Goal: Task Accomplishment & Management: Complete application form

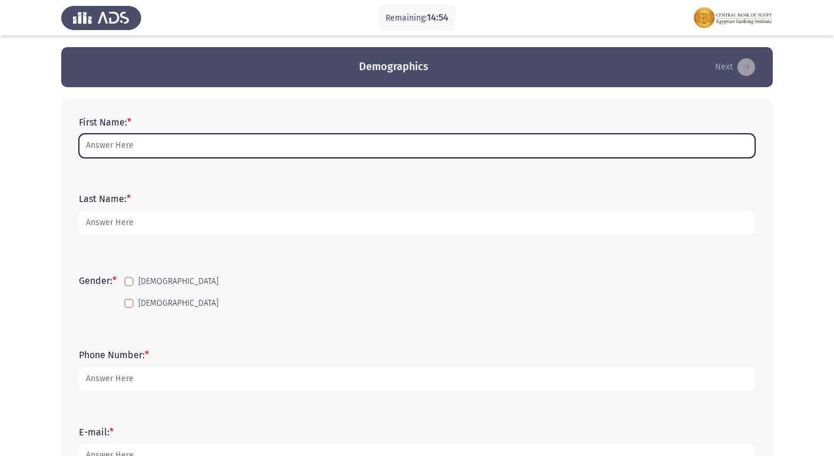
click at [161, 151] on input "First Name: *" at bounding box center [417, 146] width 677 height 24
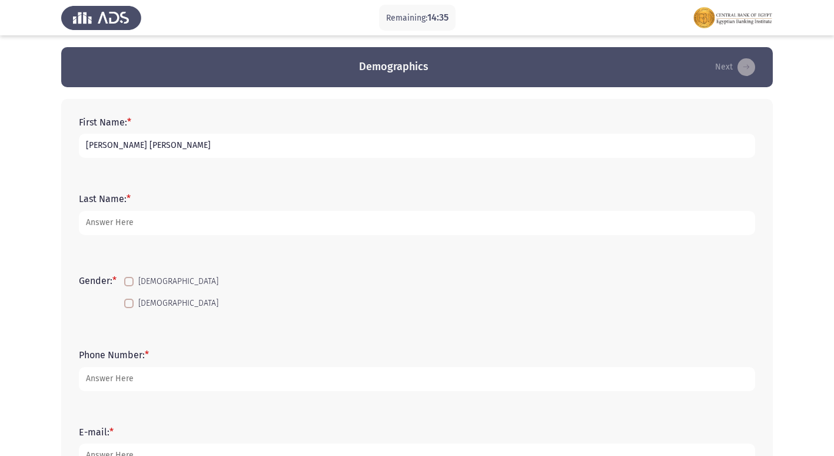
type input "[PERSON_NAME] [PERSON_NAME]"
click at [380, 191] on div "Last Name: *" at bounding box center [417, 213] width 688 height 53
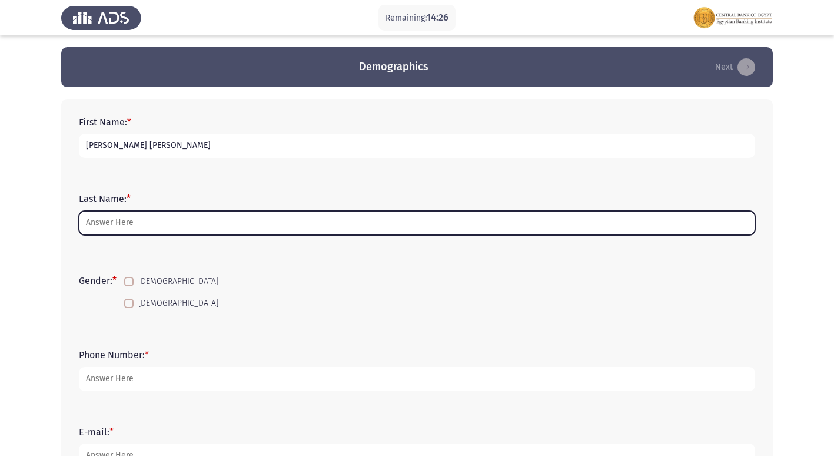
click at [204, 234] on input "Last Name: *" at bounding box center [417, 223] width 677 height 24
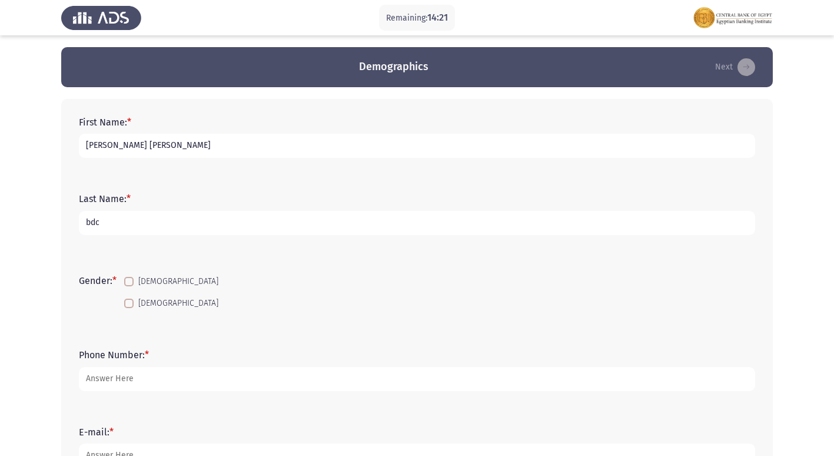
type input "bdc"
click at [132, 284] on span at bounding box center [128, 281] width 9 height 9
click at [129, 286] on input "[DEMOGRAPHIC_DATA]" at bounding box center [128, 286] width 1 height 1
checkbox input "true"
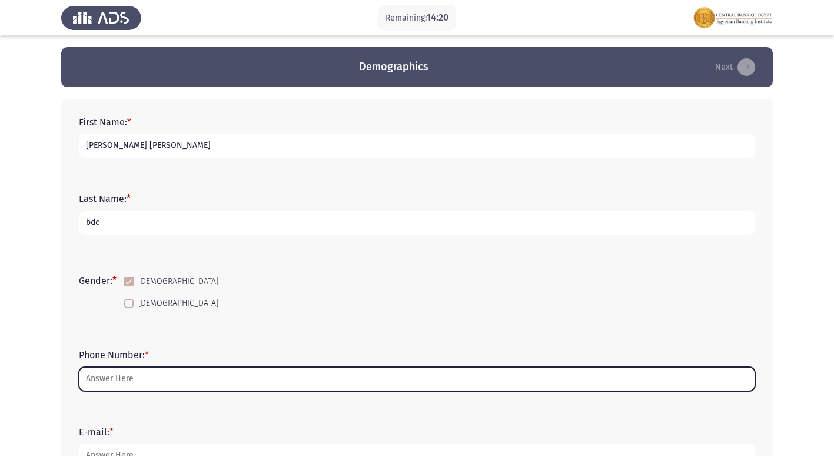
click at [136, 382] on input "Phone Number: *" at bounding box center [417, 379] width 677 height 24
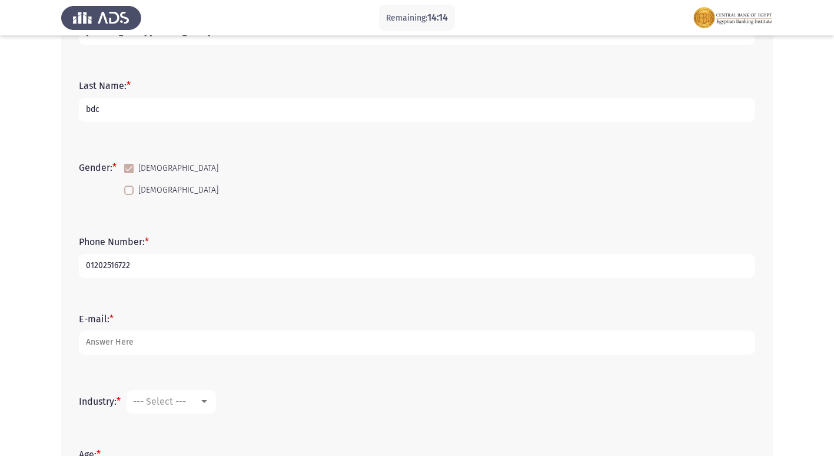
scroll to position [118, 0]
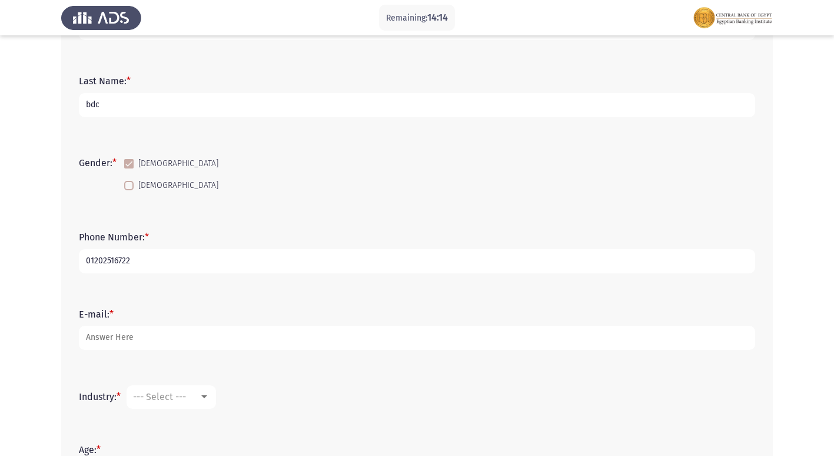
type input "01202516722"
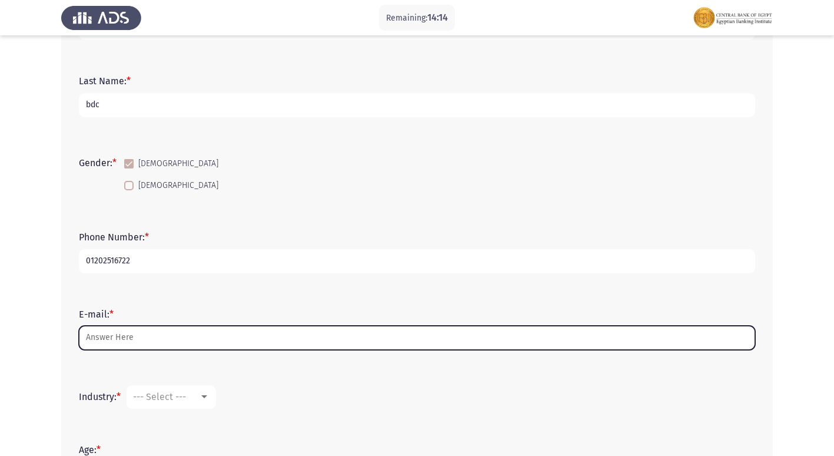
click at [136, 334] on input "E-mail: *" at bounding box center [417, 338] width 677 height 24
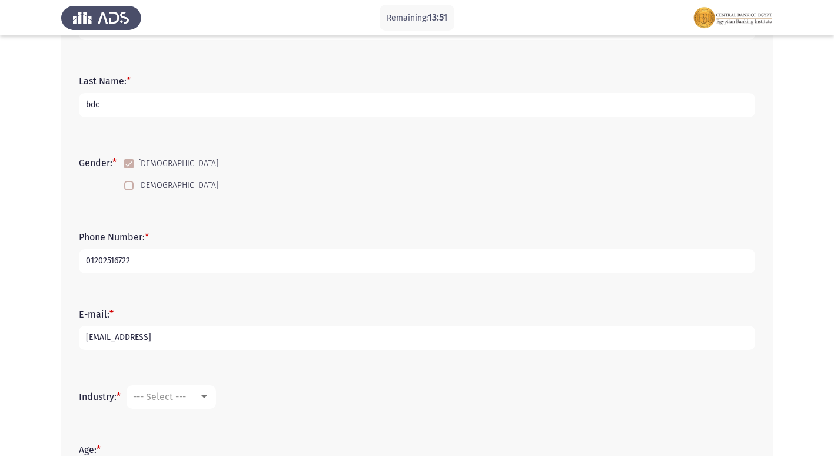
type input "[EMAIL_ADDRESS]"
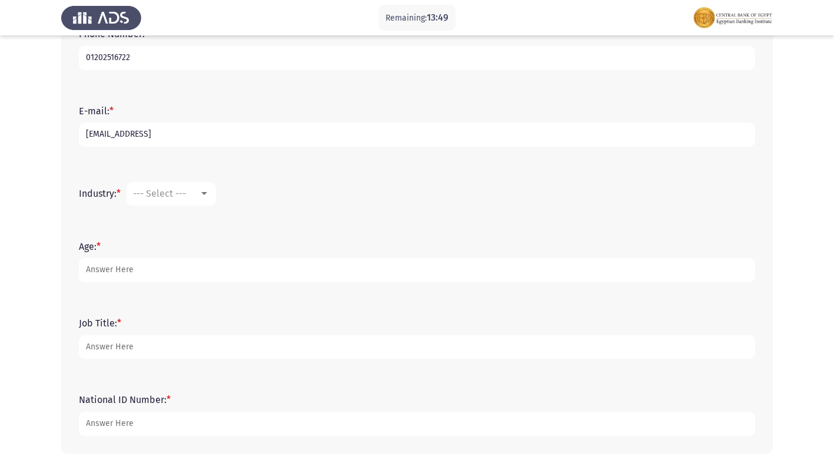
scroll to position [377, 0]
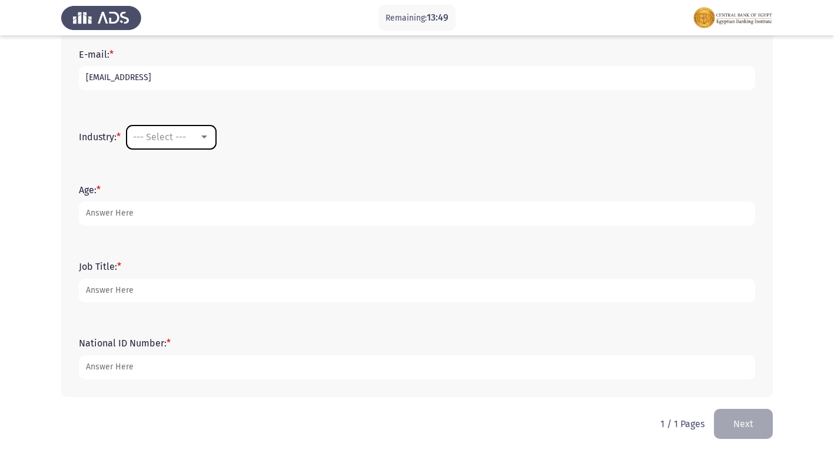
click at [163, 140] on span "--- Select ---" at bounding box center [159, 136] width 53 height 11
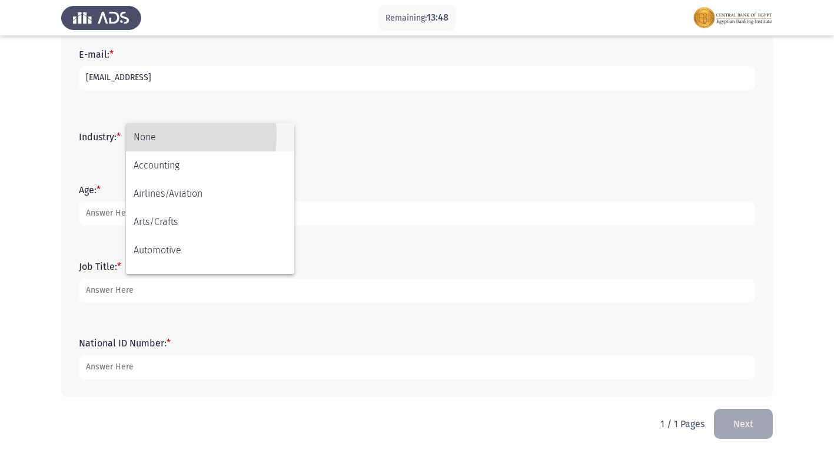
click at [163, 139] on span "None" at bounding box center [210, 137] width 153 height 28
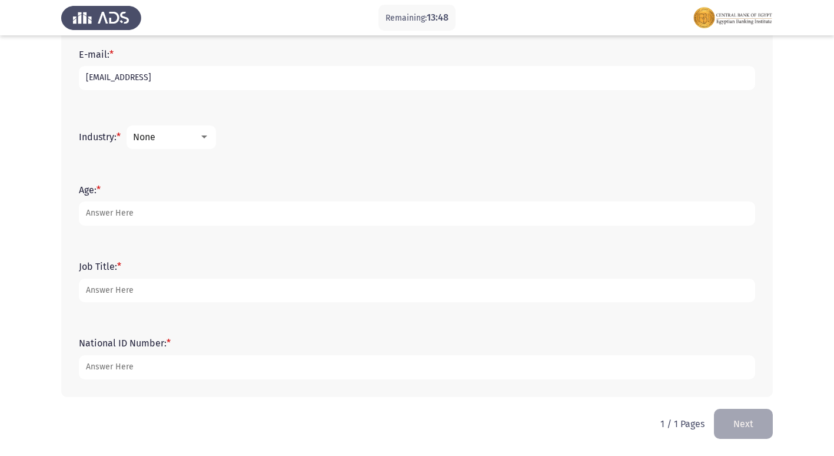
click at [186, 132] on div "None" at bounding box center [166, 136] width 66 height 11
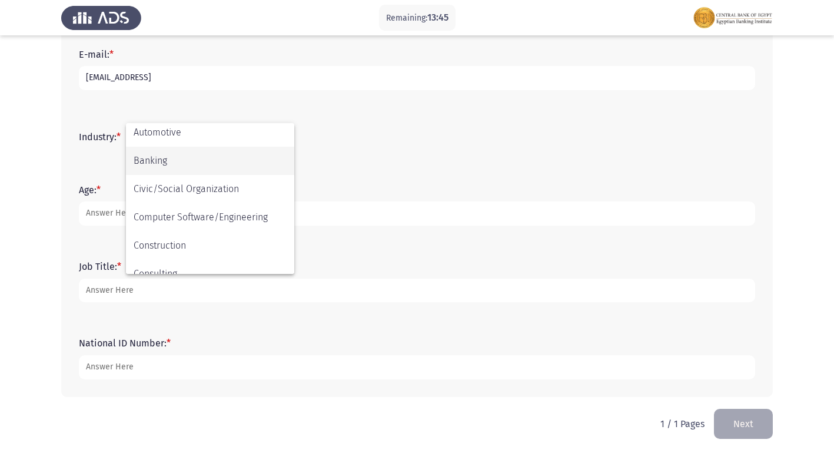
click at [182, 160] on span "Banking" at bounding box center [210, 161] width 153 height 28
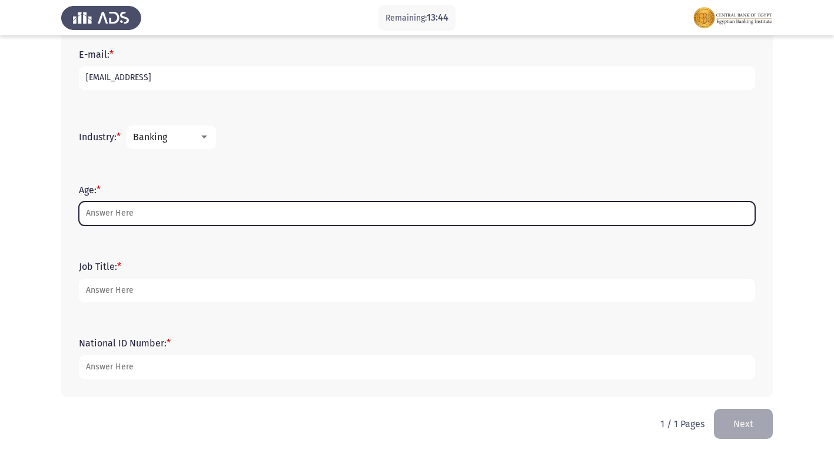
click at [133, 214] on input "Age: *" at bounding box center [417, 213] width 677 height 24
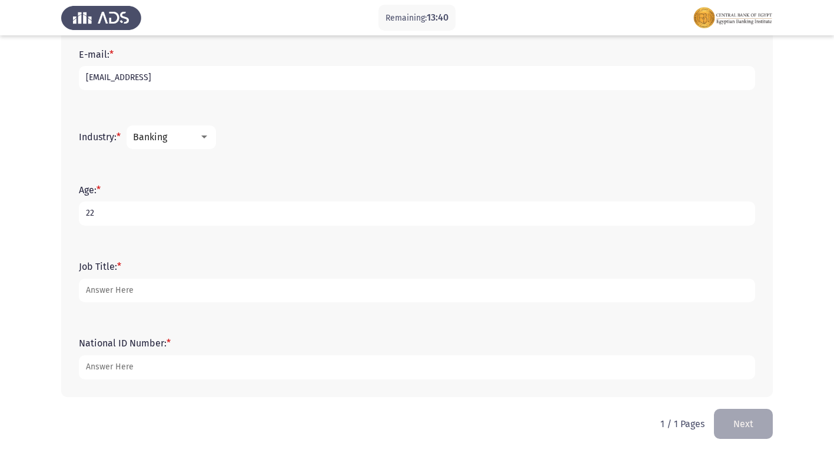
type input "22"
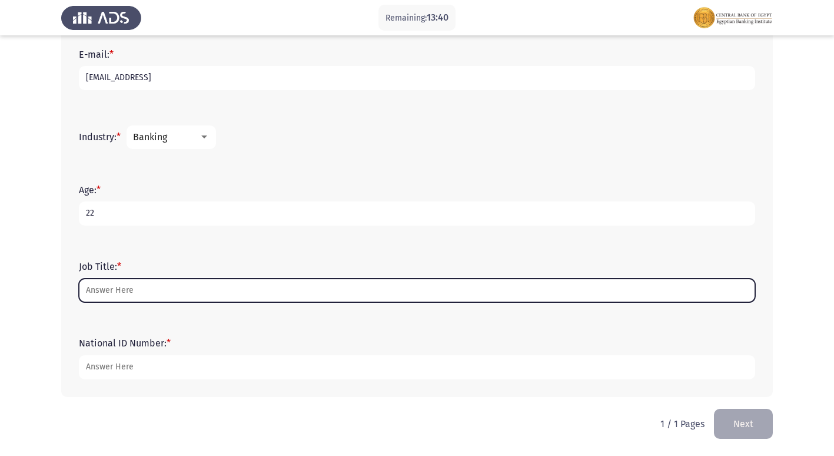
click at [153, 289] on input "Job Title: *" at bounding box center [417, 291] width 677 height 24
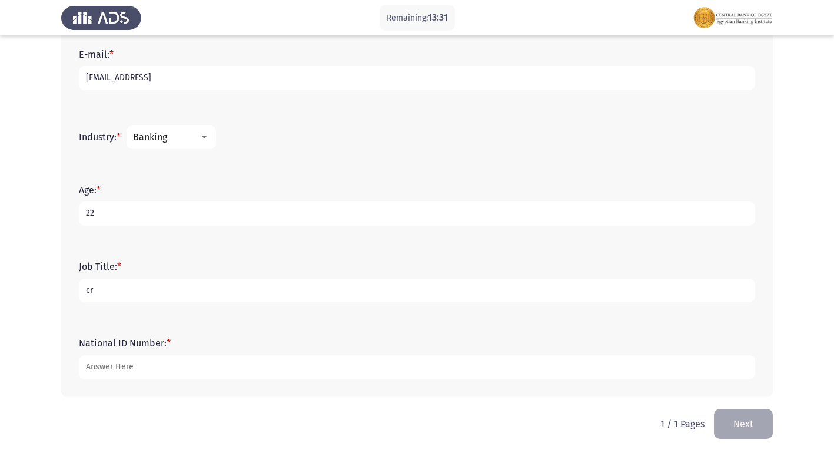
type input "c"
type input "banker"
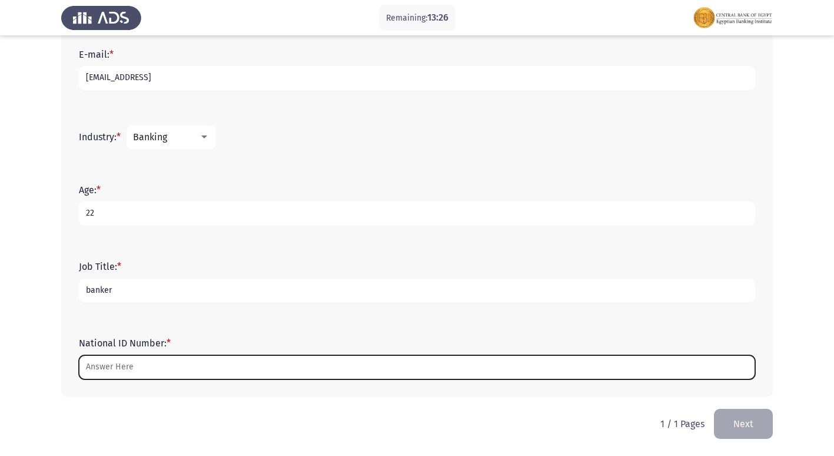
click at [129, 366] on input "National ID Number: *" at bounding box center [417, 367] width 677 height 24
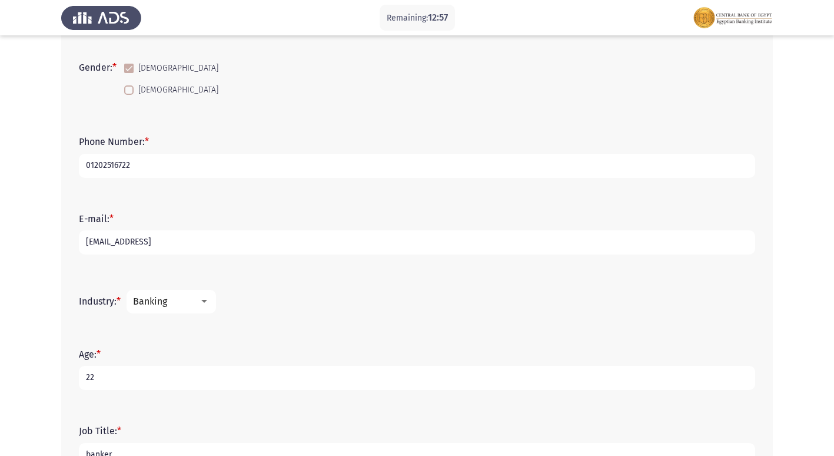
scroll to position [377, 0]
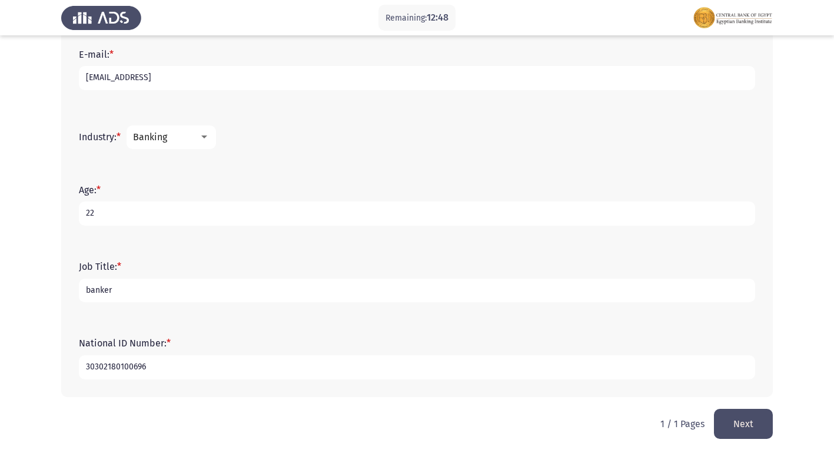
type input "30302180100696"
click at [745, 424] on button "Next" at bounding box center [743, 424] width 59 height 30
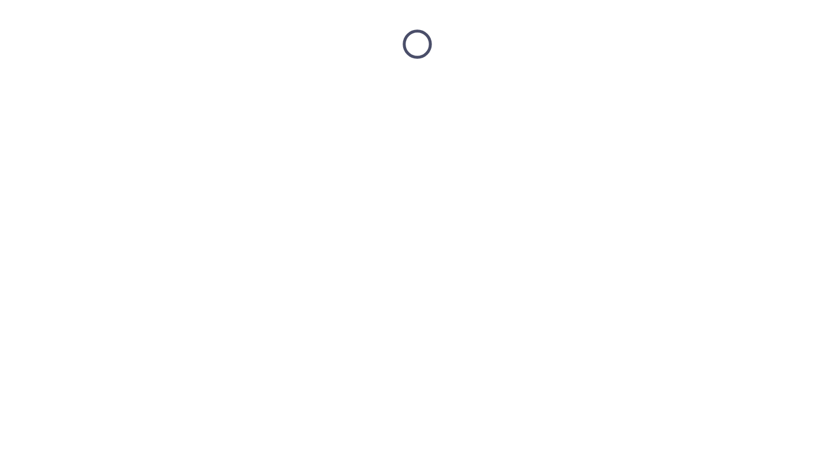
scroll to position [0, 0]
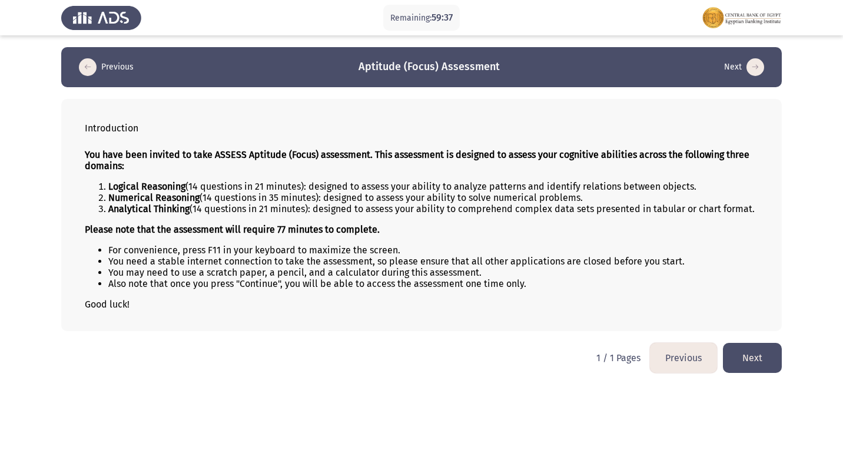
click at [760, 349] on button "Next" at bounding box center [752, 358] width 59 height 30
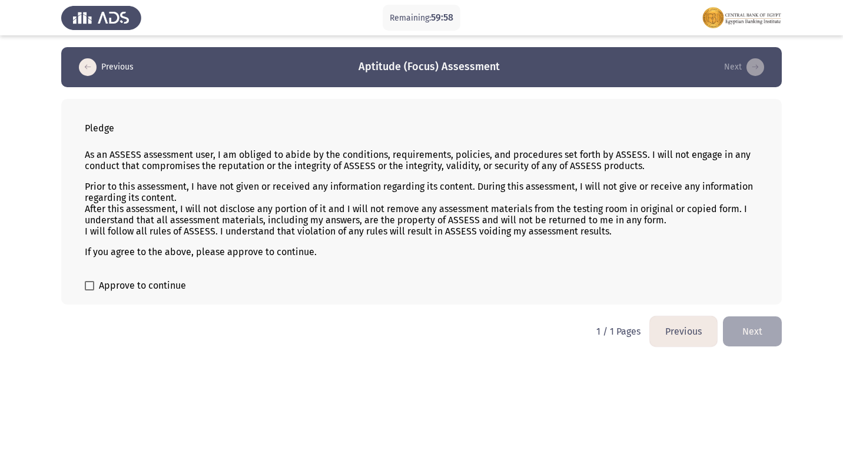
click at [89, 289] on span at bounding box center [89, 285] width 9 height 9
click at [89, 290] on input "Approve to continue" at bounding box center [89, 290] width 1 height 1
checkbox input "true"
click at [761, 323] on button "Next" at bounding box center [752, 331] width 59 height 30
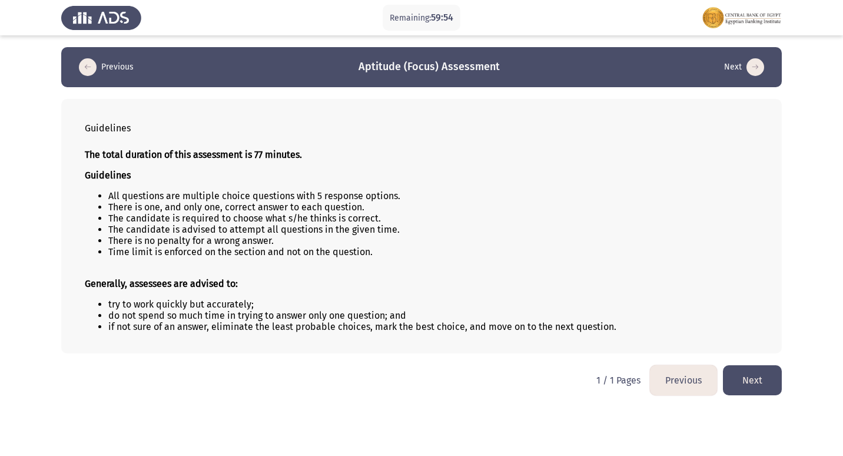
click at [770, 376] on button "Next" at bounding box center [752, 380] width 59 height 30
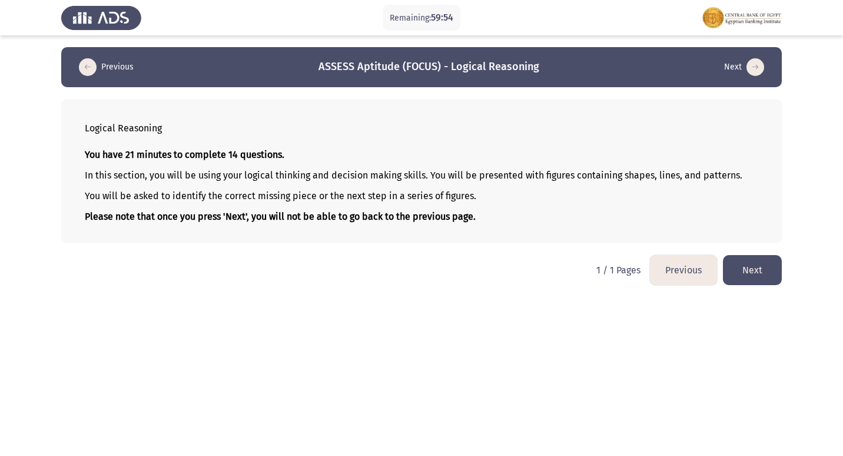
click at [767, 267] on button "Next" at bounding box center [752, 270] width 59 height 30
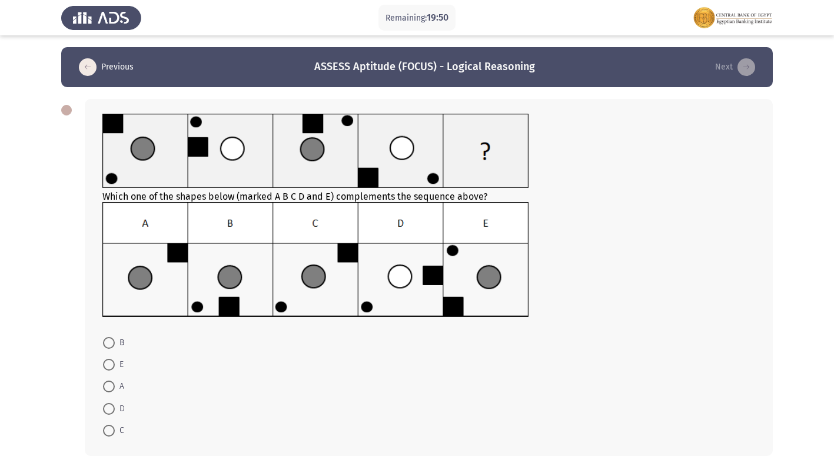
click at [107, 430] on span at bounding box center [109, 431] width 12 height 12
click at [107, 430] on input "C" at bounding box center [109, 431] width 12 height 12
radio input "true"
click at [107, 430] on span at bounding box center [109, 431] width 12 height 12
click at [107, 430] on input "C" at bounding box center [109, 431] width 12 height 12
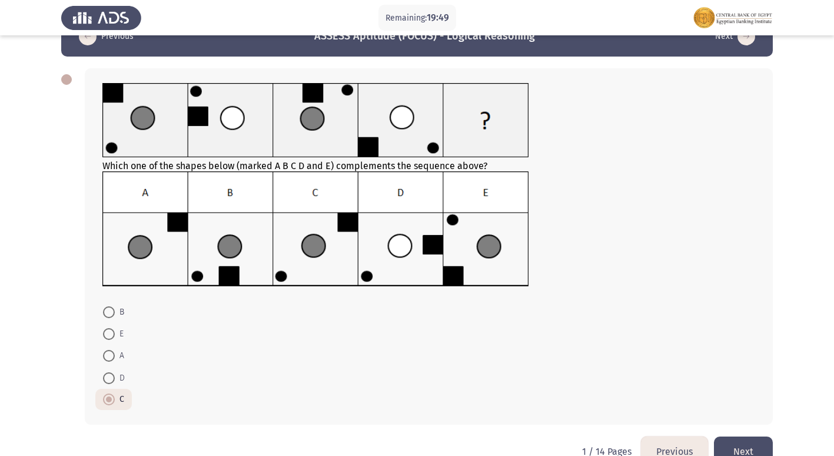
scroll to position [58, 0]
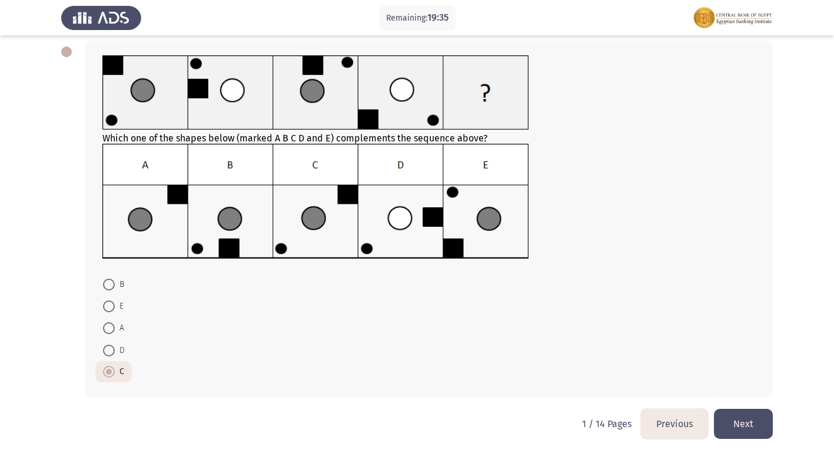
click at [745, 427] on button "Next" at bounding box center [743, 424] width 59 height 30
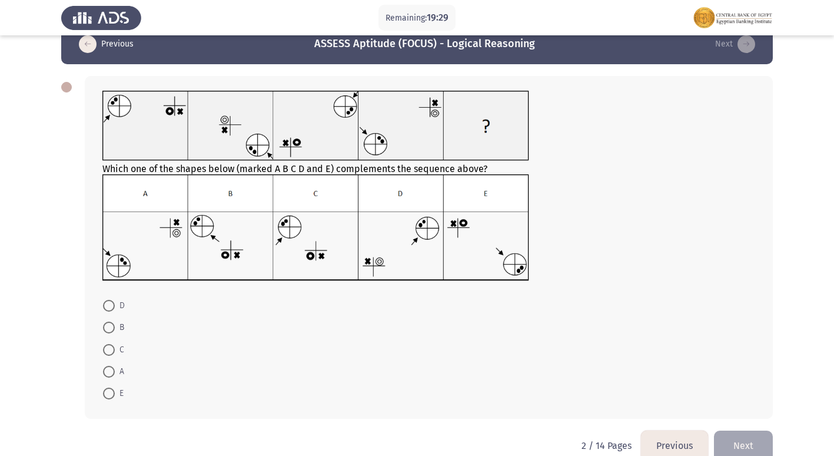
scroll to position [45, 0]
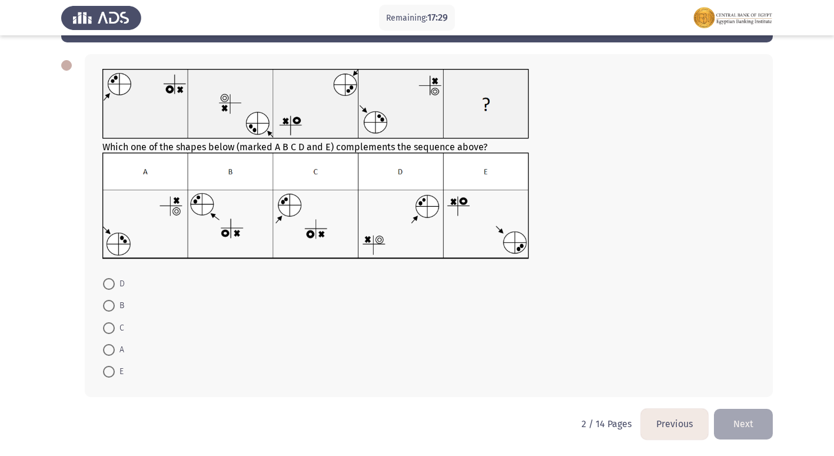
click at [112, 328] on span at bounding box center [109, 328] width 12 height 12
click at [112, 328] on input "C" at bounding box center [109, 328] width 12 height 12
radio input "true"
click at [749, 428] on button "Next" at bounding box center [743, 424] width 59 height 30
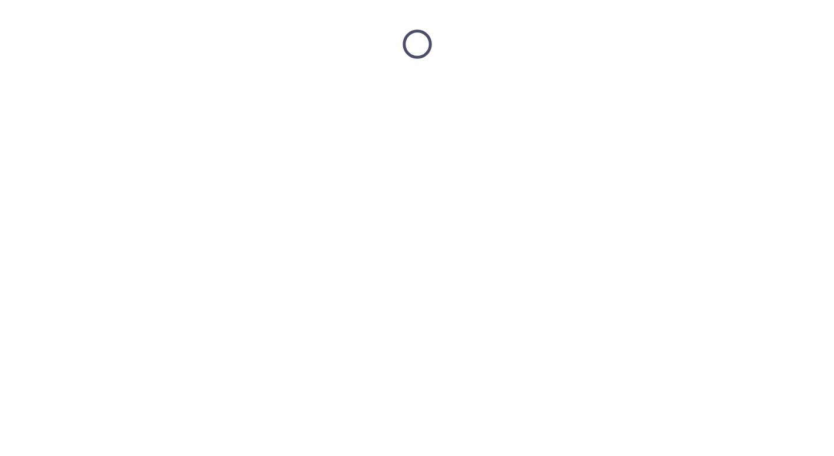
click at [749, 88] on html at bounding box center [417, 44] width 834 height 88
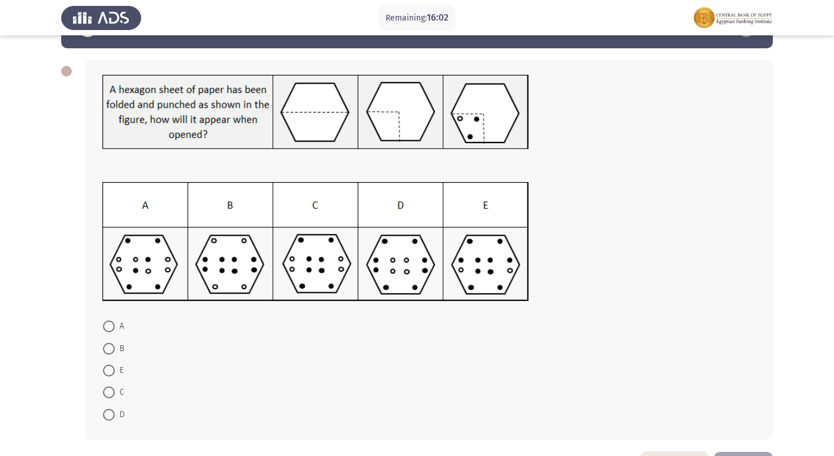
scroll to position [59, 0]
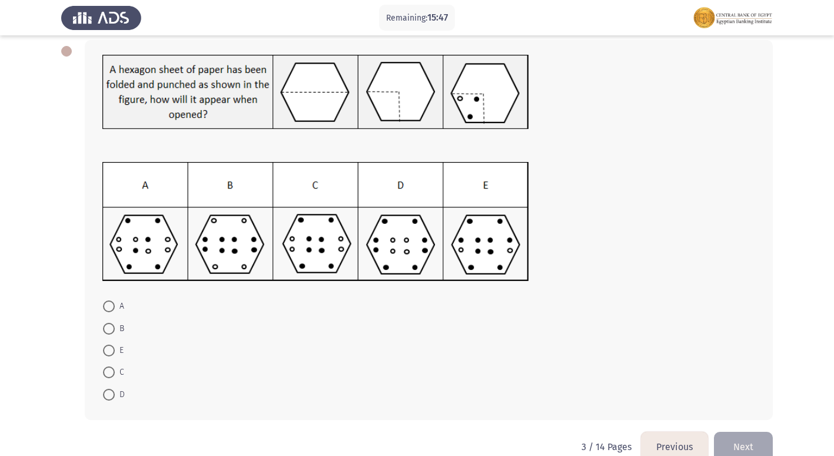
click at [110, 376] on span at bounding box center [109, 372] width 12 height 12
click at [110, 376] on input "C" at bounding box center [109, 372] width 12 height 12
radio input "true"
click at [111, 376] on span at bounding box center [109, 372] width 12 height 12
click at [111, 376] on input "C" at bounding box center [109, 372] width 12 height 12
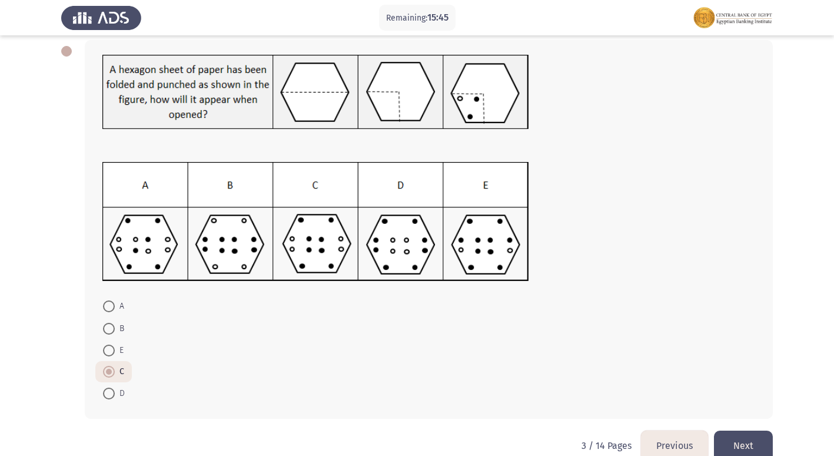
click at [745, 440] on button "Next" at bounding box center [743, 445] width 59 height 30
click at [745, 441] on html "Remaining: 15:45 Previous ASSESS Aptitude (FOCUS) - Logical Reasoning Next A B …" at bounding box center [417, 209] width 834 height 536
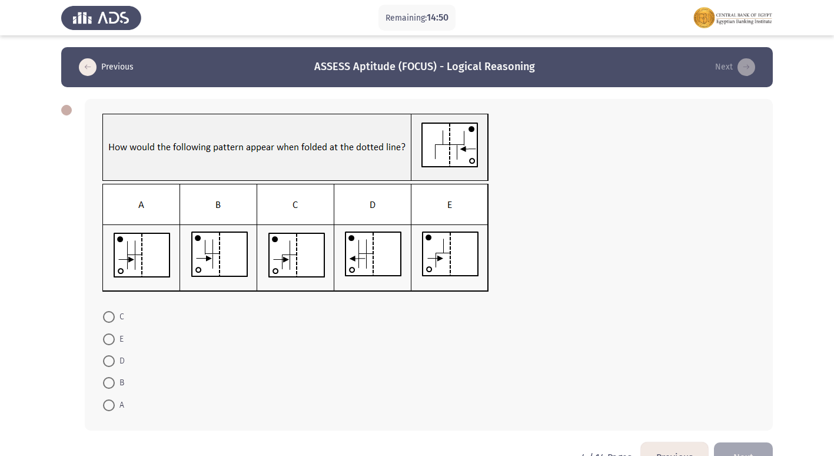
click at [109, 405] on span at bounding box center [109, 405] width 0 height 0
click at [109, 405] on input "A" at bounding box center [109, 405] width 12 height 12
radio input "true"
click at [109, 405] on span at bounding box center [109, 405] width 12 height 12
click at [109, 405] on input "A" at bounding box center [109, 405] width 12 height 12
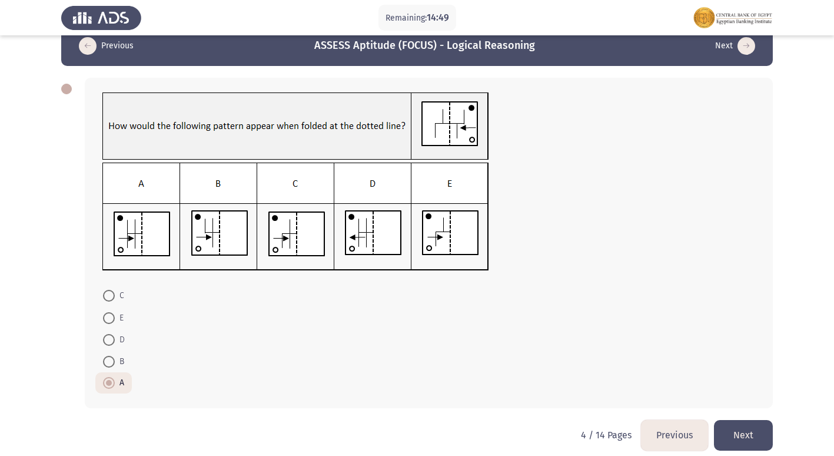
scroll to position [32, 0]
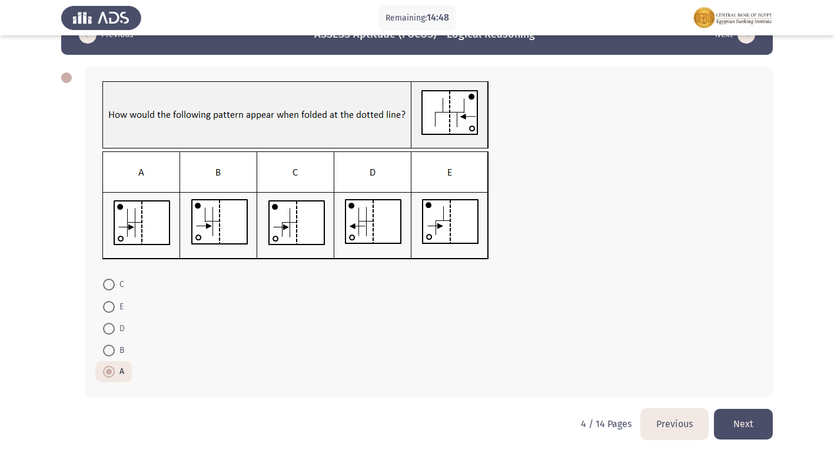
click at [748, 429] on button "Next" at bounding box center [743, 424] width 59 height 30
click at [748, 429] on html "Remaining: 14:48 Previous ASSESS Aptitude (FOCUS) - Logical Reasoning Next C E …" at bounding box center [417, 212] width 834 height 488
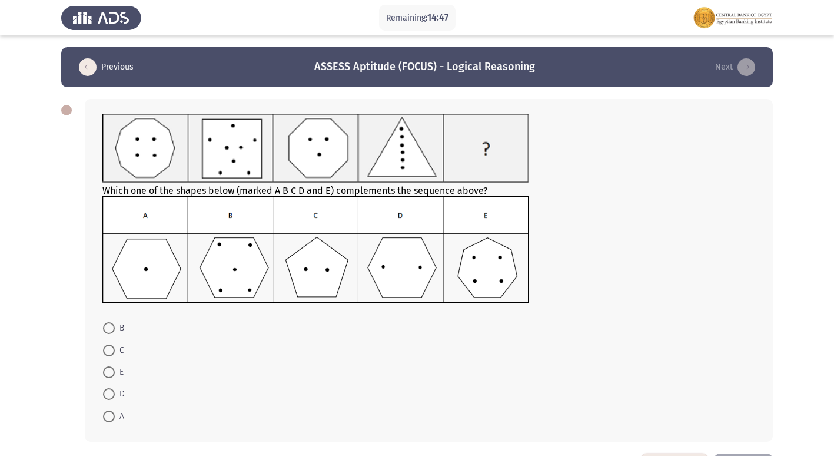
scroll to position [45, 0]
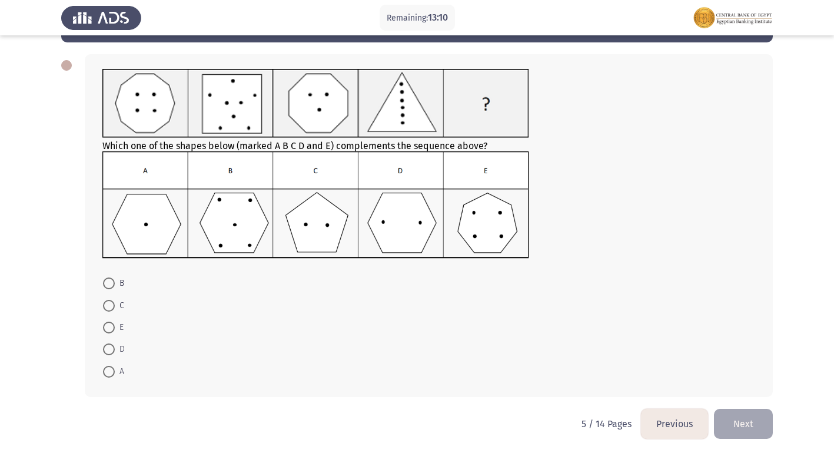
click at [114, 354] on span at bounding box center [109, 349] width 12 height 12
click at [114, 354] on input "D" at bounding box center [109, 349] width 12 height 12
radio input "true"
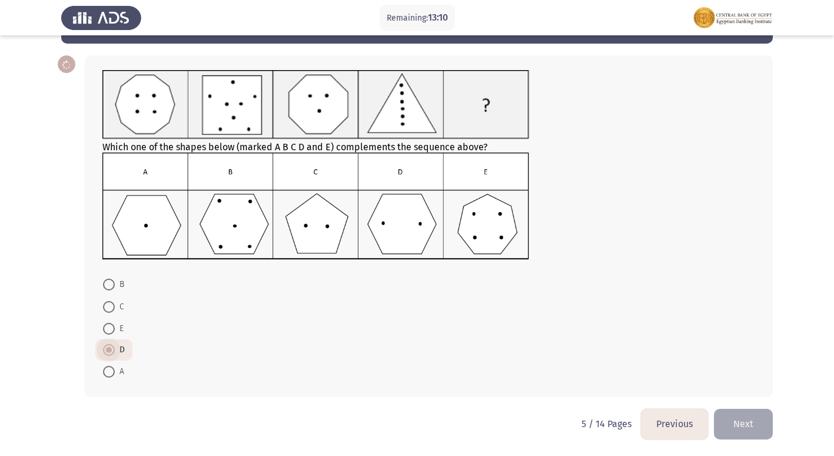
scroll to position [44, 0]
click at [114, 354] on span at bounding box center [109, 350] width 12 height 12
click at [114, 354] on input "D" at bounding box center [109, 350] width 12 height 12
click at [737, 427] on button "Next" at bounding box center [743, 424] width 59 height 30
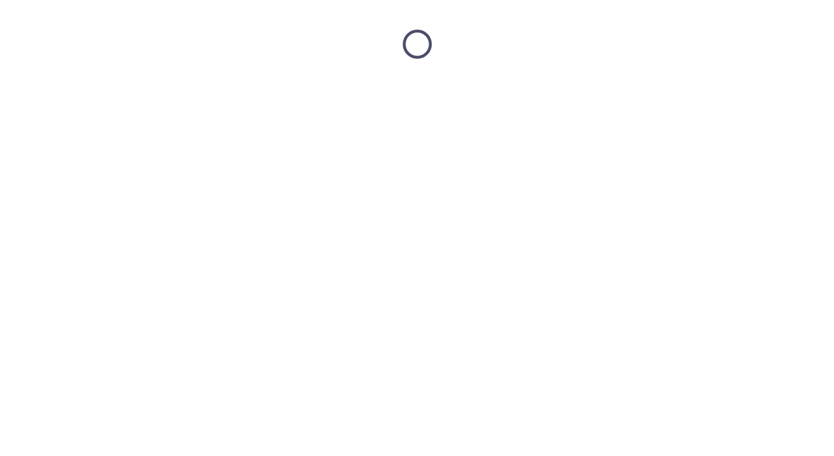
scroll to position [0, 0]
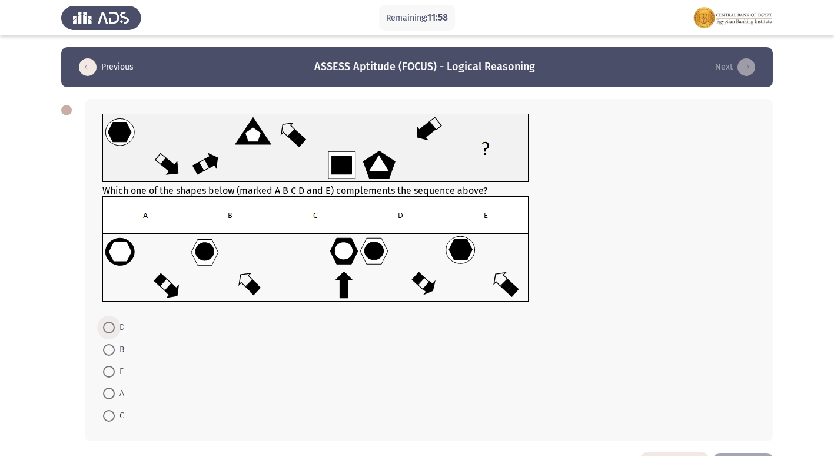
click at [112, 327] on span at bounding box center [109, 328] width 12 height 12
click at [112, 327] on input "D" at bounding box center [109, 328] width 12 height 12
radio input "true"
click at [112, 327] on span at bounding box center [109, 328] width 12 height 12
click at [112, 327] on input "D" at bounding box center [109, 328] width 12 height 12
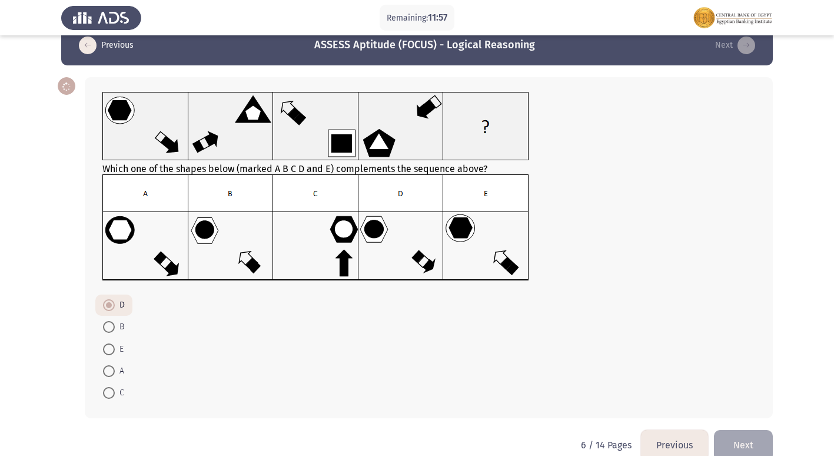
scroll to position [43, 0]
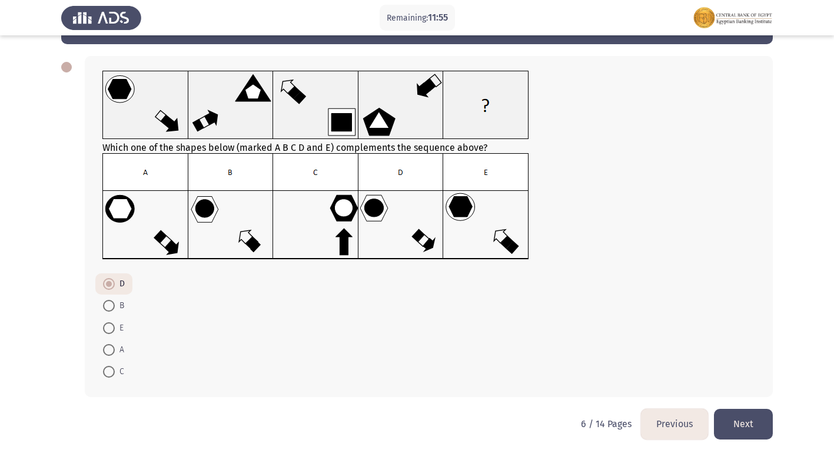
click at [747, 430] on button "Next" at bounding box center [743, 424] width 59 height 30
click at [747, 430] on html "Remaining: 11:55 Previous ASSESS Aptitude (FOCUS) - Logical Reasoning Next Whic…" at bounding box center [417, 206] width 834 height 499
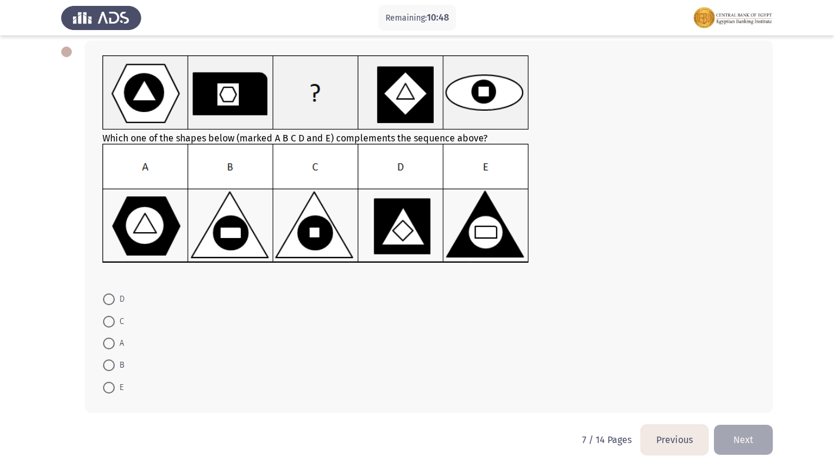
scroll to position [59, 0]
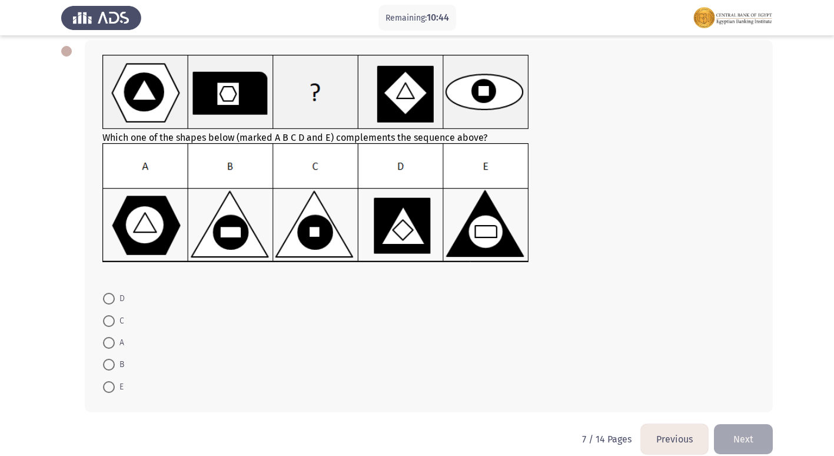
click at [108, 314] on label "C" at bounding box center [113, 321] width 21 height 14
click at [108, 315] on input "C" at bounding box center [109, 321] width 12 height 12
radio input "true"
drag, startPoint x: 108, startPoint y: 314, endPoint x: 128, endPoint y: 330, distance: 25.7
click at [110, 314] on span at bounding box center [109, 320] width 12 height 12
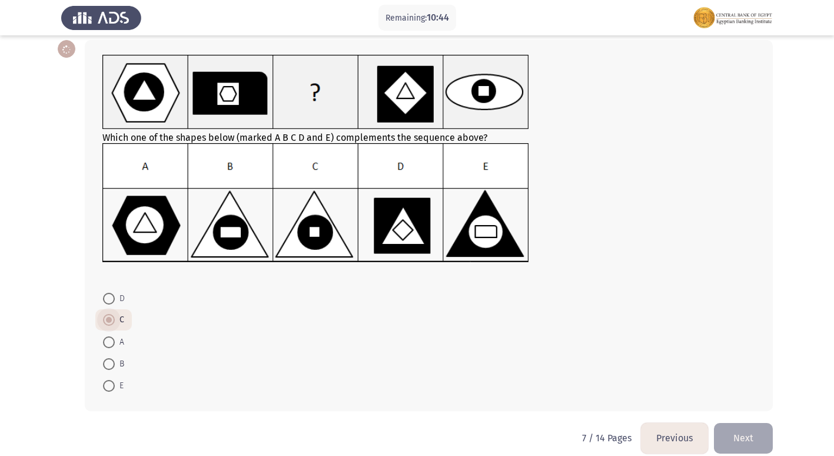
click at [110, 314] on input "C" at bounding box center [109, 320] width 12 height 12
click at [744, 442] on button "Next" at bounding box center [743, 438] width 59 height 30
click at [744, 440] on html "Remaining: 10:43 Previous ASSESS Aptitude (FOCUS) - Logical Reasoning Next Whic…" at bounding box center [417, 205] width 834 height 529
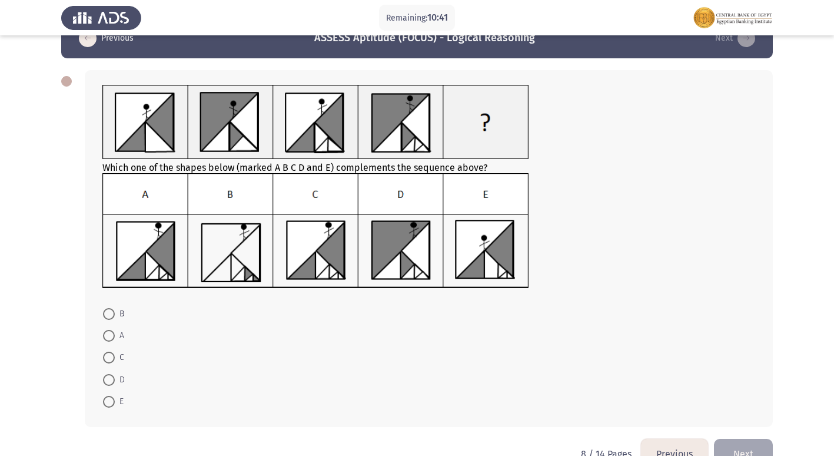
scroll to position [0, 0]
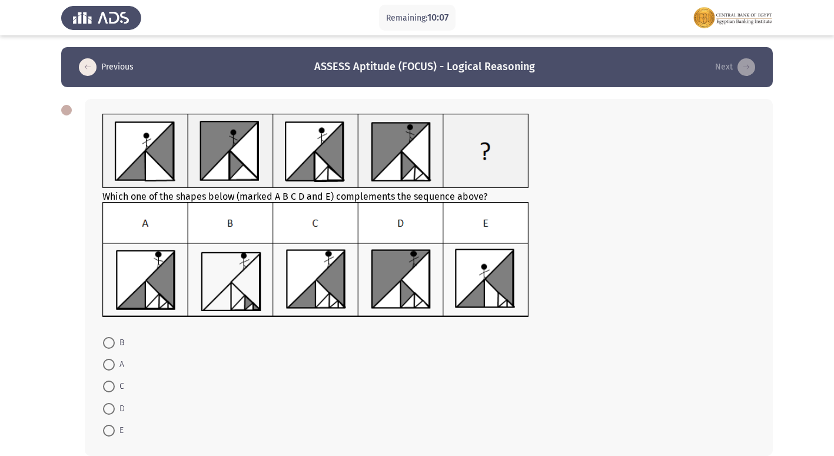
click at [112, 344] on span at bounding box center [109, 343] width 12 height 12
click at [112, 344] on input "B" at bounding box center [109, 343] width 12 height 12
radio input "true"
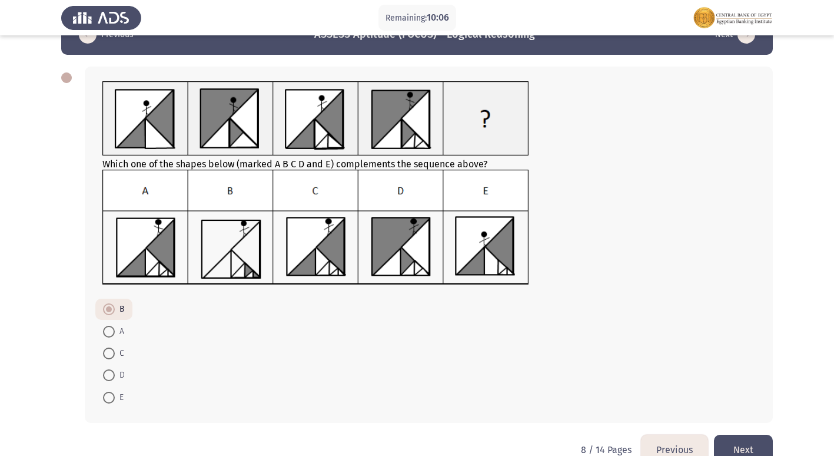
scroll to position [58, 0]
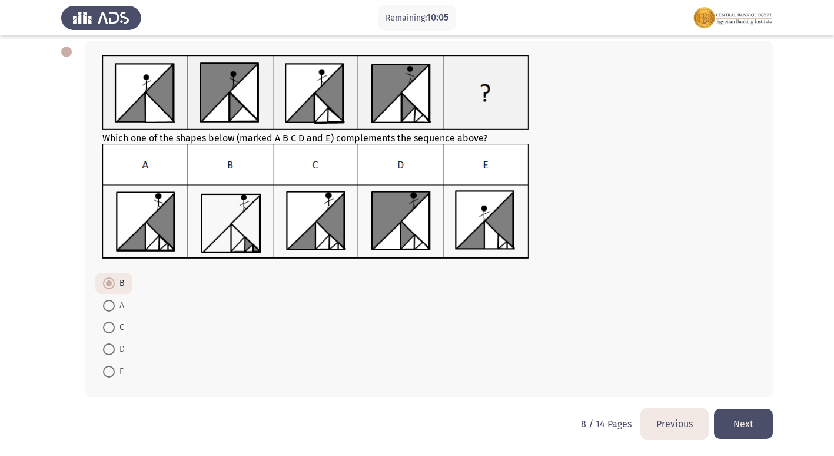
click at [741, 412] on button "Next" at bounding box center [743, 424] width 59 height 30
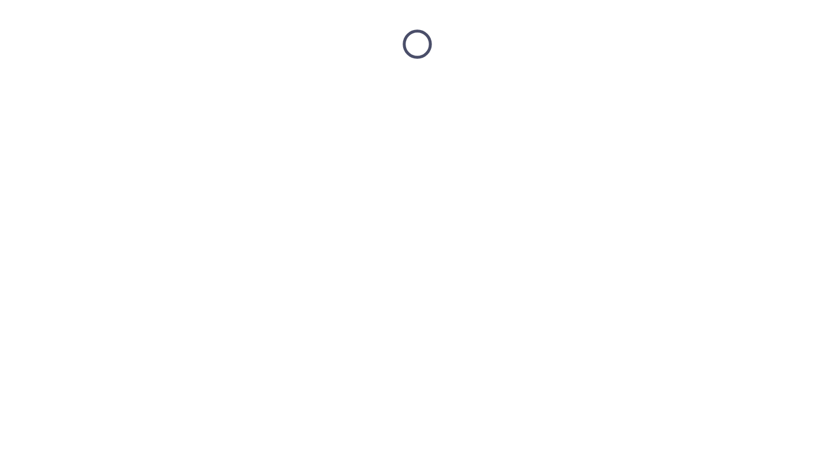
scroll to position [0, 0]
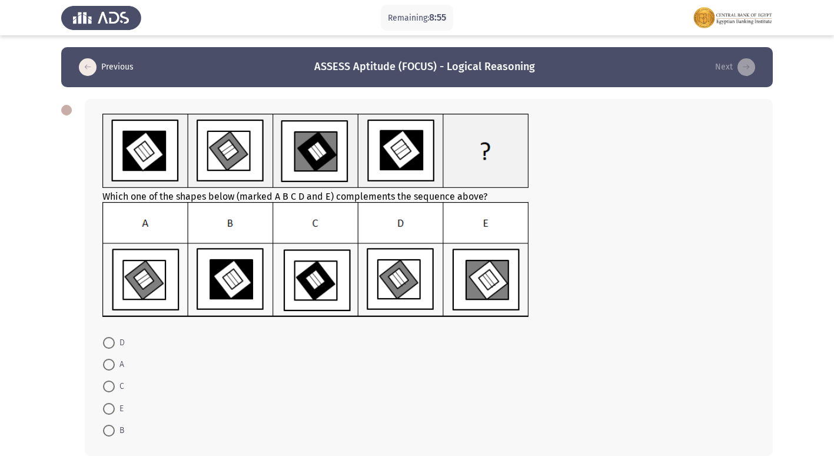
click at [110, 385] on span at bounding box center [109, 386] width 12 height 12
click at [110, 385] on input "C" at bounding box center [109, 386] width 12 height 12
radio input "true"
drag, startPoint x: 110, startPoint y: 386, endPoint x: 141, endPoint y: 391, distance: 32.1
click at [110, 387] on span at bounding box center [109, 386] width 12 height 12
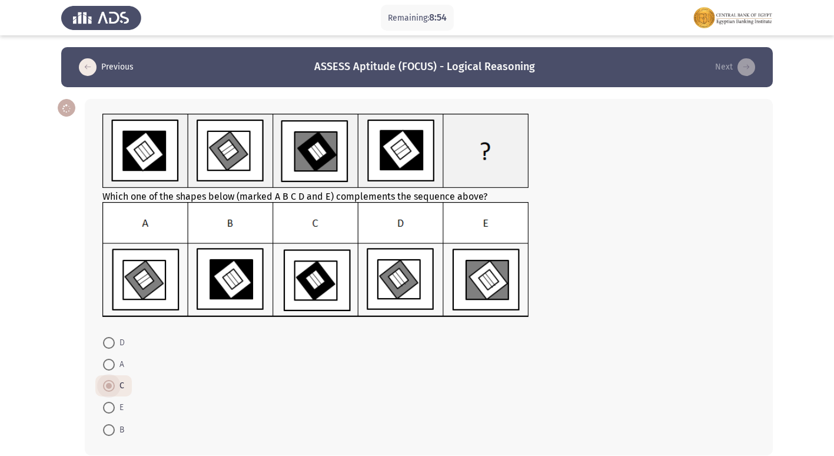
click at [110, 387] on input "C" at bounding box center [109, 386] width 12 height 12
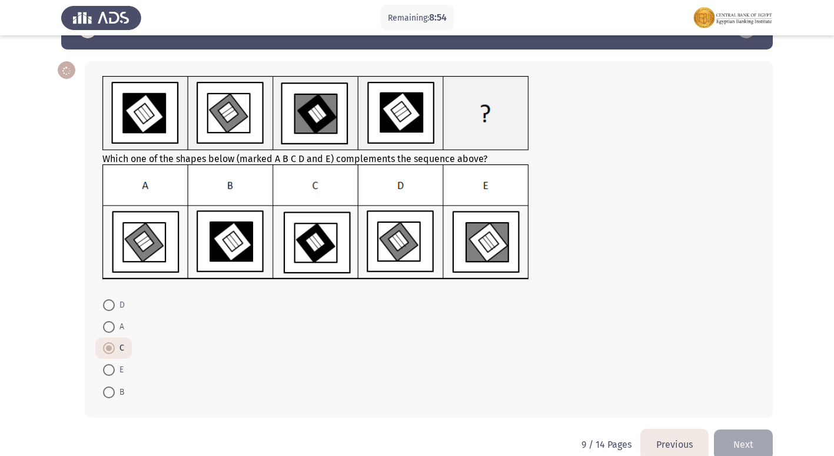
scroll to position [58, 0]
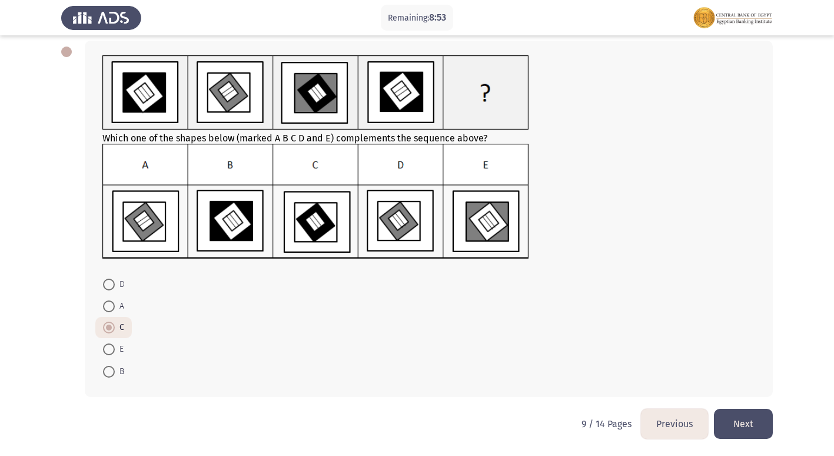
click at [753, 423] on button "Next" at bounding box center [743, 424] width 59 height 30
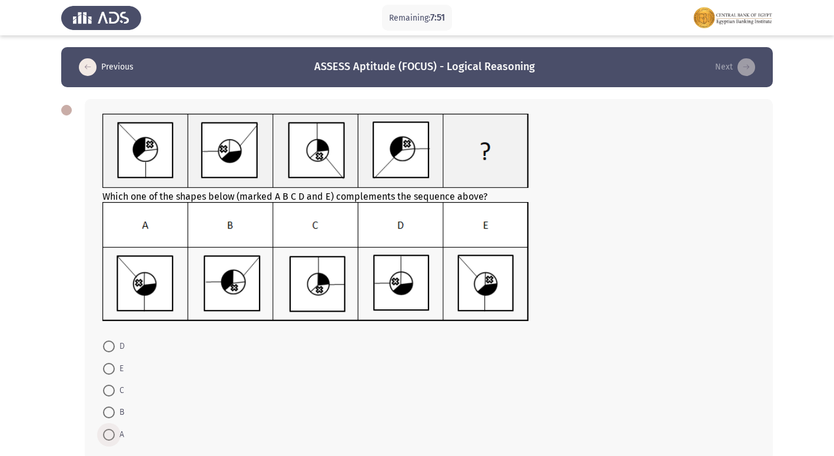
click at [108, 434] on span at bounding box center [109, 435] width 12 height 12
click at [108, 434] on input "A" at bounding box center [109, 435] width 12 height 12
radio input "true"
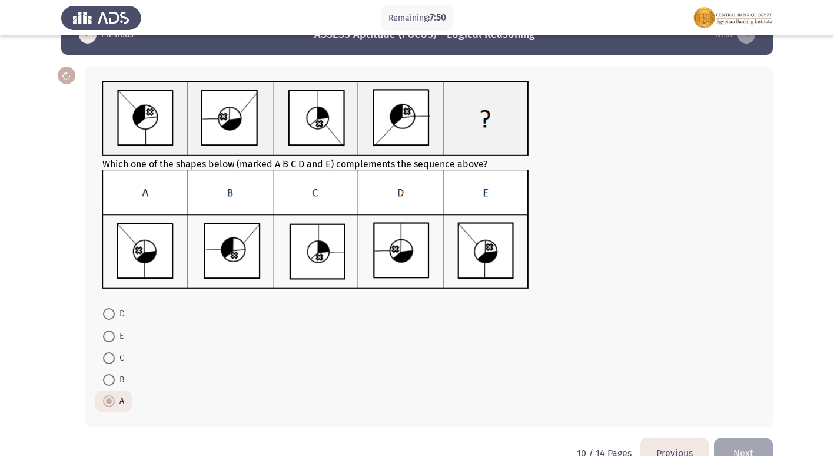
scroll to position [62, 0]
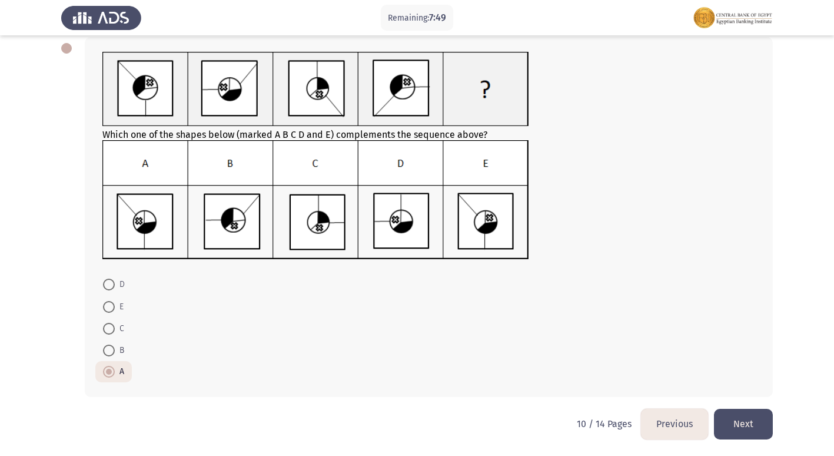
click at [763, 423] on button "Next" at bounding box center [743, 424] width 59 height 30
click at [763, 423] on html "Remaining: 7:49 Previous ASSESS Aptitude (FOCUS) - Logical Reasoning Next Which…" at bounding box center [417, 197] width 834 height 518
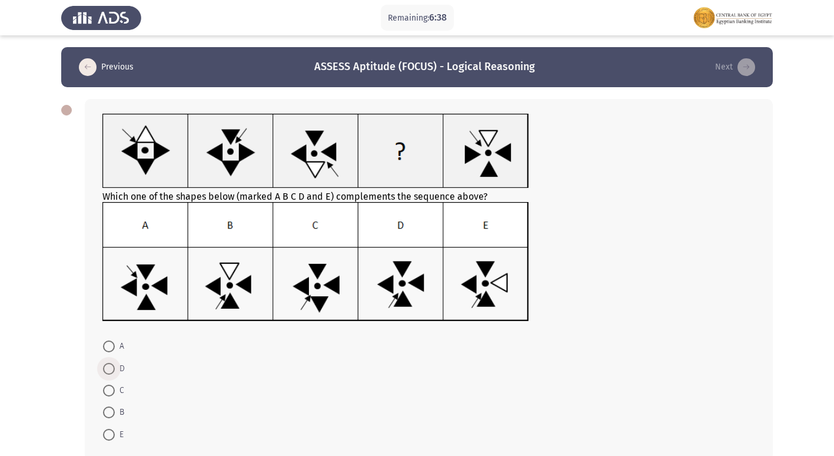
click at [112, 364] on span at bounding box center [109, 369] width 12 height 12
click at [112, 364] on input "D" at bounding box center [109, 369] width 12 height 12
radio input "true"
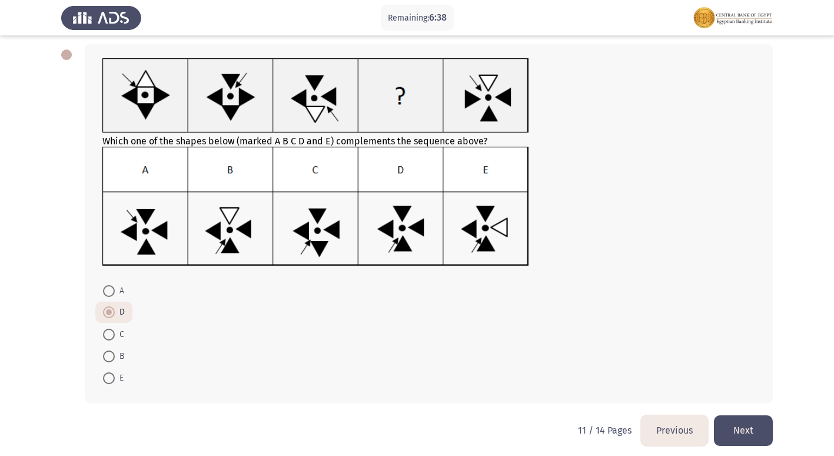
scroll to position [62, 0]
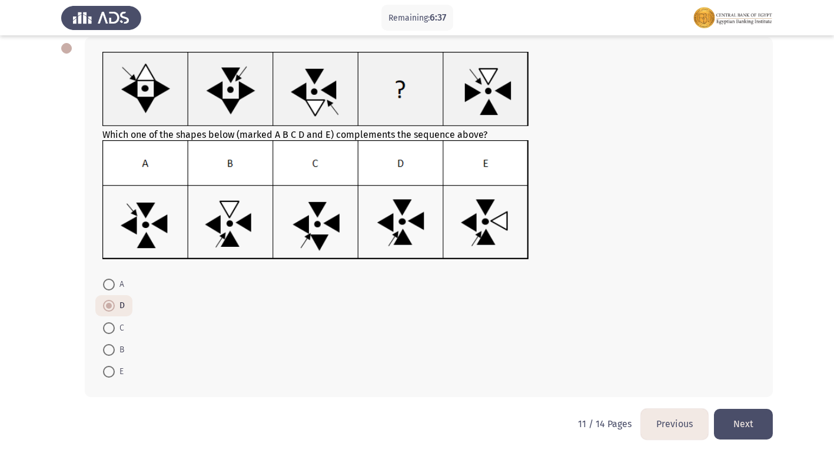
drag, startPoint x: 761, startPoint y: 417, endPoint x: 753, endPoint y: 422, distance: 9.2
click at [760, 417] on button "Next" at bounding box center [743, 424] width 59 height 30
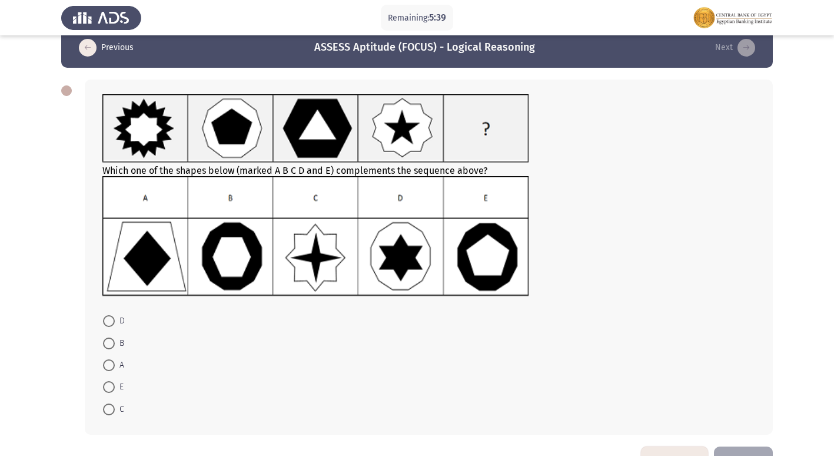
scroll to position [0, 0]
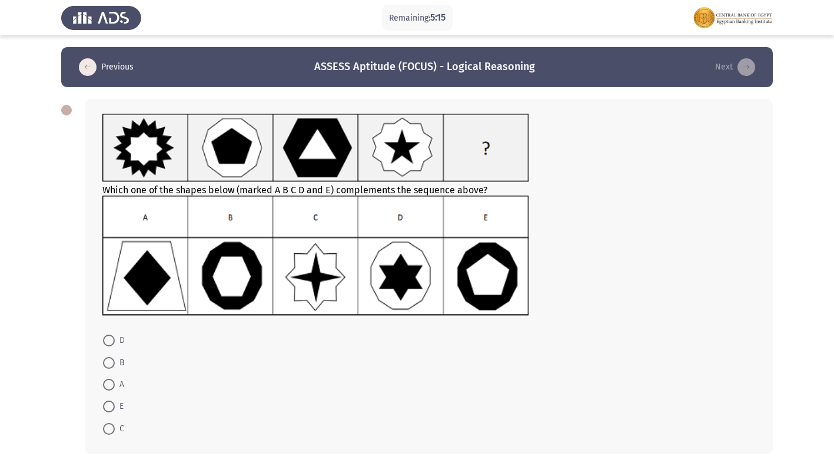
click at [109, 358] on span at bounding box center [109, 363] width 12 height 12
click at [109, 358] on input "B" at bounding box center [109, 363] width 12 height 12
radio input "true"
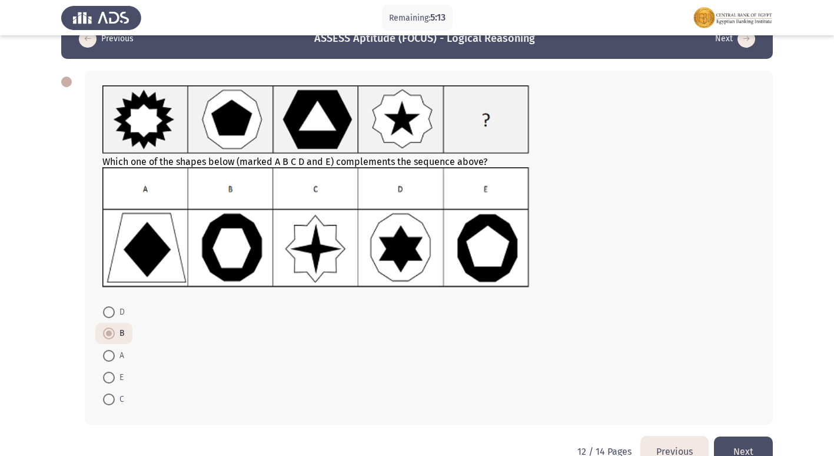
scroll to position [56, 0]
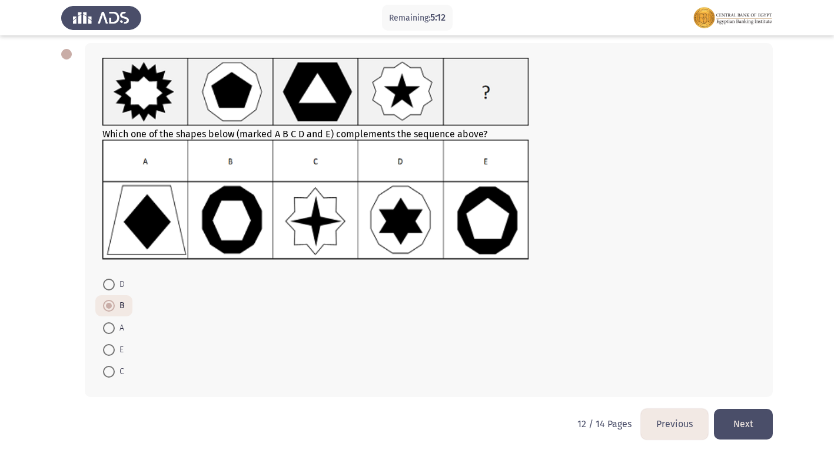
click at [754, 422] on button "Next" at bounding box center [743, 424] width 59 height 30
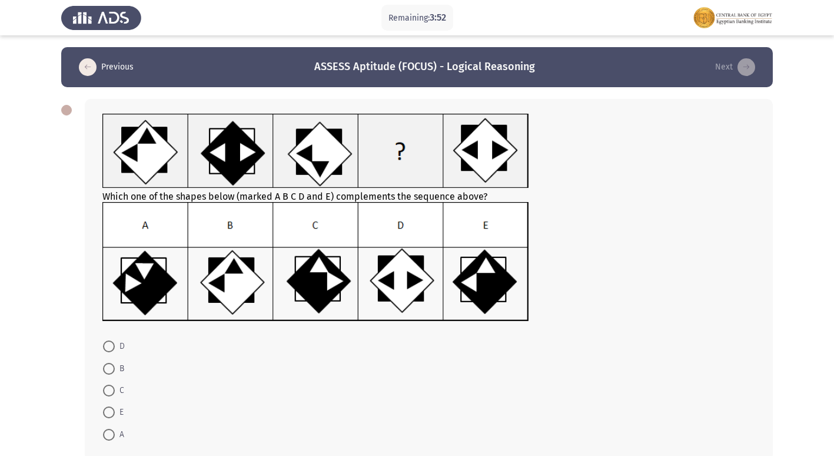
click at [109, 387] on span at bounding box center [109, 391] width 12 height 12
click at [109, 387] on input "C" at bounding box center [109, 391] width 12 height 12
radio input "true"
click at [109, 387] on span at bounding box center [109, 391] width 12 height 12
click at [109, 387] on input "C" at bounding box center [109, 391] width 12 height 12
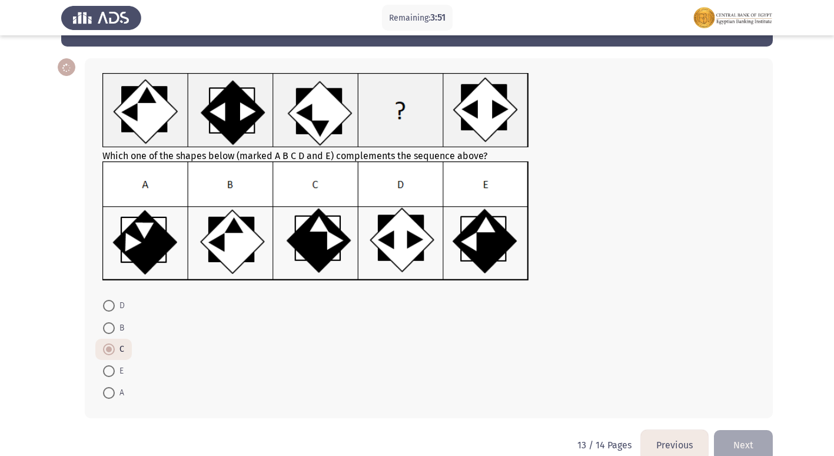
scroll to position [62, 0]
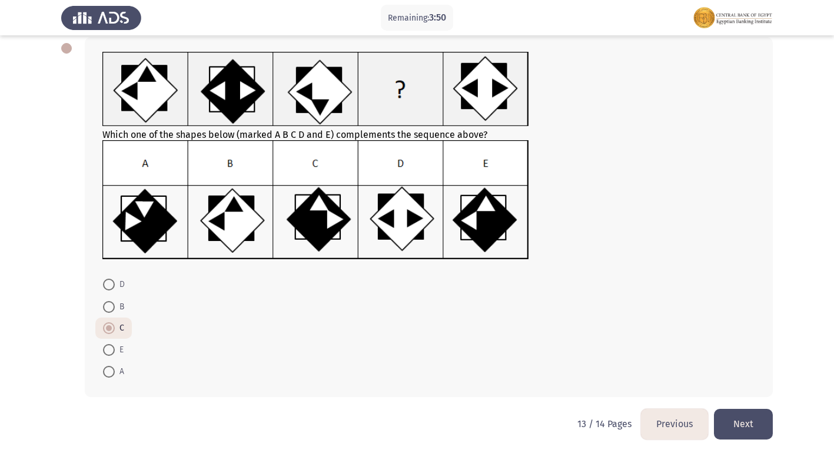
click at [747, 422] on button "Next" at bounding box center [743, 424] width 59 height 30
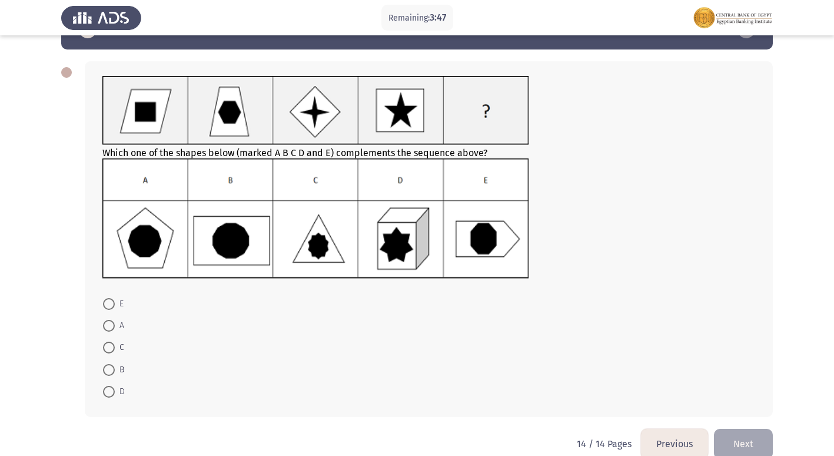
scroll to position [58, 0]
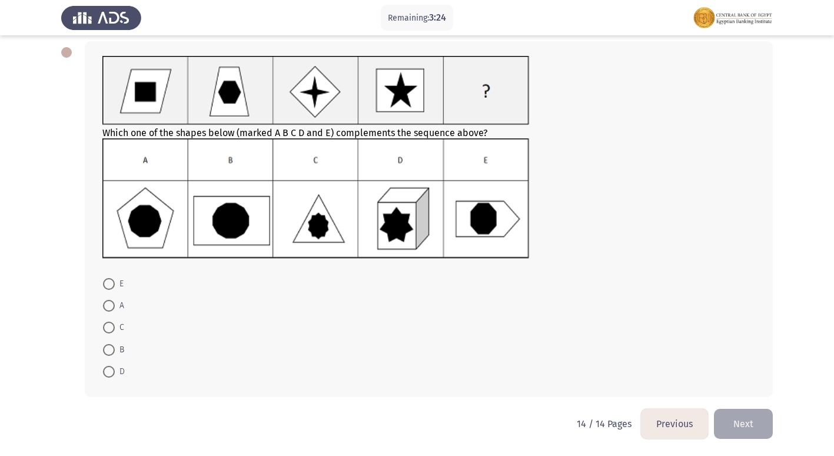
click at [108, 352] on span at bounding box center [109, 350] width 12 height 12
click at [108, 352] on input "B" at bounding box center [109, 350] width 12 height 12
radio input "true"
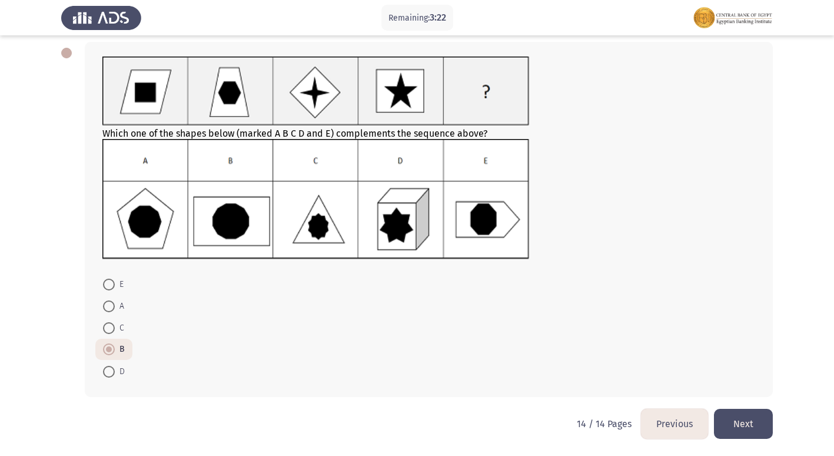
click at [694, 423] on button "Previous" at bounding box center [674, 424] width 67 height 30
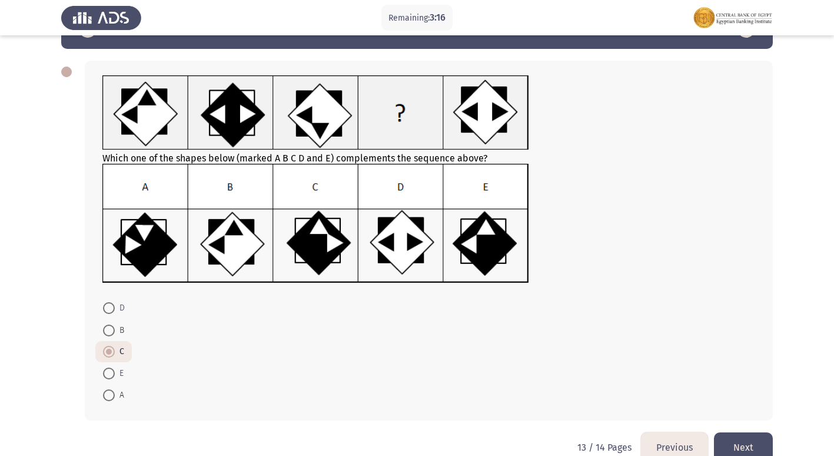
scroll to position [59, 0]
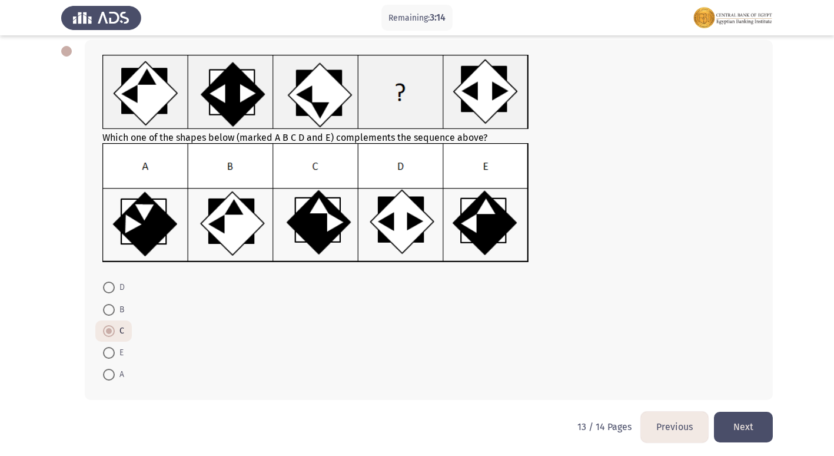
click at [681, 427] on button "Previous" at bounding box center [674, 427] width 67 height 30
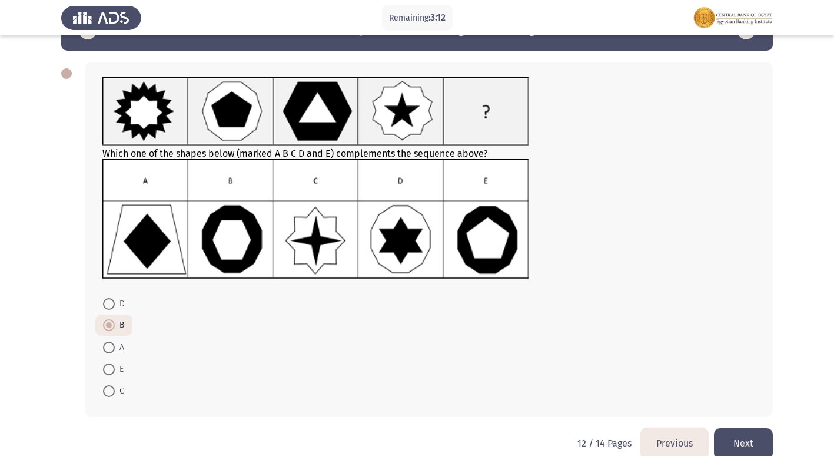
scroll to position [56, 0]
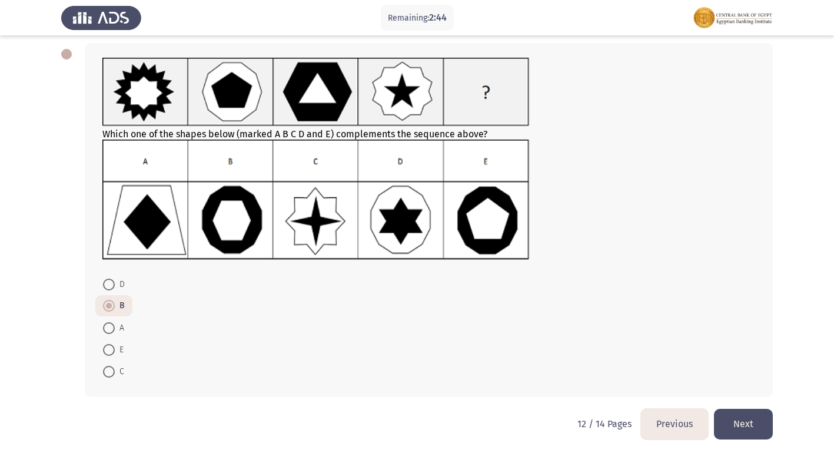
click at [734, 422] on button "Next" at bounding box center [743, 424] width 59 height 30
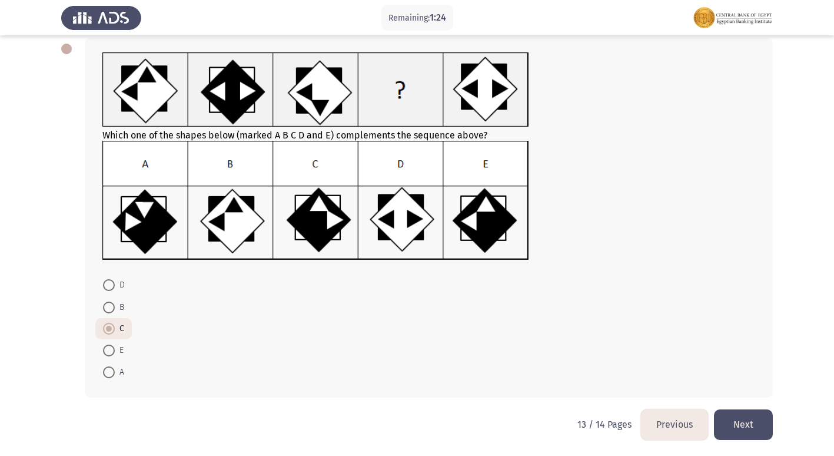
scroll to position [62, 0]
click at [669, 421] on button "Previous" at bounding box center [674, 424] width 67 height 30
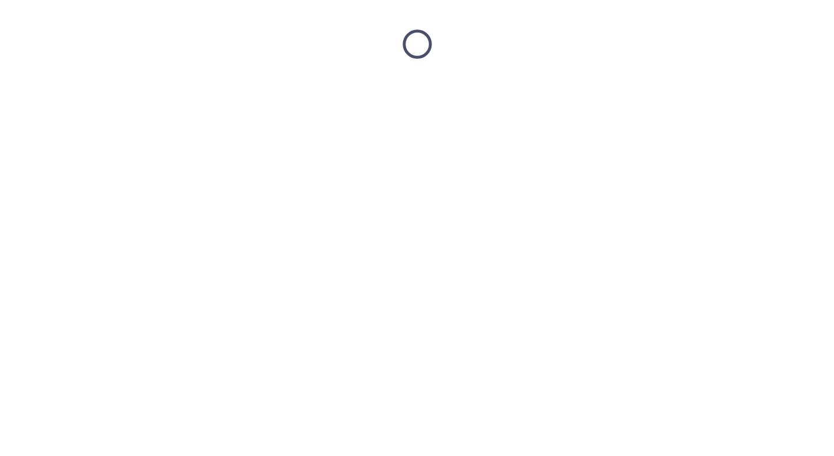
scroll to position [0, 0]
click at [669, 88] on html at bounding box center [421, 44] width 843 height 88
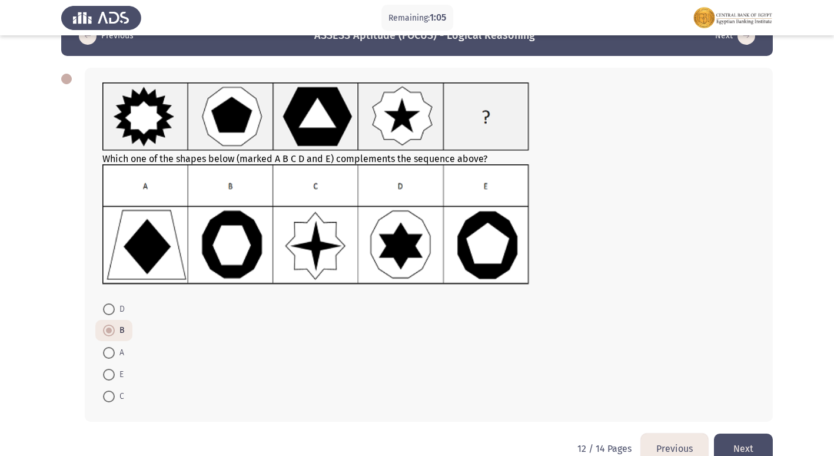
scroll to position [56, 0]
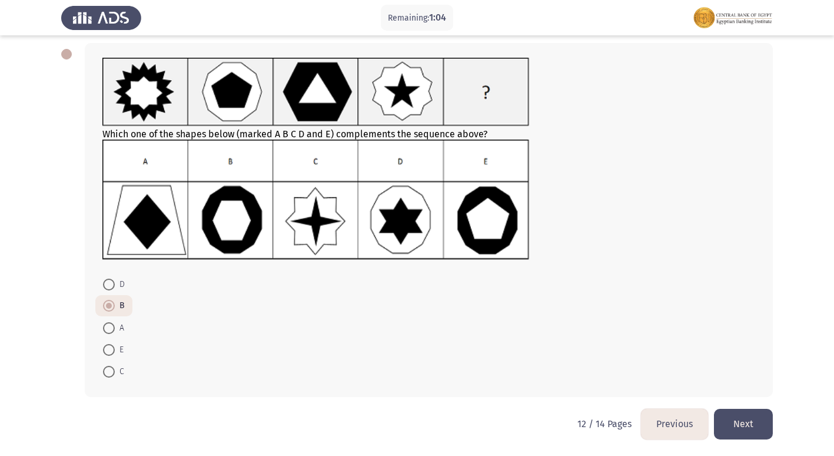
drag, startPoint x: 669, startPoint y: 429, endPoint x: 669, endPoint y: 422, distance: 7.1
click at [669, 425] on button "Previous" at bounding box center [674, 424] width 67 height 30
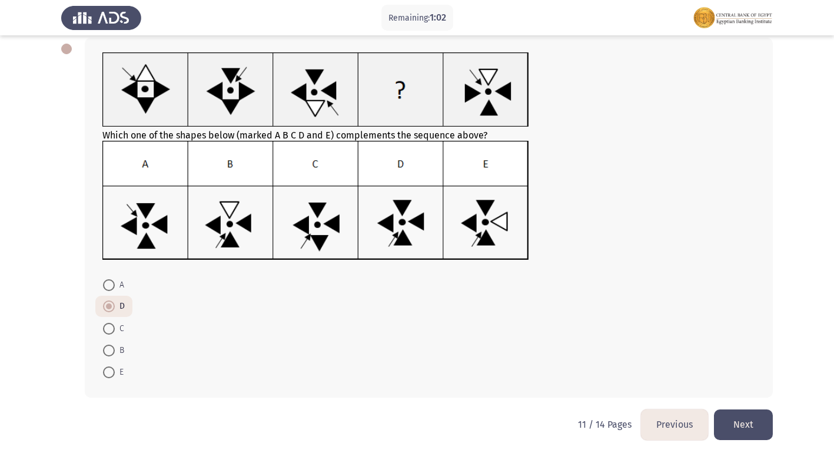
scroll to position [62, 0]
click at [749, 424] on button "Next" at bounding box center [743, 424] width 59 height 30
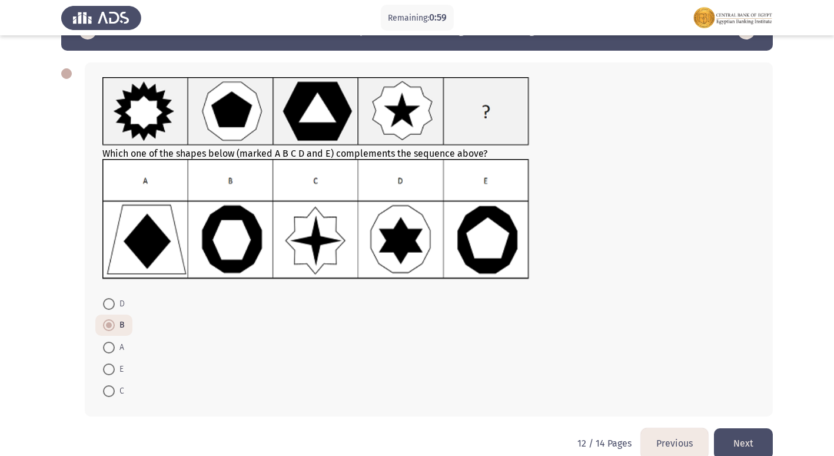
scroll to position [56, 0]
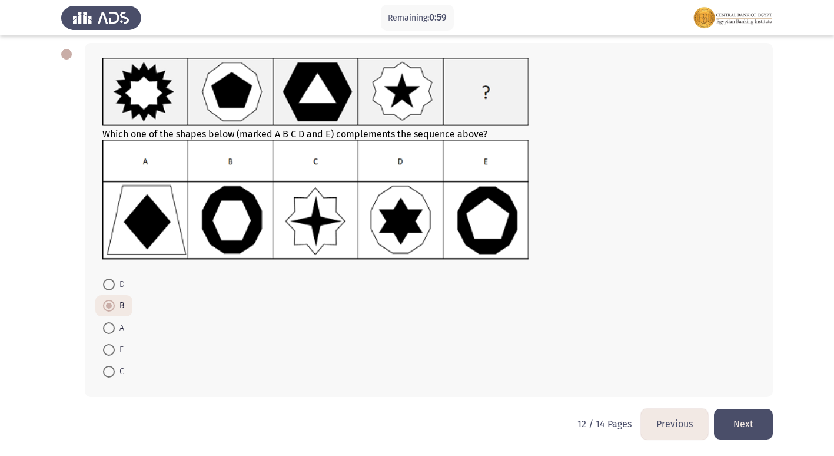
click at [738, 423] on button "Next" at bounding box center [743, 424] width 59 height 30
click at [739, 423] on html "Remaining: 0:59 Previous ASSESS Aptitude (FOCUS) - Logical Reasoning Next Which…" at bounding box center [417, 200] width 834 height 512
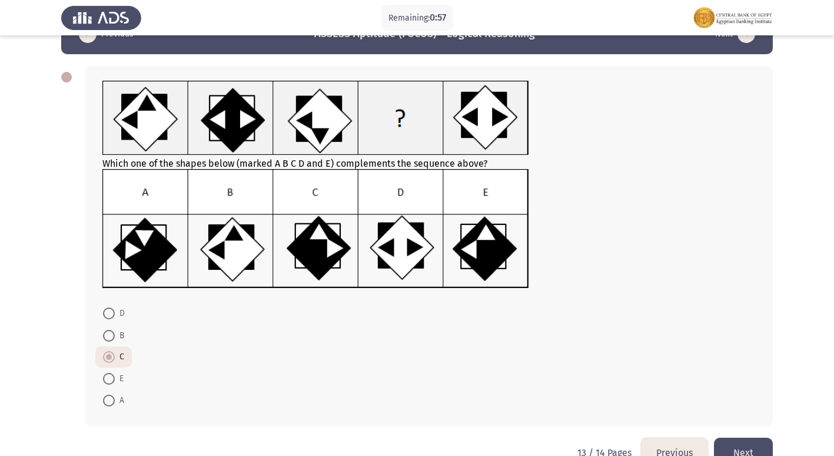
scroll to position [62, 0]
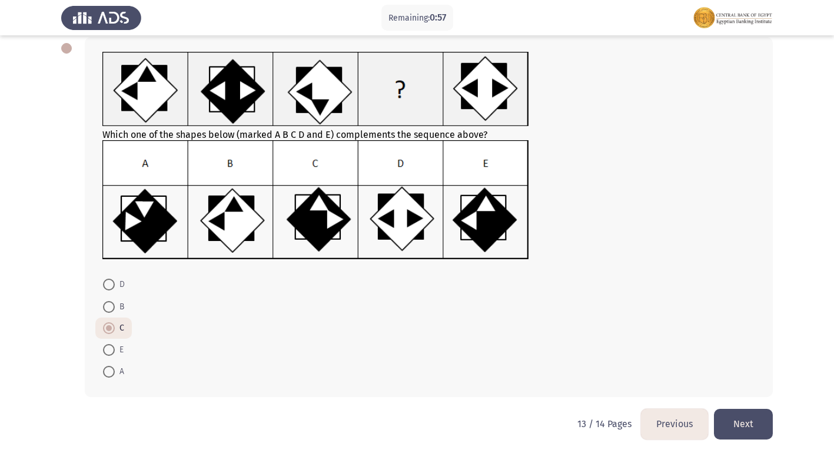
click at [730, 413] on button "Next" at bounding box center [743, 424] width 59 height 30
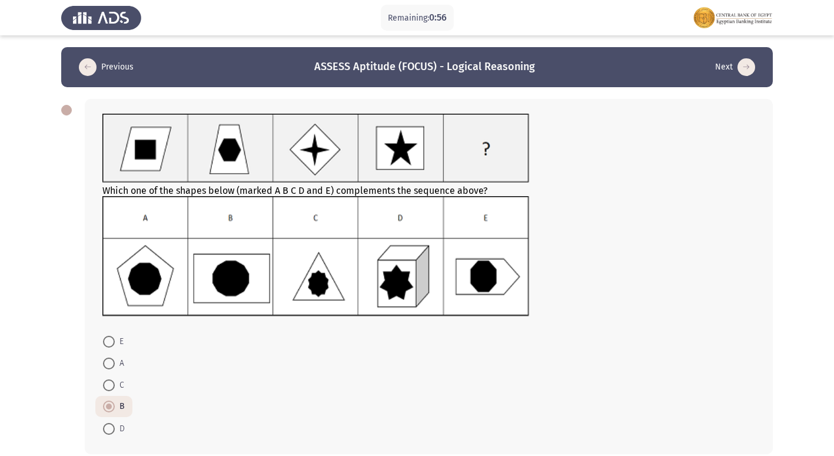
scroll to position [57, 0]
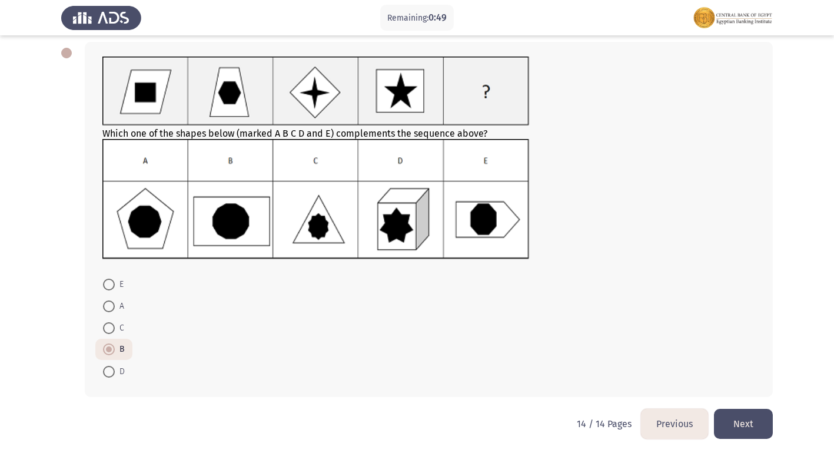
click at [679, 416] on button "Previous" at bounding box center [674, 424] width 67 height 30
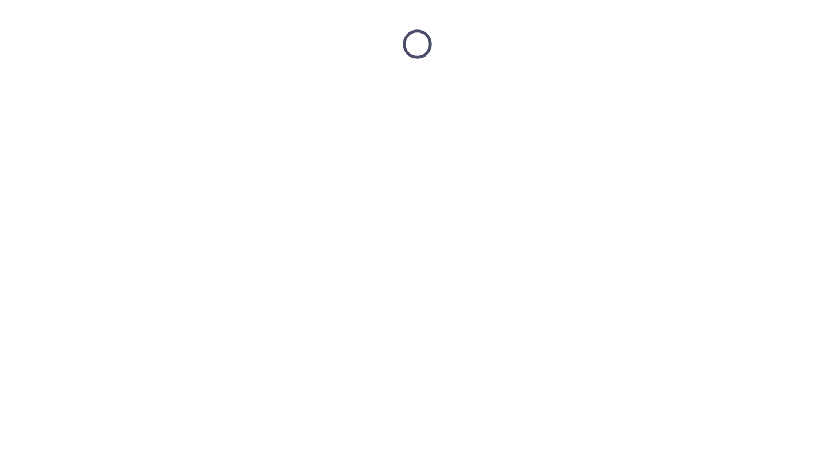
scroll to position [0, 0]
click at [679, 88] on html at bounding box center [421, 44] width 843 height 88
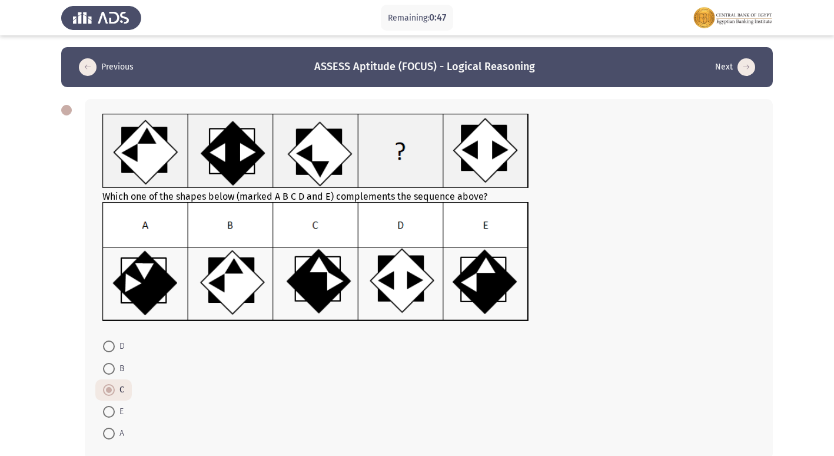
scroll to position [62, 0]
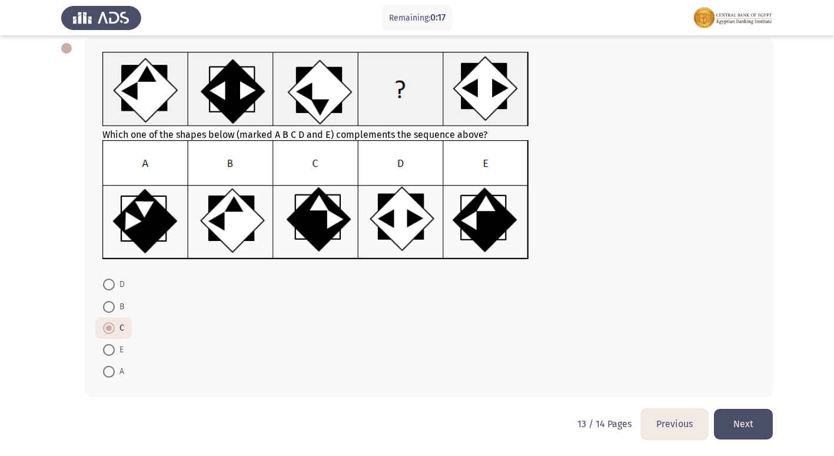
click at [761, 422] on button "Next" at bounding box center [743, 424] width 59 height 30
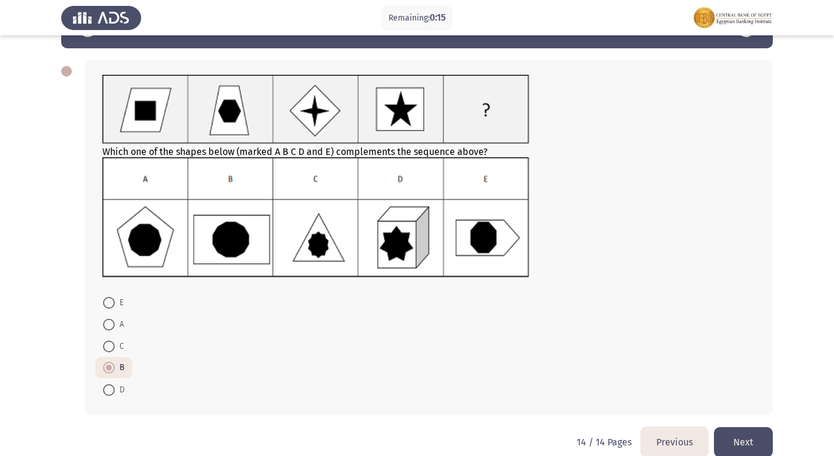
scroll to position [57, 0]
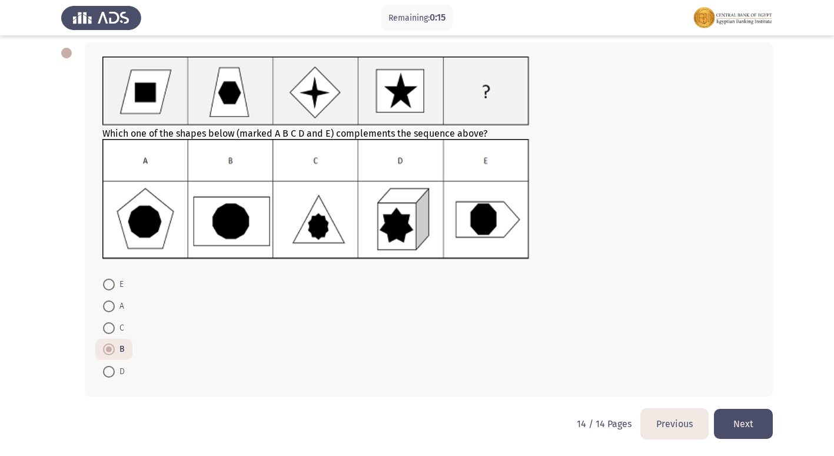
click at [741, 426] on button "Next" at bounding box center [743, 424] width 59 height 30
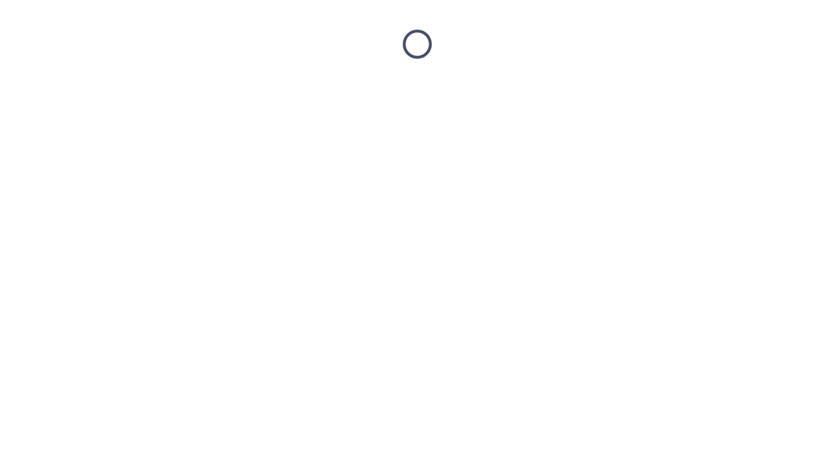
scroll to position [0, 0]
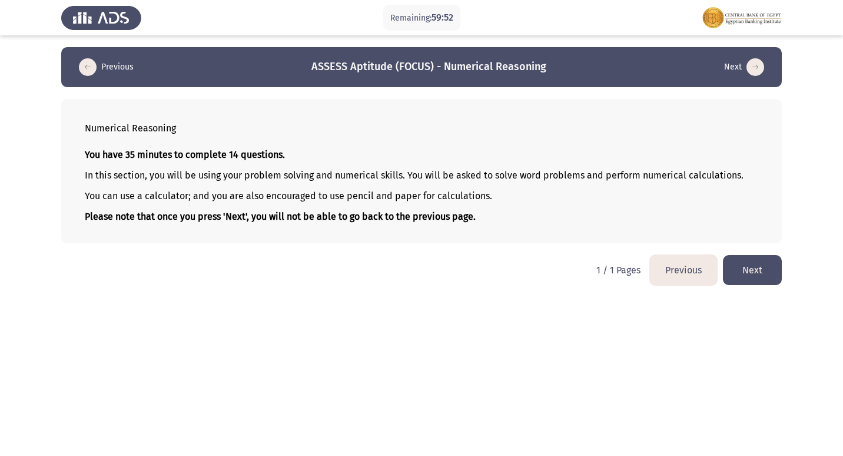
click at [765, 265] on button "Next" at bounding box center [752, 270] width 59 height 30
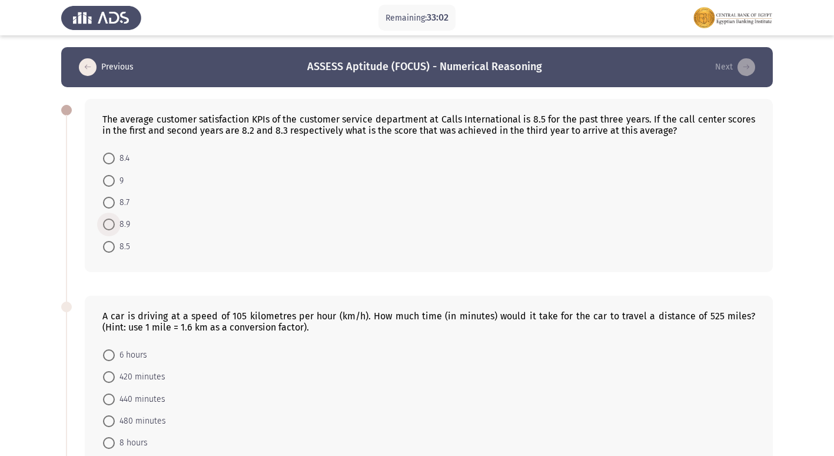
click at [109, 224] on span at bounding box center [109, 224] width 0 height 0
click at [109, 224] on input "8.9" at bounding box center [109, 224] width 12 height 12
radio input "true"
click at [109, 224] on span at bounding box center [109, 224] width 12 height 12
click at [109, 224] on input "8.9" at bounding box center [109, 224] width 12 height 12
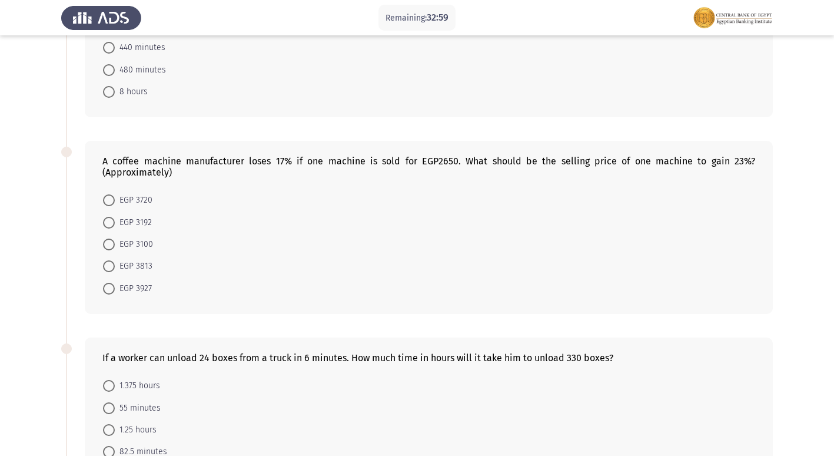
scroll to position [296, 0]
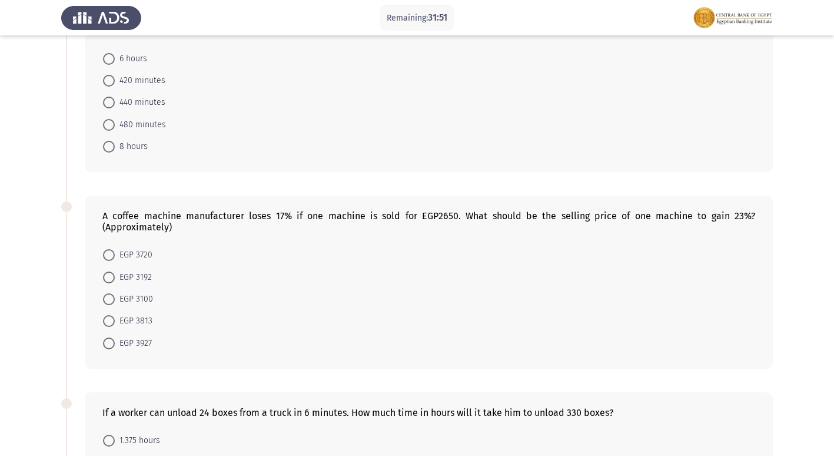
click at [105, 323] on span at bounding box center [109, 321] width 12 height 12
click at [105, 323] on input "EGP 3813" at bounding box center [109, 321] width 12 height 12
radio input "true"
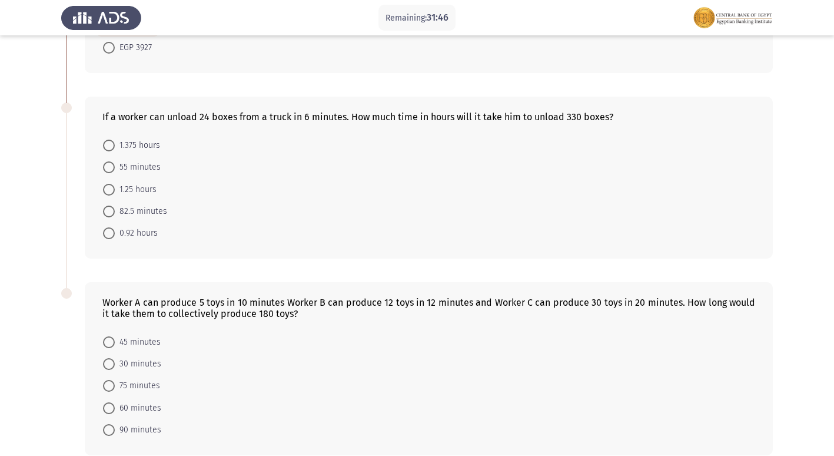
scroll to position [531, 0]
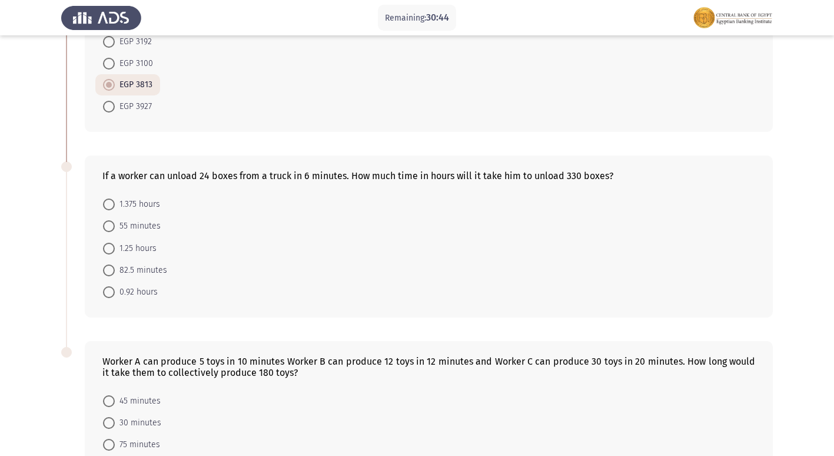
click at [110, 272] on span at bounding box center [109, 270] width 12 height 12
click at [110, 272] on input "82.5 minutes" at bounding box center [109, 270] width 12 height 12
radio input "true"
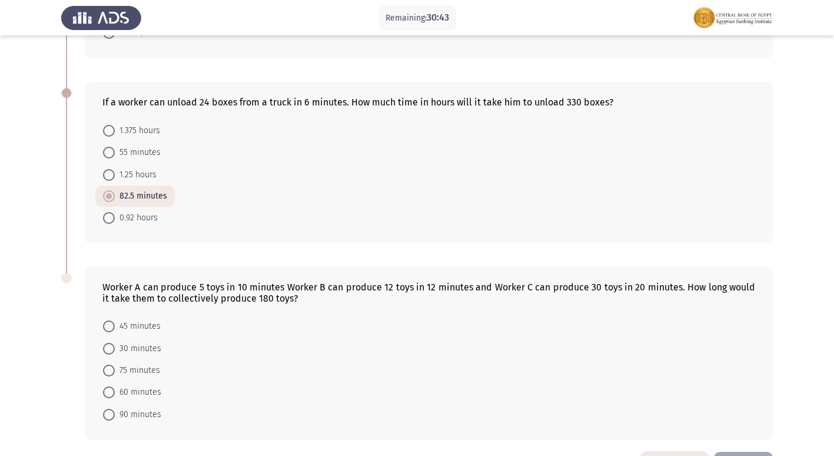
scroll to position [648, 0]
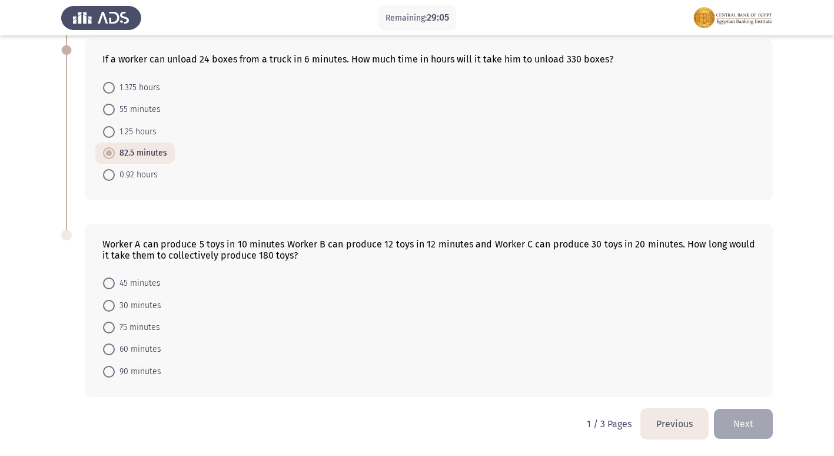
click at [111, 325] on span at bounding box center [109, 328] width 12 height 12
click at [111, 325] on input "75 minutes" at bounding box center [109, 328] width 12 height 12
radio input "true"
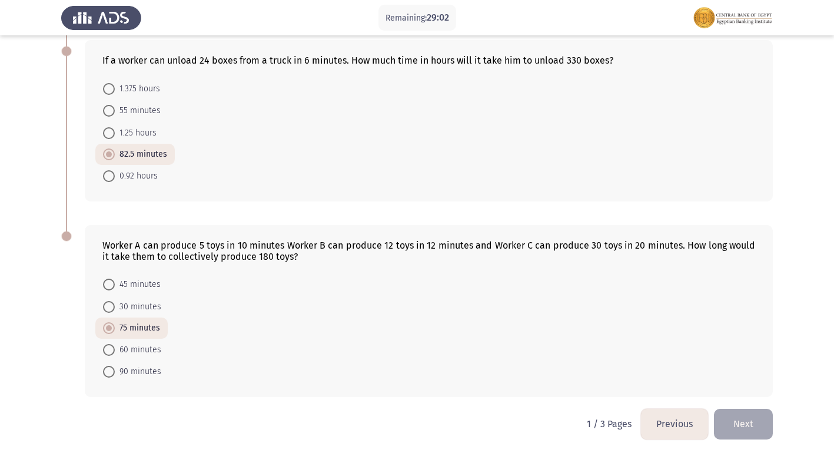
click at [109, 350] on span at bounding box center [109, 350] width 12 height 12
click at [109, 350] on input "60 minutes" at bounding box center [109, 350] width 12 height 12
radio input "true"
click at [123, 347] on span "60 minutes" at bounding box center [138, 350] width 47 height 14
click at [115, 347] on input "60 minutes" at bounding box center [109, 350] width 12 height 12
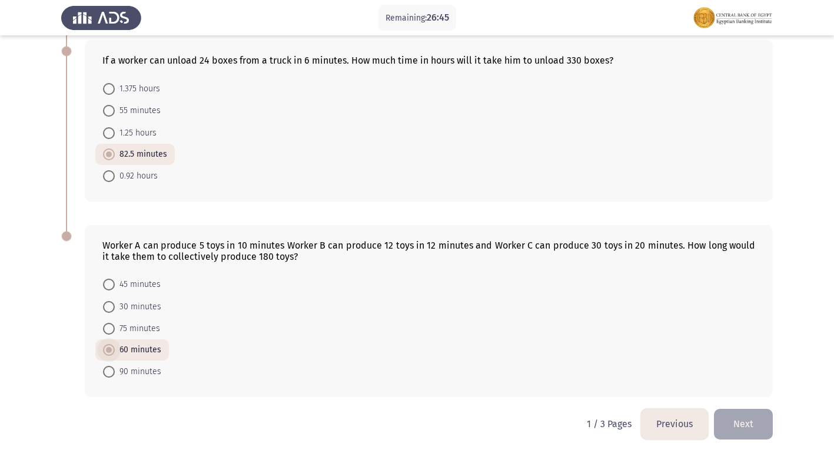
click at [123, 347] on span "60 minutes" at bounding box center [138, 350] width 47 height 14
click at [115, 347] on input "60 minutes" at bounding box center [109, 350] width 12 height 12
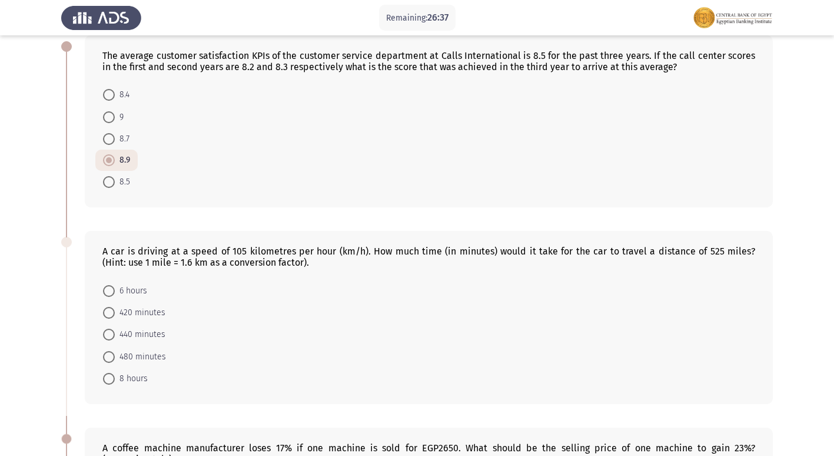
scroll to position [59, 0]
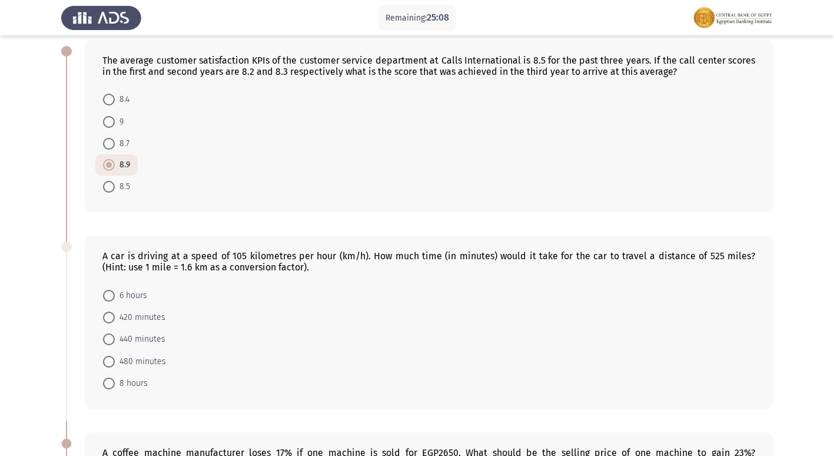
click at [109, 377] on span at bounding box center [109, 383] width 12 height 12
click at [109, 377] on input "8 hours" at bounding box center [109, 383] width 12 height 12
radio input "true"
click at [110, 377] on span at bounding box center [109, 383] width 12 height 12
click at [110, 377] on input "8 hours" at bounding box center [109, 383] width 12 height 12
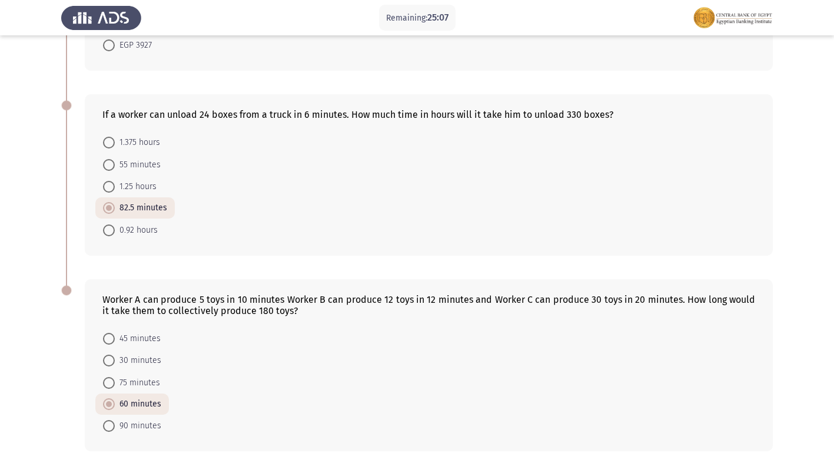
scroll to position [646, 0]
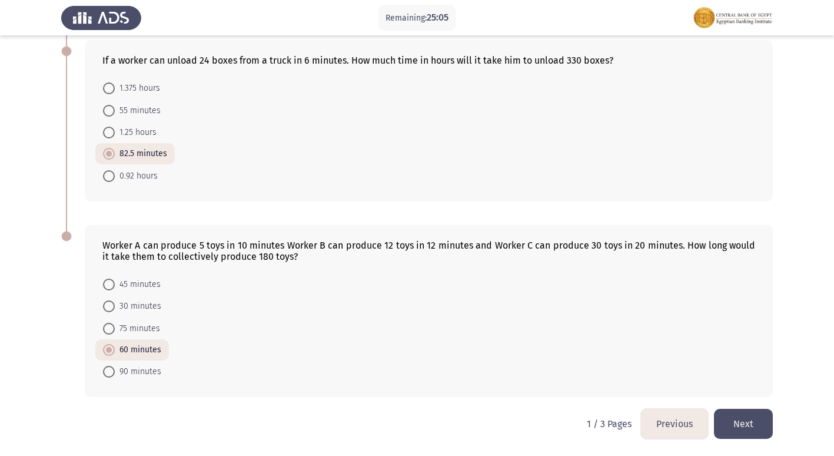
click at [766, 425] on button "Next" at bounding box center [743, 424] width 59 height 30
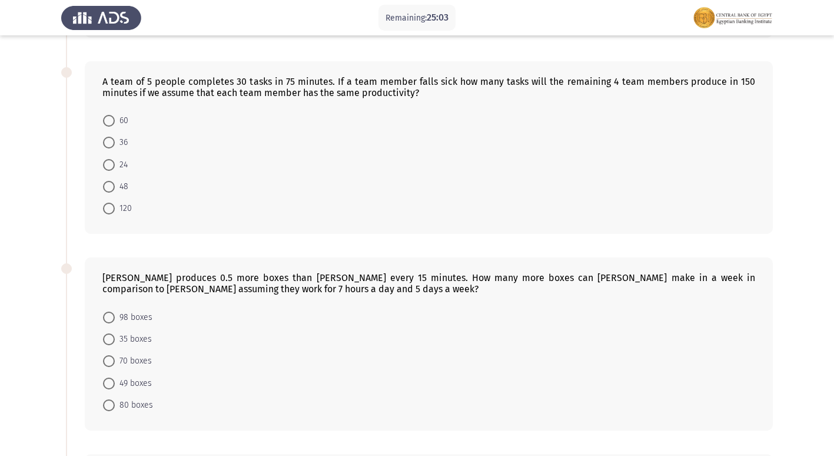
scroll to position [0, 0]
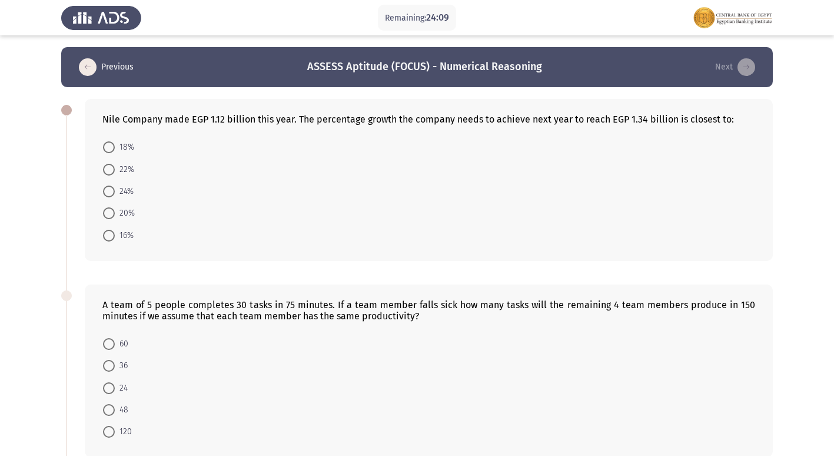
click at [111, 205] on mat-radio-button "20%" at bounding box center [118, 213] width 47 height 22
drag, startPoint x: 109, startPoint y: 210, endPoint x: 110, endPoint y: 216, distance: 6.5
click at [109, 211] on span at bounding box center [109, 213] width 12 height 12
click at [109, 211] on input "20%" at bounding box center [109, 213] width 12 height 12
radio input "true"
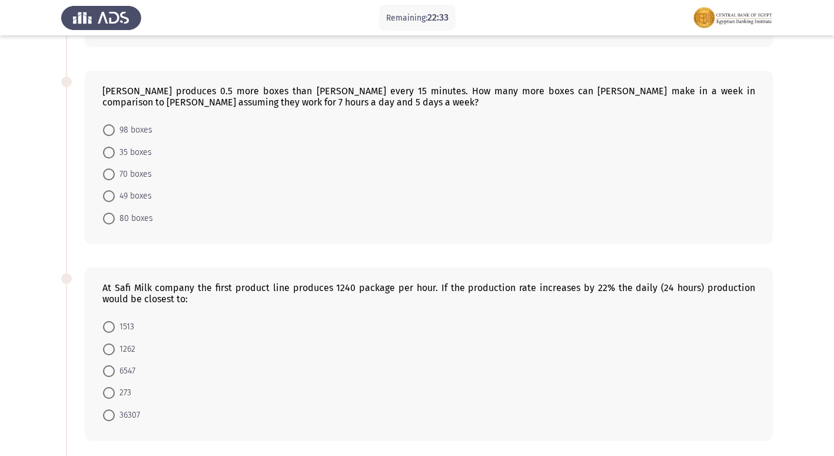
scroll to position [353, 0]
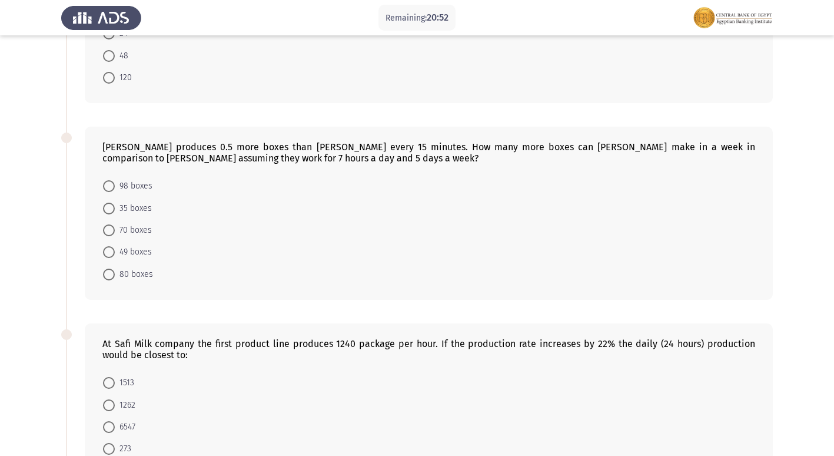
click at [112, 207] on span at bounding box center [109, 209] width 12 height 12
click at [112, 207] on input "35 boxes" at bounding box center [109, 209] width 12 height 12
radio input "true"
click at [112, 207] on span at bounding box center [109, 209] width 12 height 12
click at [112, 207] on input "35 boxes" at bounding box center [109, 209] width 12 height 12
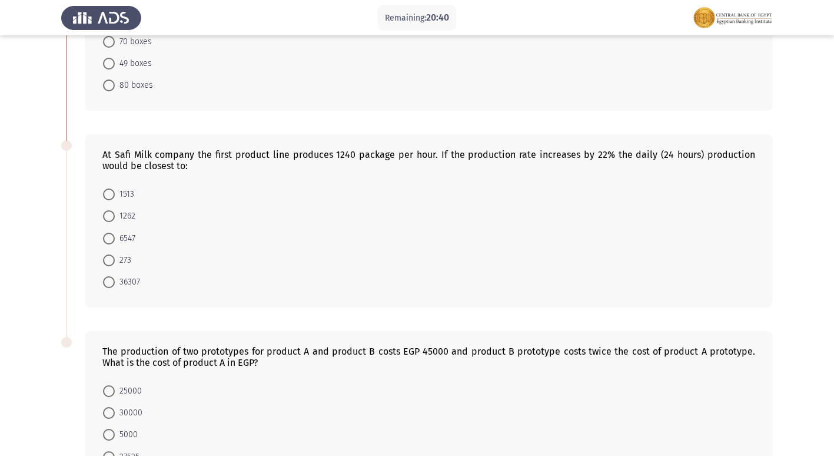
scroll to position [531, 0]
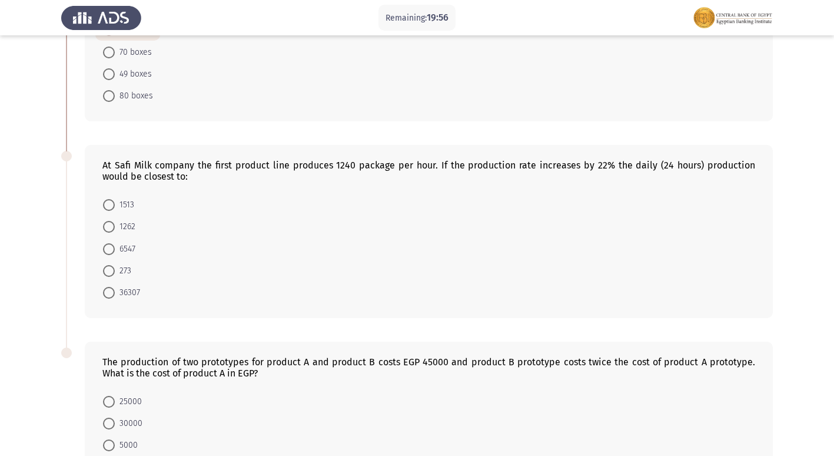
click at [110, 199] on span at bounding box center [109, 205] width 12 height 12
click at [110, 199] on input "1513" at bounding box center [109, 205] width 12 height 12
radio input "true"
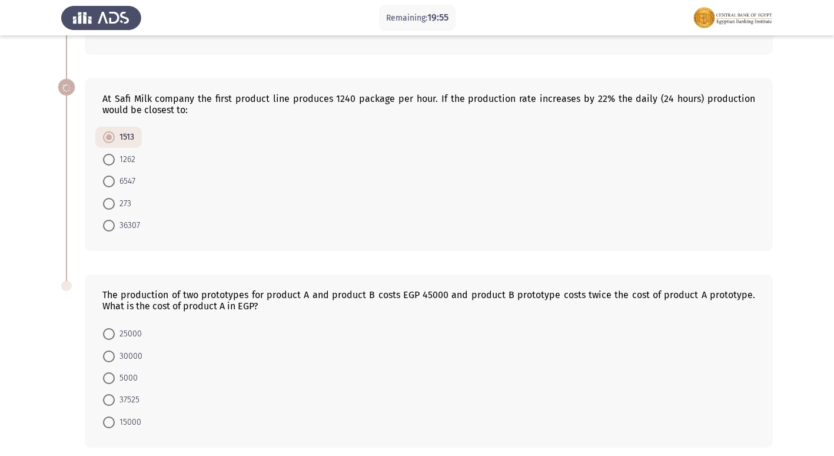
scroll to position [648, 0]
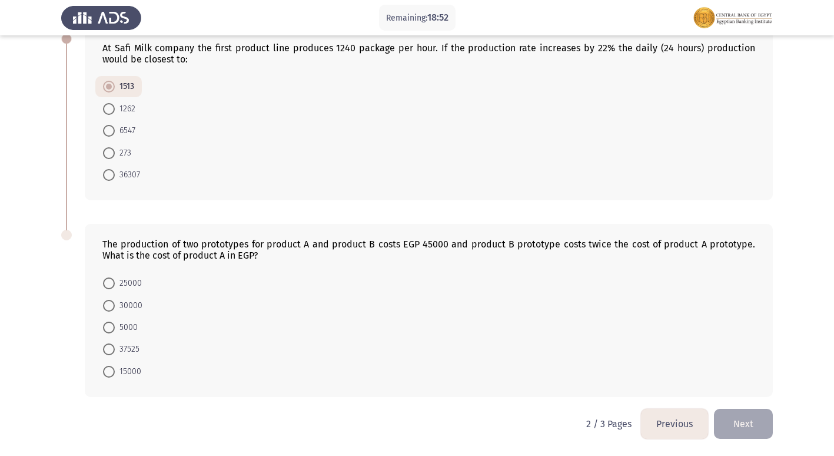
click at [110, 374] on span at bounding box center [109, 372] width 12 height 12
click at [110, 374] on input "15000" at bounding box center [109, 372] width 12 height 12
radio input "true"
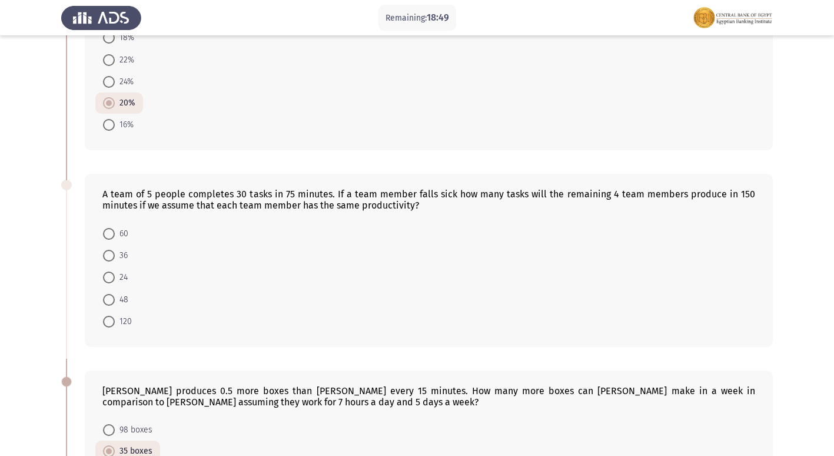
scroll to position [118, 0]
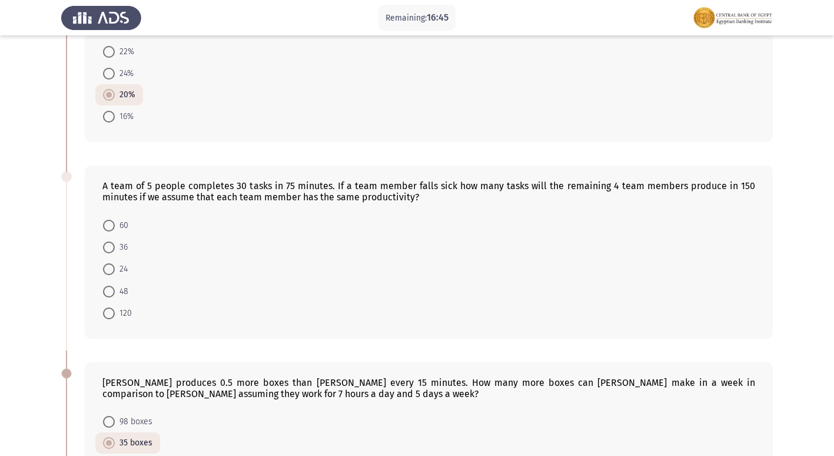
click at [112, 221] on span at bounding box center [109, 226] width 12 height 12
click at [112, 221] on input "60" at bounding box center [109, 226] width 12 height 12
radio input "true"
click at [112, 221] on span at bounding box center [109, 226] width 12 height 12
click at [112, 221] on input "60" at bounding box center [109, 226] width 12 height 12
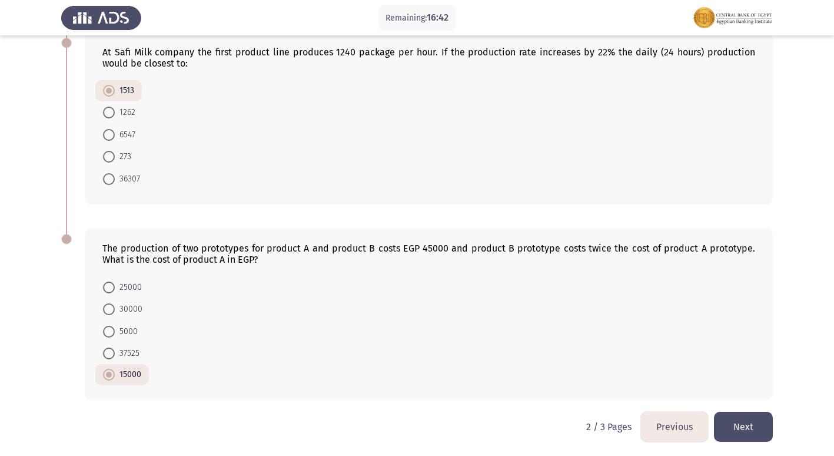
scroll to position [646, 0]
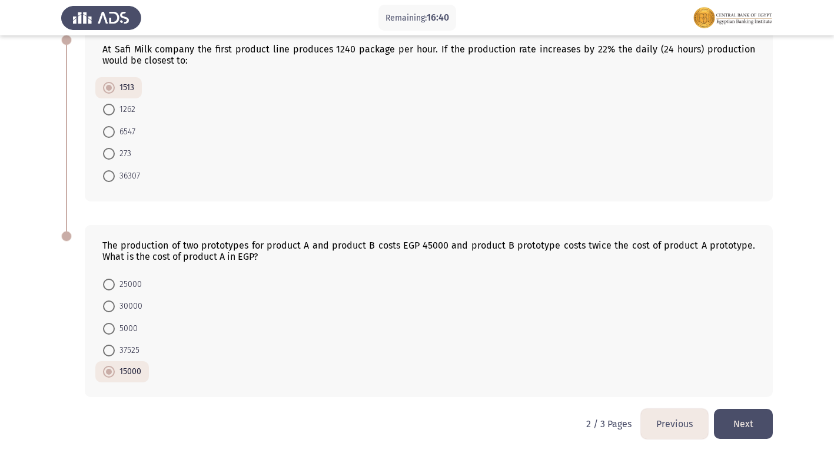
click at [752, 425] on button "Next" at bounding box center [743, 424] width 59 height 30
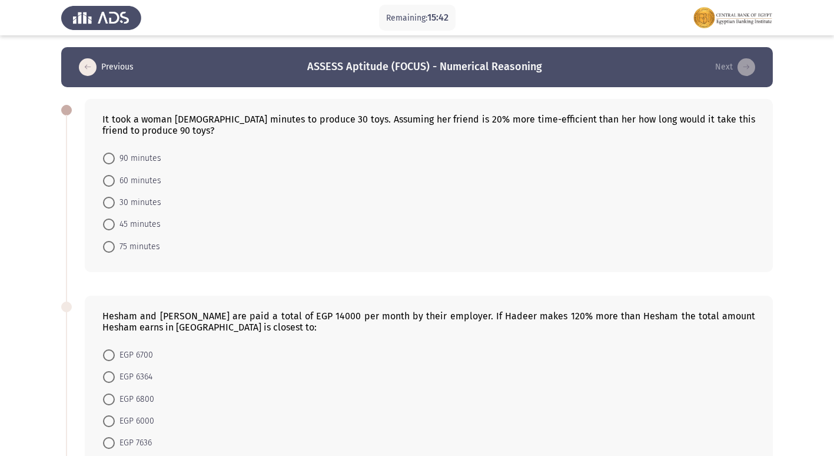
click at [107, 184] on span at bounding box center [109, 181] width 12 height 12
click at [107, 184] on input "60 minutes" at bounding box center [109, 181] width 12 height 12
radio input "true"
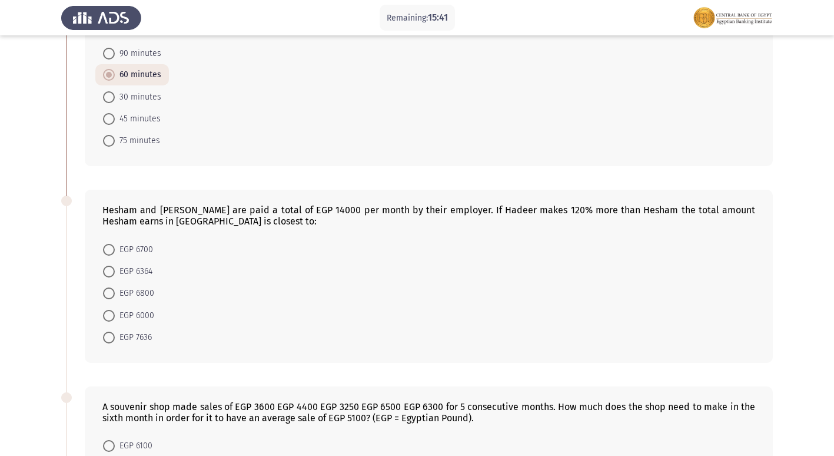
scroll to position [177, 0]
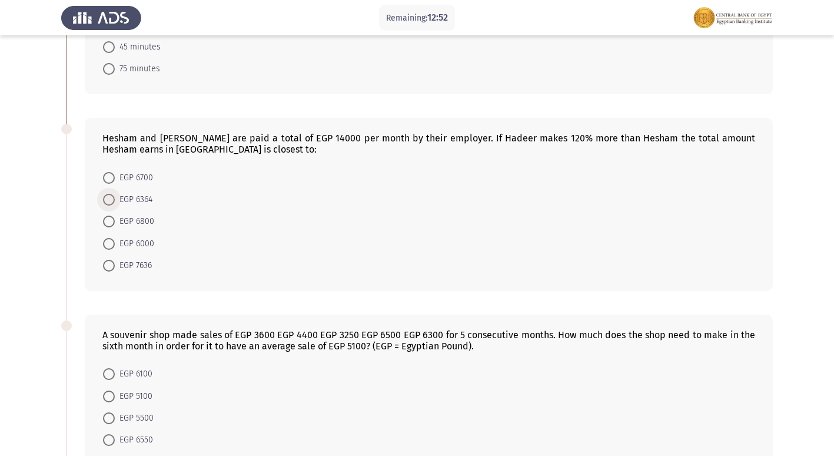
drag, startPoint x: 111, startPoint y: 197, endPoint x: 127, endPoint y: 227, distance: 33.2
click at [111, 201] on span at bounding box center [109, 200] width 12 height 12
click at [111, 201] on input "EGP 6364" at bounding box center [109, 200] width 12 height 12
radio input "true"
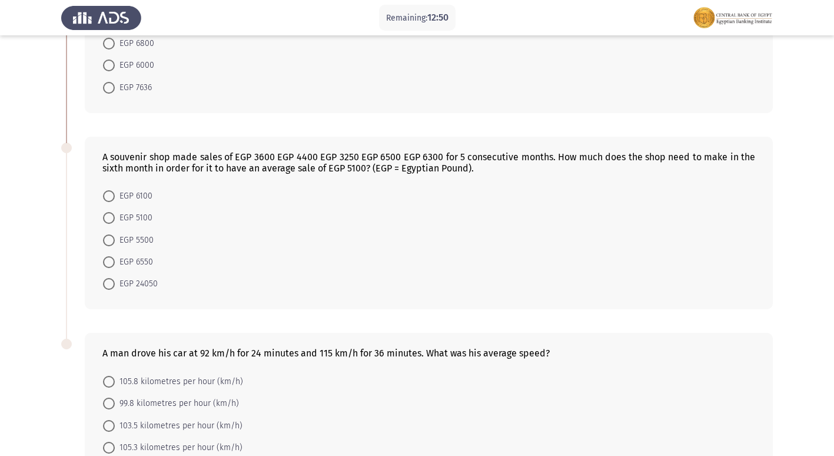
scroll to position [353, 0]
click at [107, 287] on span at bounding box center [109, 285] width 12 height 12
click at [107, 287] on input "EGP 24050" at bounding box center [109, 285] width 12 height 12
radio input "true"
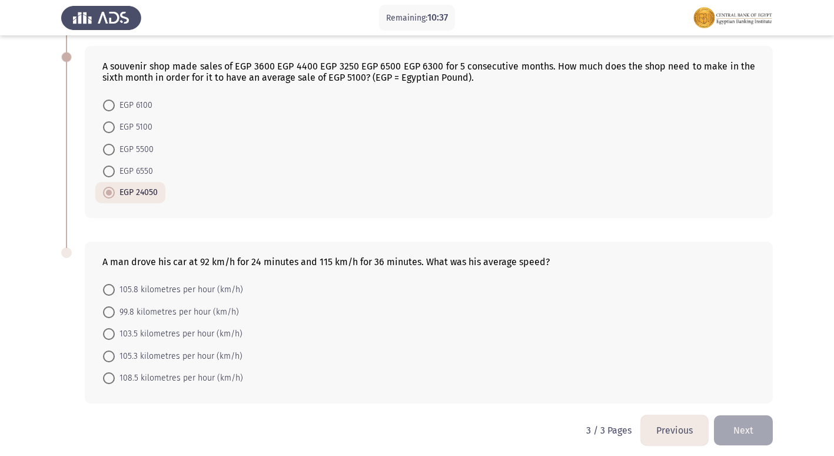
scroll to position [451, 0]
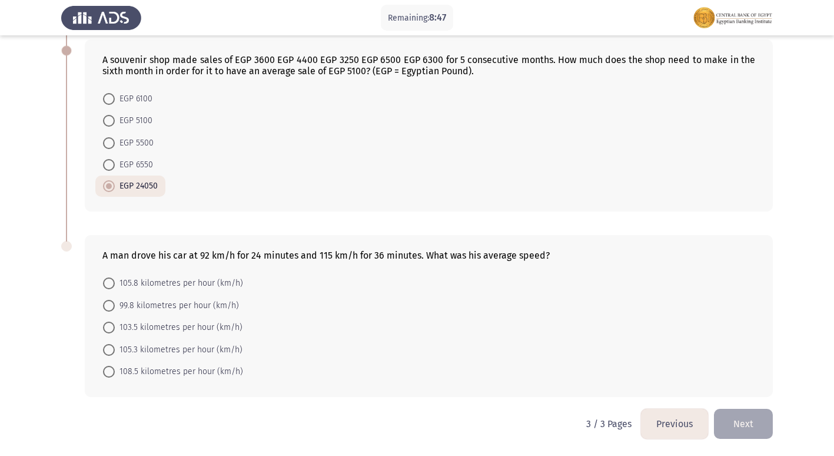
click at [128, 170] on span "EGP 6550" at bounding box center [134, 165] width 38 height 14
click at [115, 170] on input "EGP 6550" at bounding box center [109, 165] width 12 height 12
radio input "true"
drag, startPoint x: 114, startPoint y: 287, endPoint x: 121, endPoint y: 288, distance: 7.1
click at [115, 287] on label "105.8 kilometres per hour (km/h)" at bounding box center [173, 283] width 140 height 14
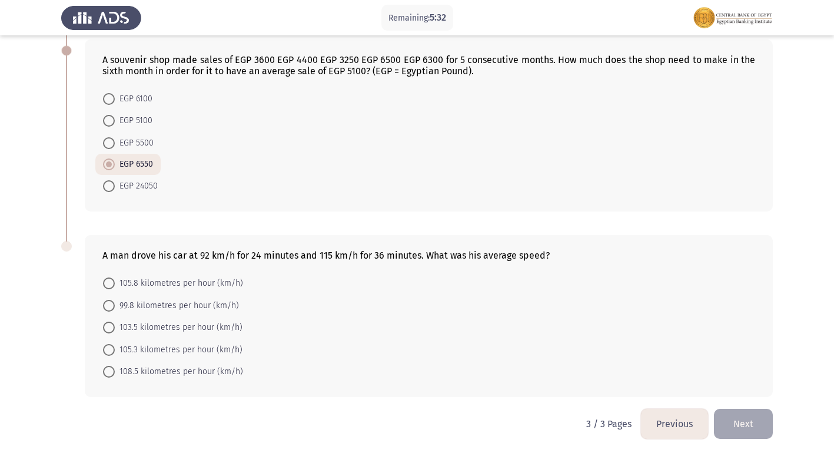
click at [115, 287] on input "105.8 kilometres per hour (km/h)" at bounding box center [109, 283] width 12 height 12
radio input "true"
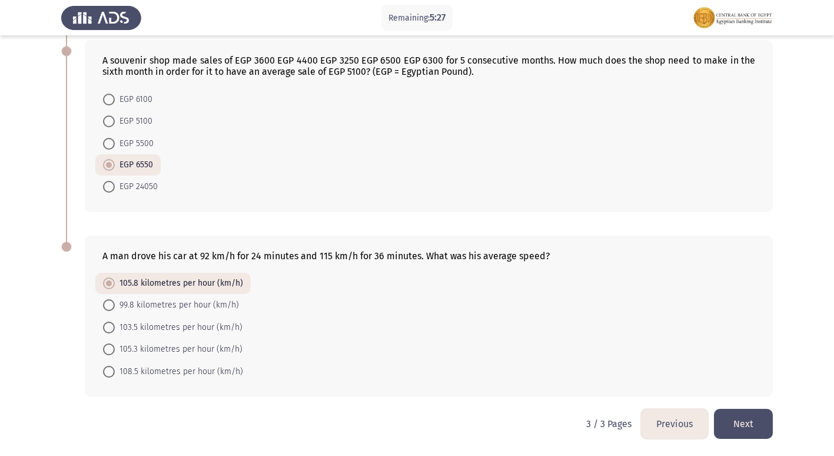
click at [681, 428] on button "Previous" at bounding box center [674, 424] width 67 height 30
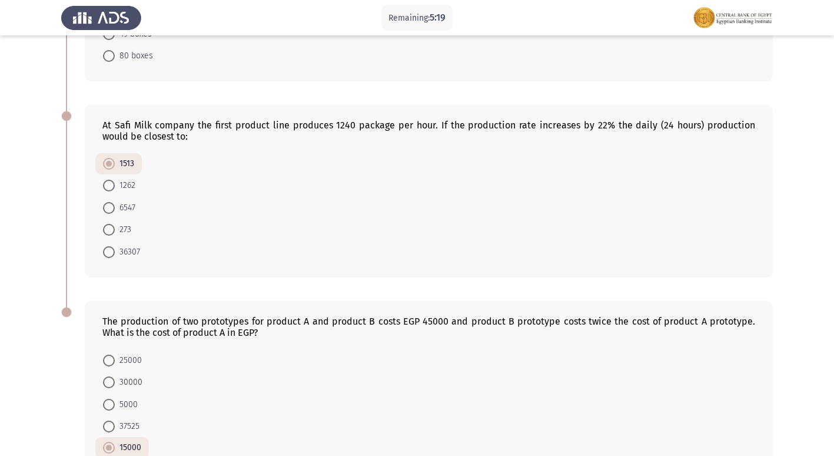
scroll to position [646, 0]
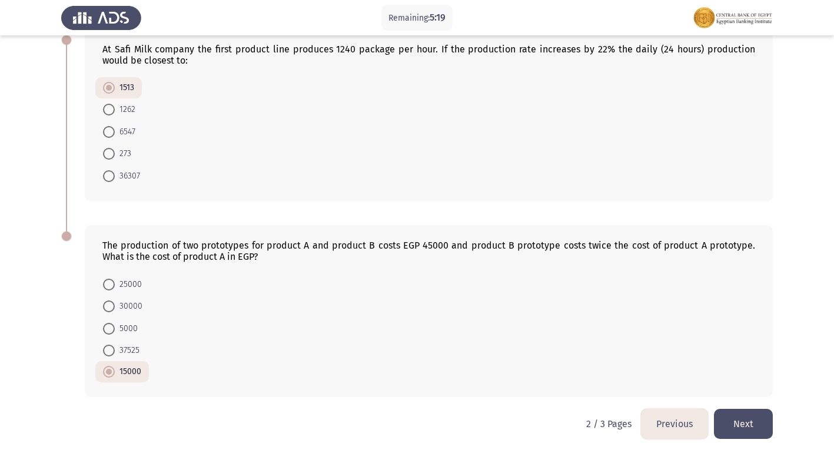
click at [683, 420] on button "Previous" at bounding box center [674, 424] width 67 height 30
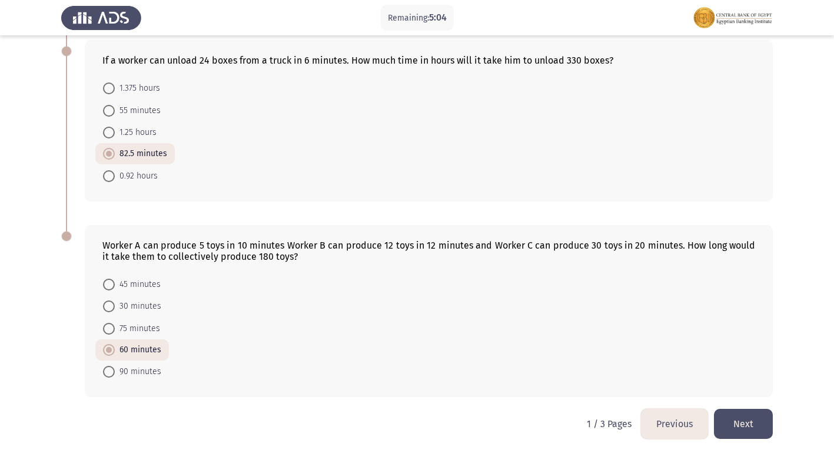
drag, startPoint x: 727, startPoint y: 415, endPoint x: 719, endPoint y: 411, distance: 8.4
click at [726, 415] on button "Next" at bounding box center [743, 424] width 59 height 30
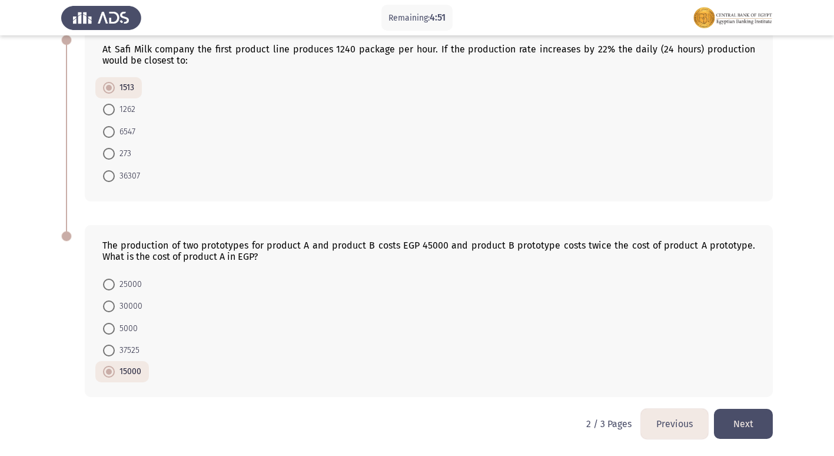
click at [735, 416] on button "Next" at bounding box center [743, 424] width 59 height 30
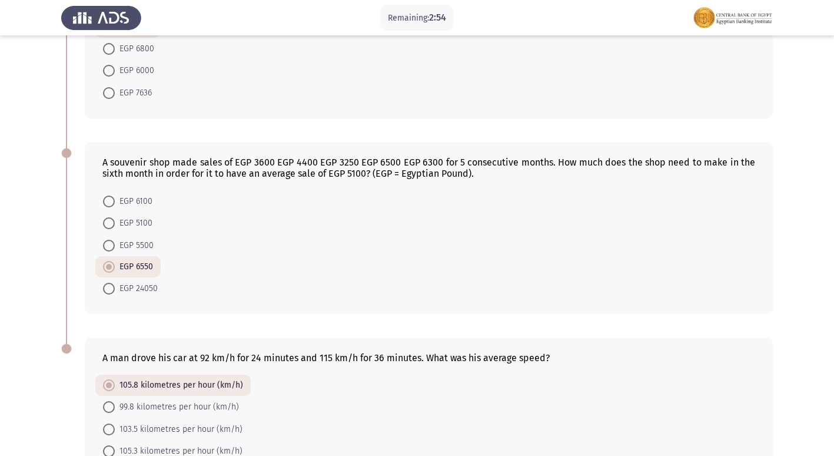
scroll to position [450, 0]
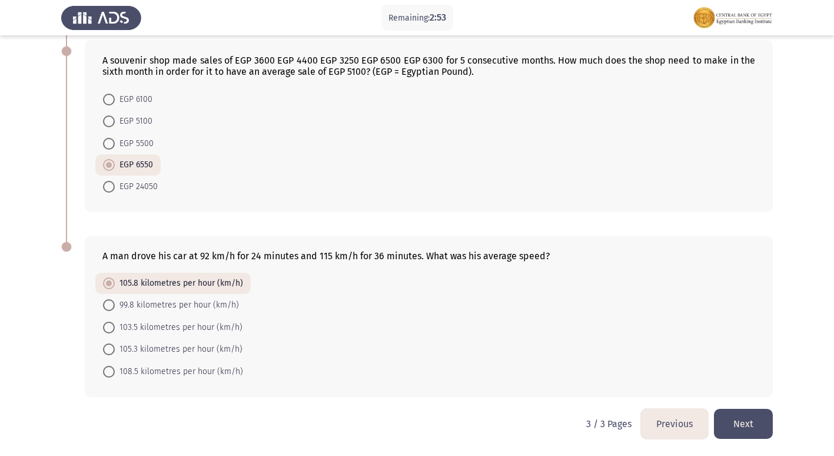
click at [741, 420] on button "Next" at bounding box center [743, 424] width 59 height 30
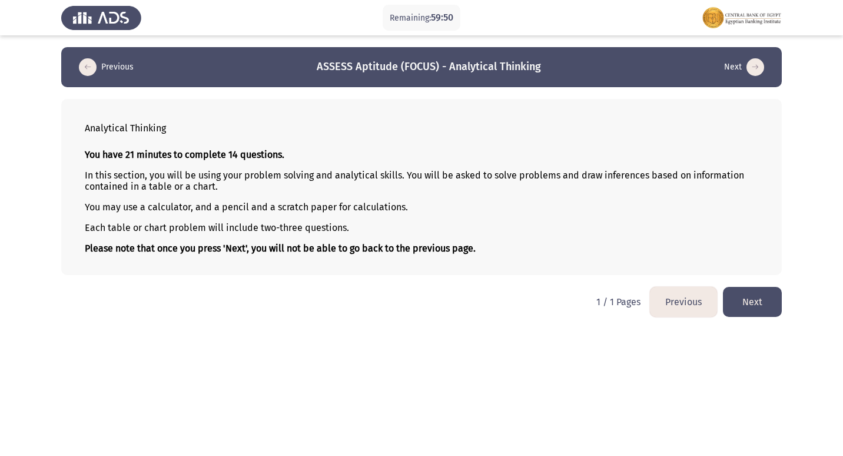
click at [747, 297] on button "Next" at bounding box center [752, 302] width 59 height 30
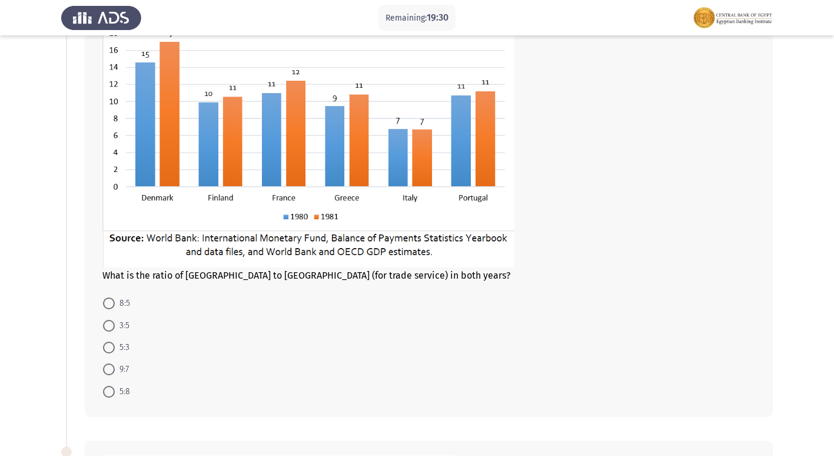
scroll to position [294, 0]
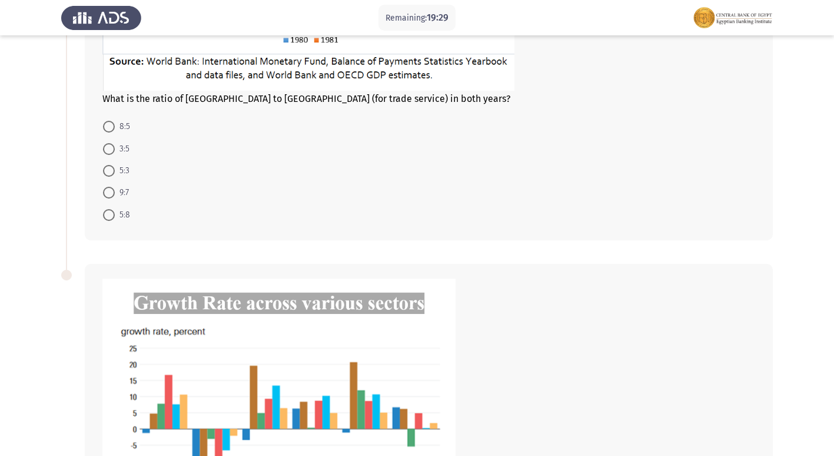
click at [112, 172] on span at bounding box center [109, 171] width 12 height 12
click at [112, 172] on input "5:3" at bounding box center [109, 171] width 12 height 12
radio input "true"
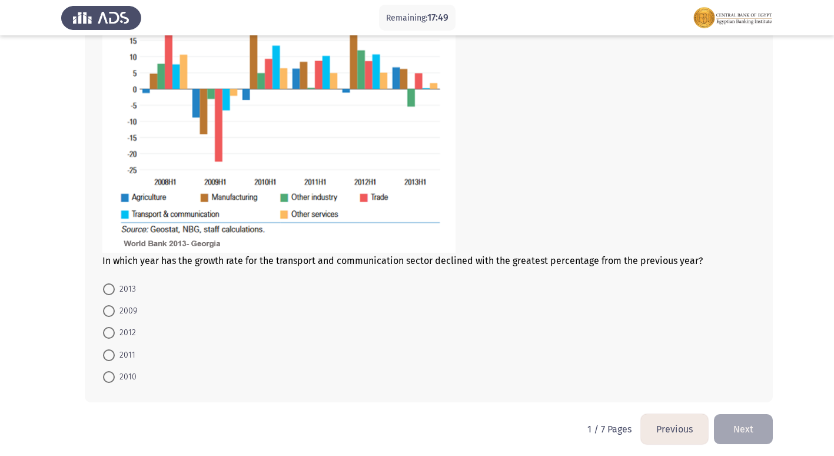
scroll to position [638, 0]
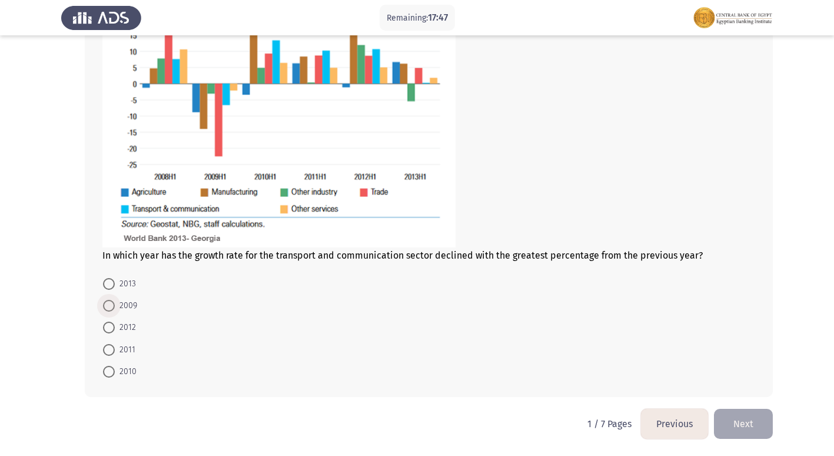
click at [112, 305] on span at bounding box center [109, 306] width 12 height 12
click at [112, 305] on input "2009" at bounding box center [109, 306] width 12 height 12
radio input "true"
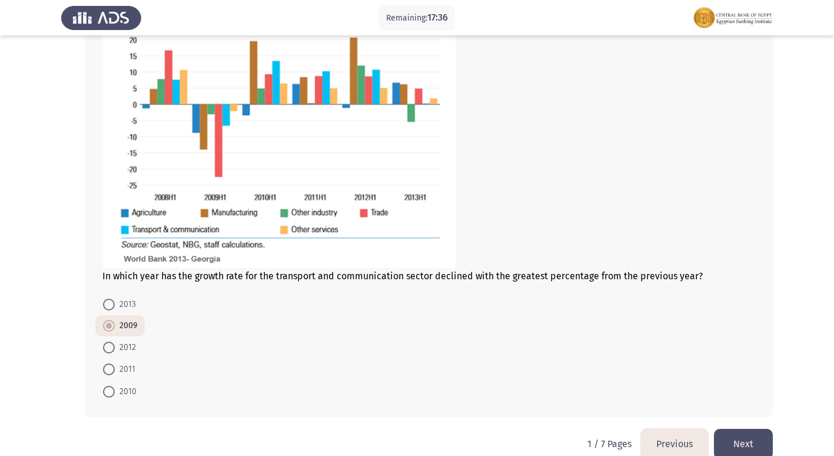
scroll to position [638, 0]
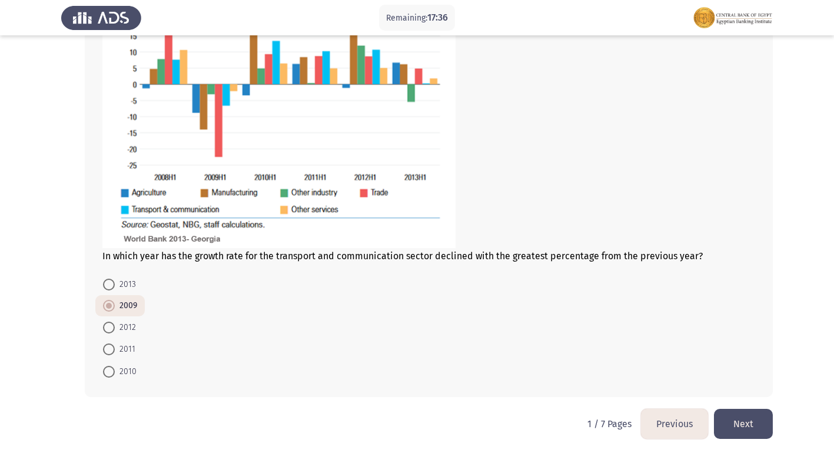
click at [760, 425] on button "Next" at bounding box center [743, 424] width 59 height 30
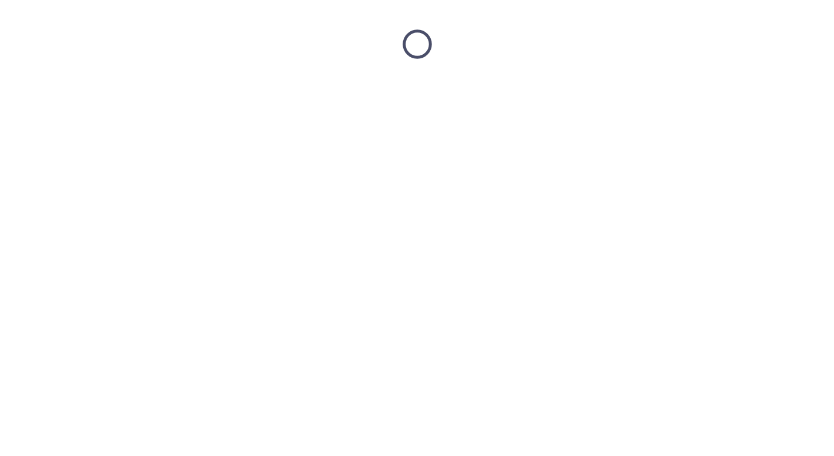
scroll to position [0, 0]
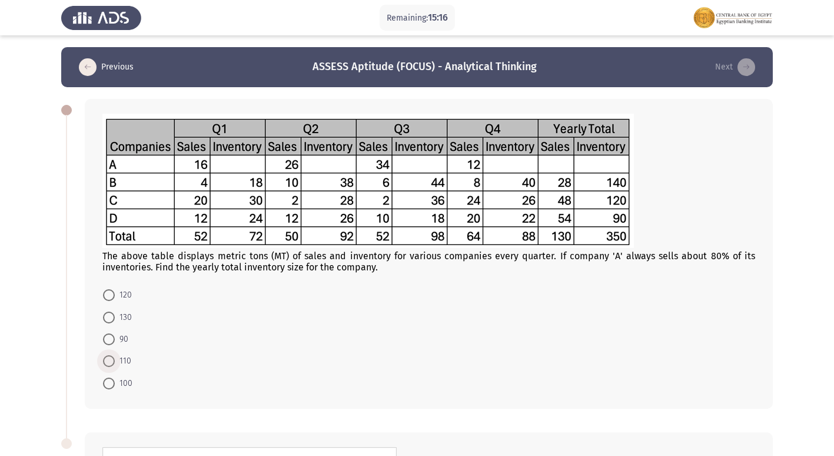
click at [110, 362] on span at bounding box center [109, 361] width 12 height 12
click at [110, 362] on input "110" at bounding box center [109, 361] width 12 height 12
radio input "true"
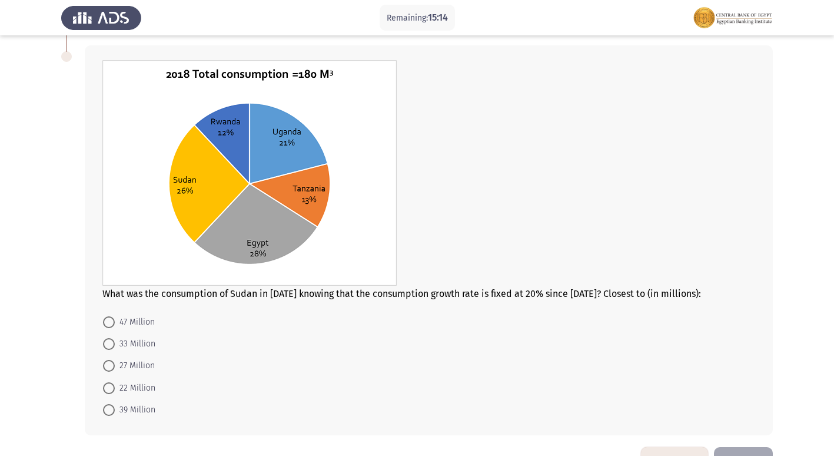
scroll to position [365, 0]
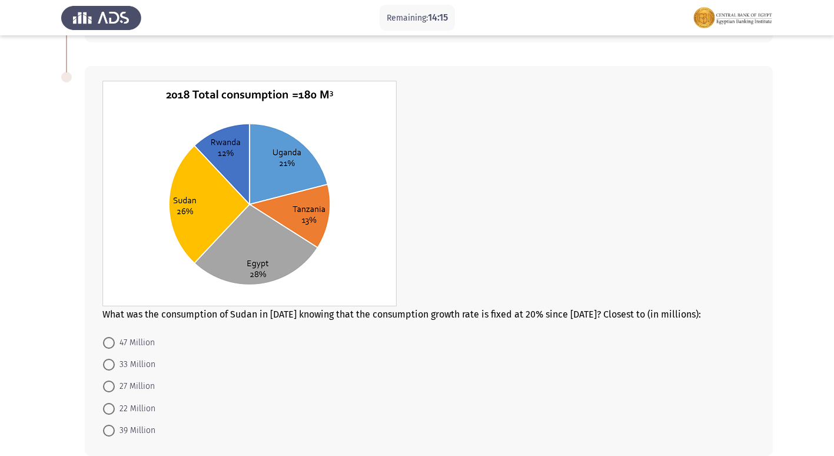
click at [546, 272] on div at bounding box center [428, 195] width 653 height 228
click at [110, 363] on span at bounding box center [109, 365] width 12 height 12
click at [110, 363] on input "33 Million" at bounding box center [109, 365] width 12 height 12
radio input "true"
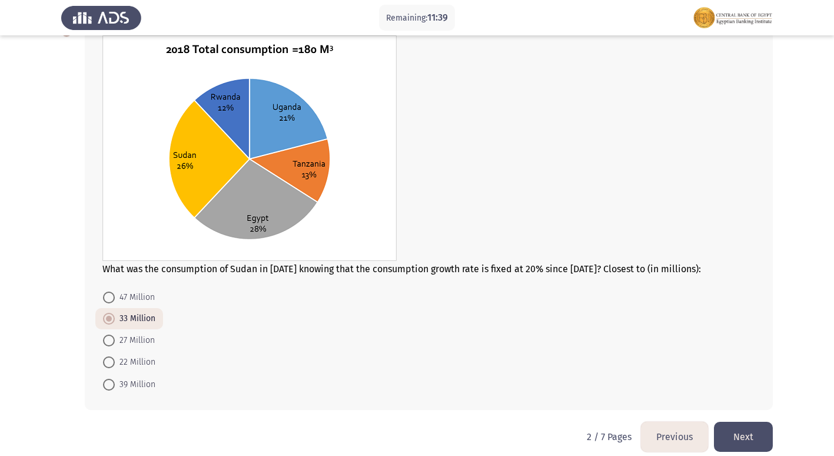
scroll to position [423, 0]
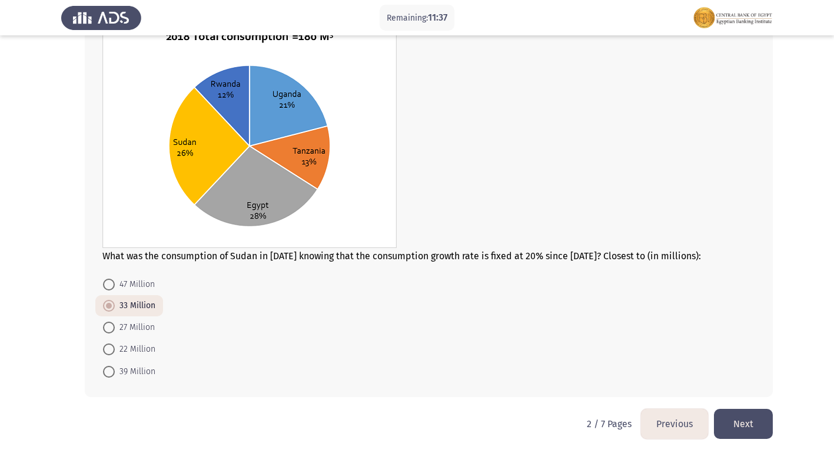
click at [736, 426] on button "Next" at bounding box center [743, 424] width 59 height 30
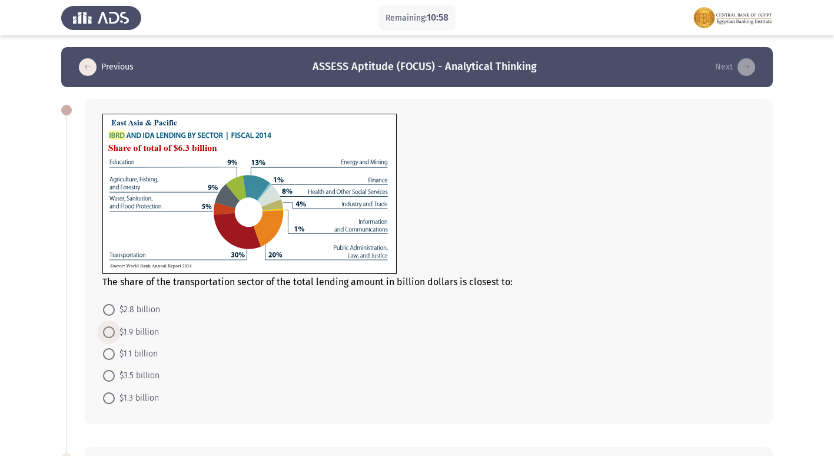
click at [110, 336] on span at bounding box center [109, 332] width 12 height 12
click at [110, 336] on input "$1.9 billion" at bounding box center [109, 332] width 12 height 12
radio input "true"
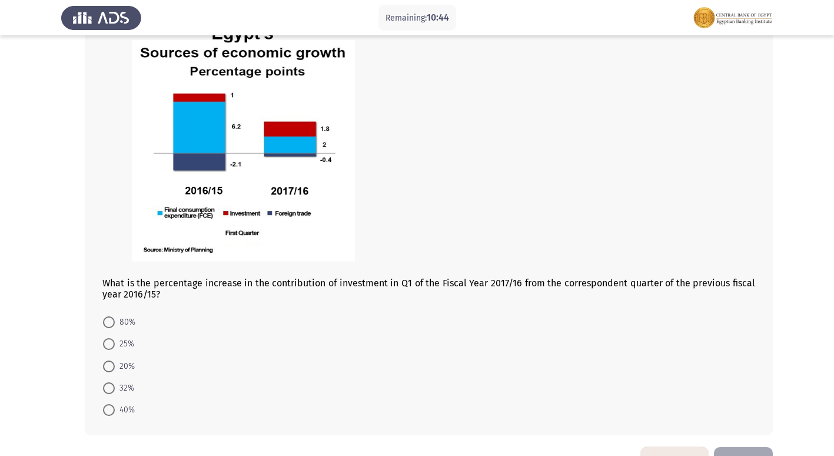
scroll to position [427, 0]
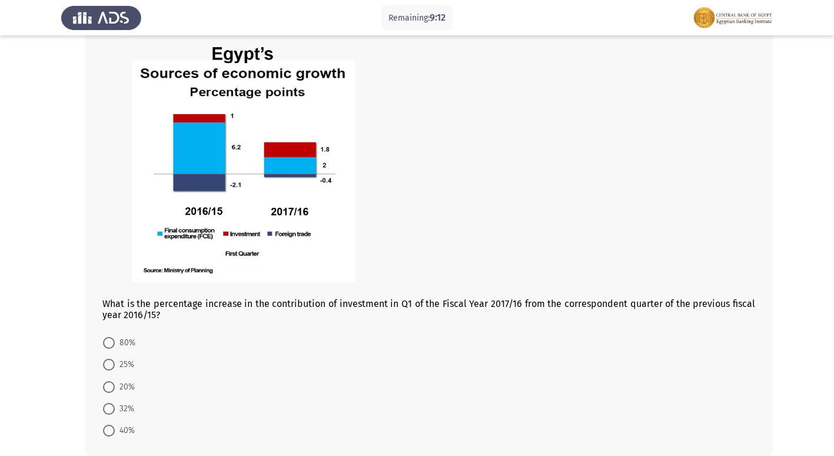
click at [107, 344] on span at bounding box center [109, 343] width 12 height 12
click at [107, 344] on input "80%" at bounding box center [109, 343] width 12 height 12
radio input "true"
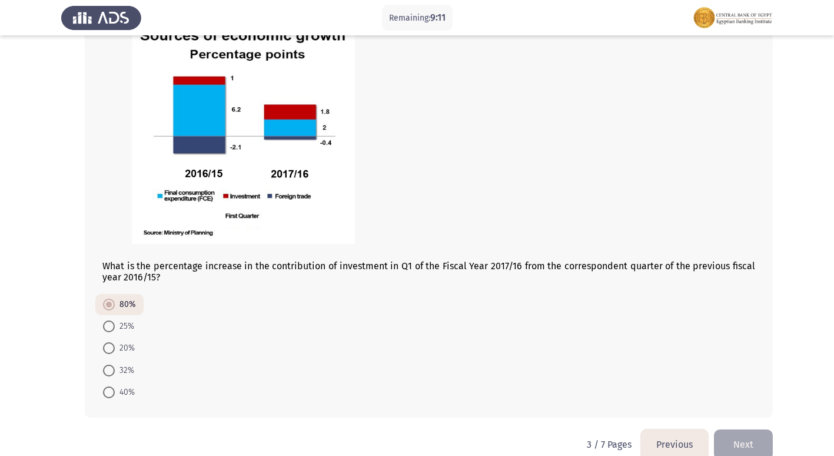
scroll to position [486, 0]
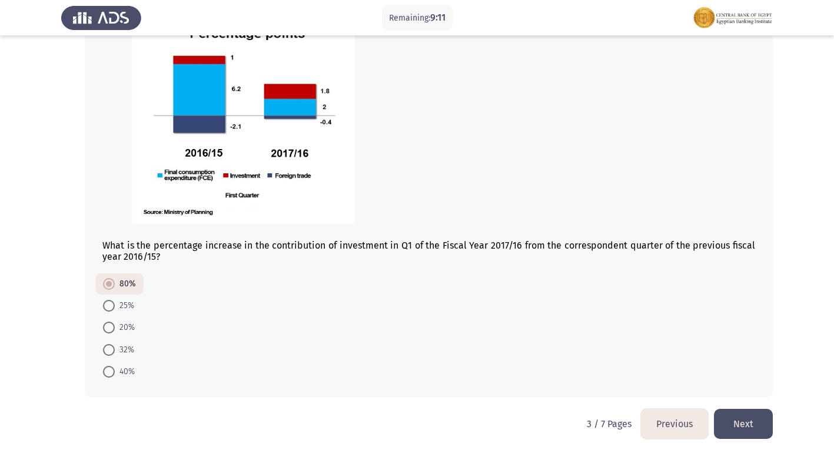
click at [750, 415] on button "Next" at bounding box center [743, 424] width 59 height 30
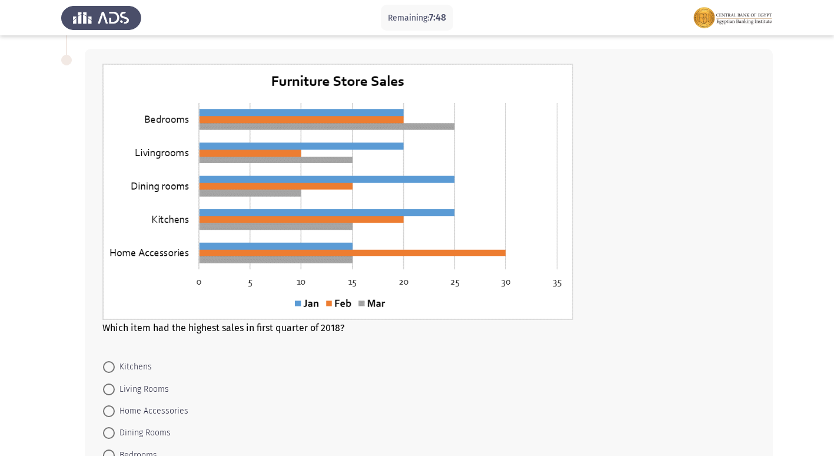
scroll to position [471, 0]
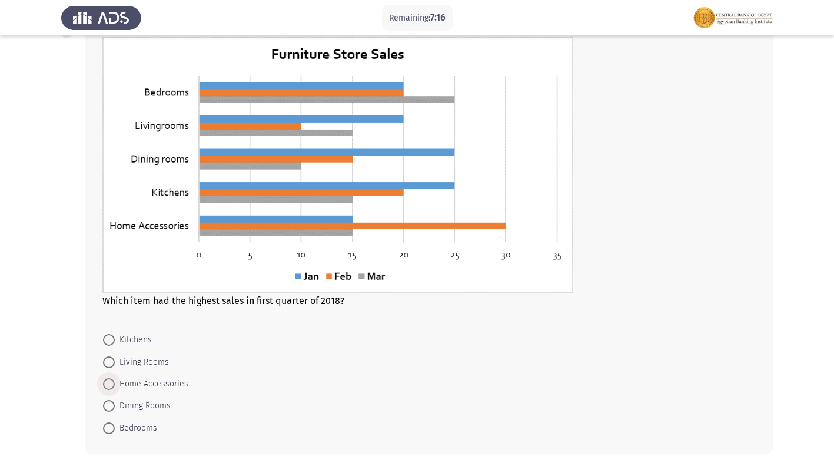
click at [111, 383] on span at bounding box center [109, 384] width 12 height 12
click at [111, 383] on input "Home Accessories" at bounding box center [109, 384] width 12 height 12
radio input "true"
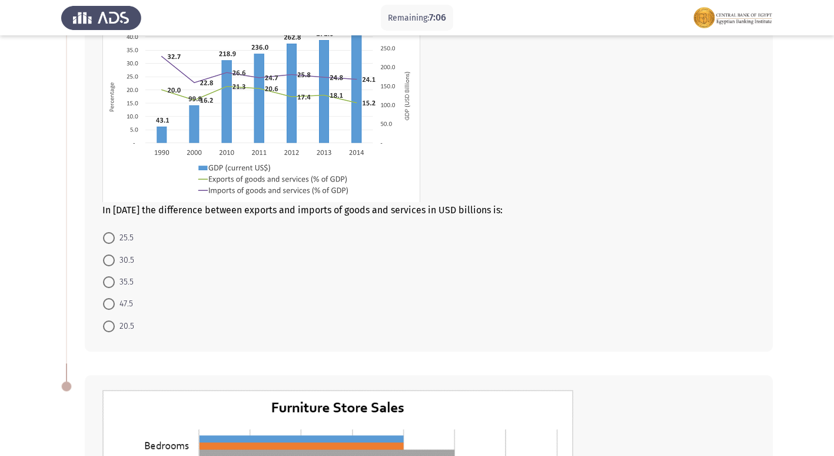
scroll to position [59, 0]
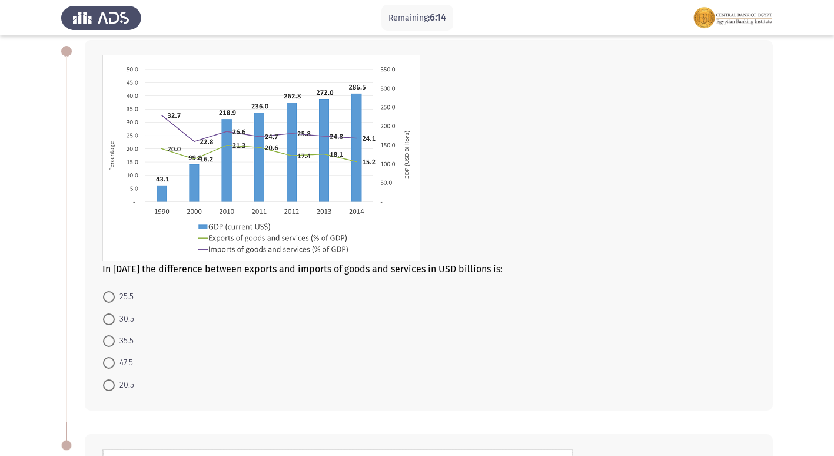
drag, startPoint x: 110, startPoint y: 297, endPoint x: 174, endPoint y: 334, distance: 74.4
click at [108, 297] on span at bounding box center [109, 297] width 12 height 12
click at [108, 297] on input "25.5" at bounding box center [109, 297] width 12 height 12
radio input "true"
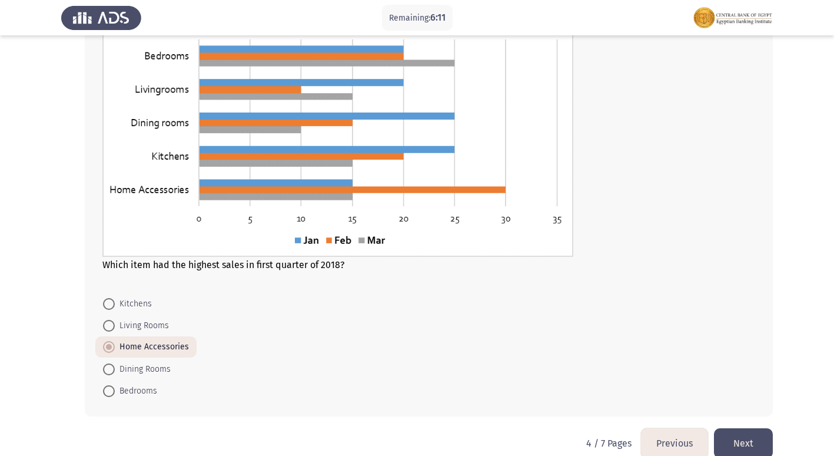
scroll to position [526, 0]
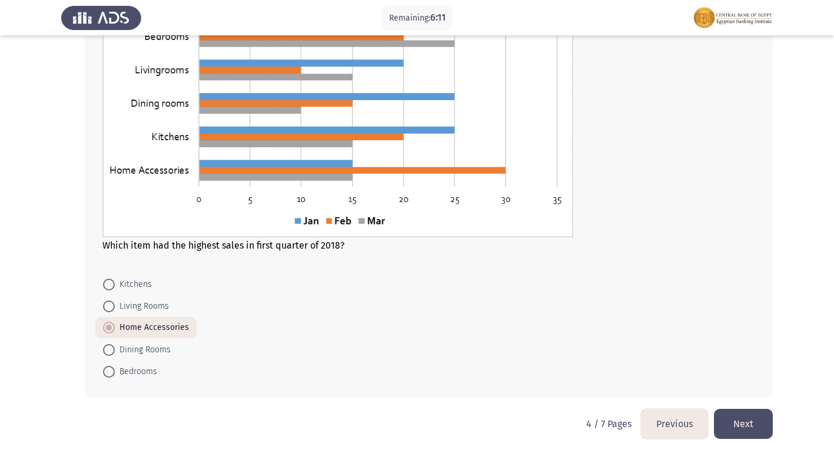
click at [755, 415] on button "Next" at bounding box center [743, 424] width 59 height 30
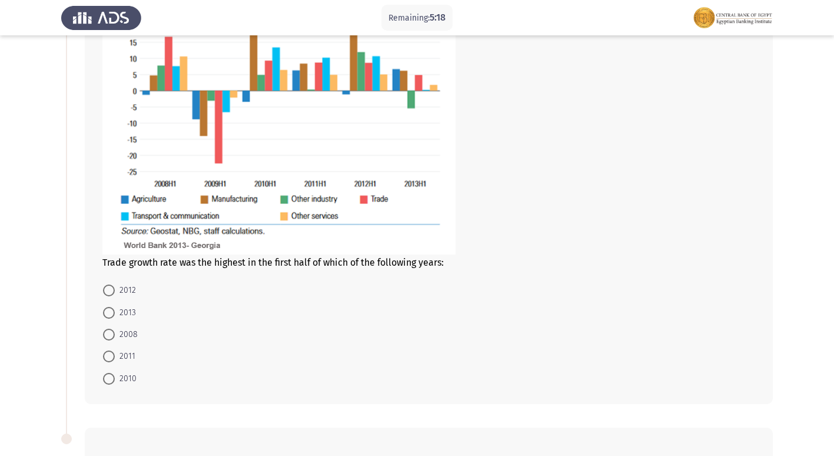
scroll to position [177, 0]
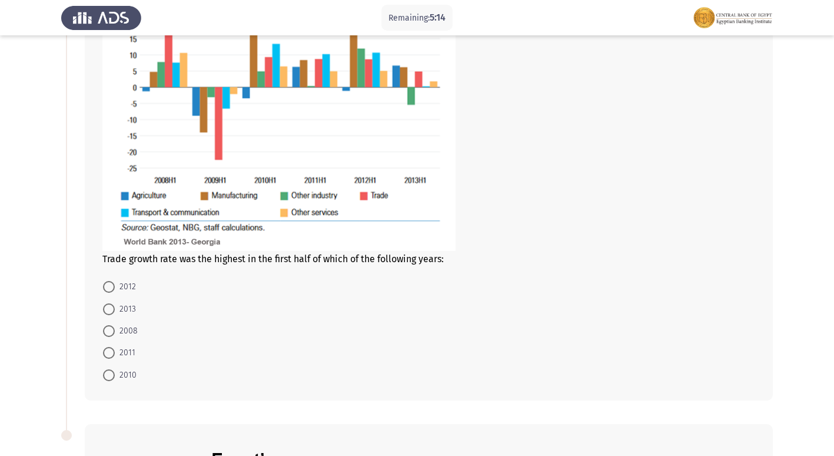
drag, startPoint x: 104, startPoint y: 377, endPoint x: 110, endPoint y: 376, distance: 6.5
click at [104, 376] on span at bounding box center [109, 375] width 12 height 12
click at [104, 376] on input "2010" at bounding box center [109, 375] width 12 height 12
radio input "true"
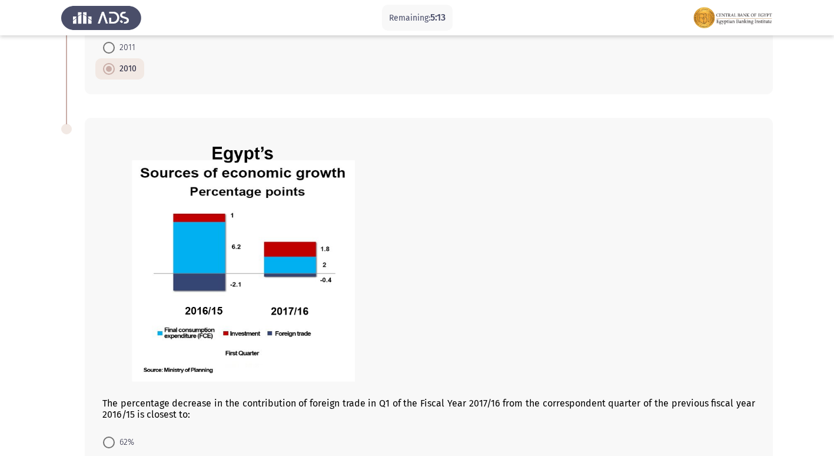
scroll to position [589, 0]
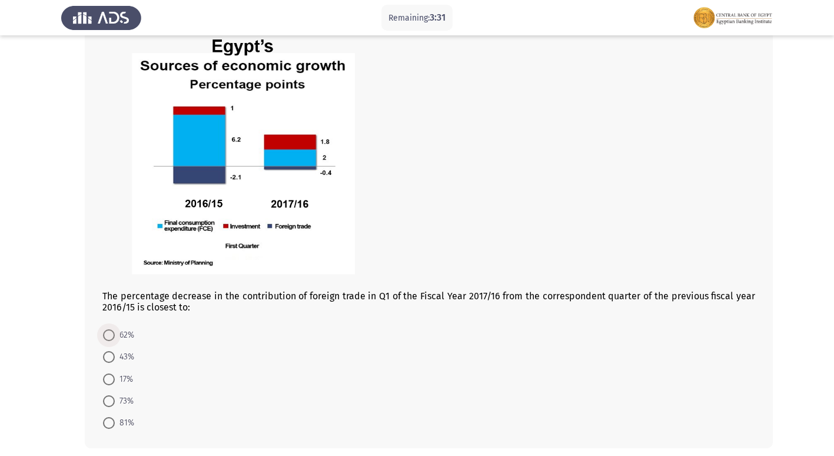
click at [113, 340] on span at bounding box center [109, 335] width 12 height 12
click at [113, 340] on input "62%" at bounding box center [109, 335] width 12 height 12
radio input "true"
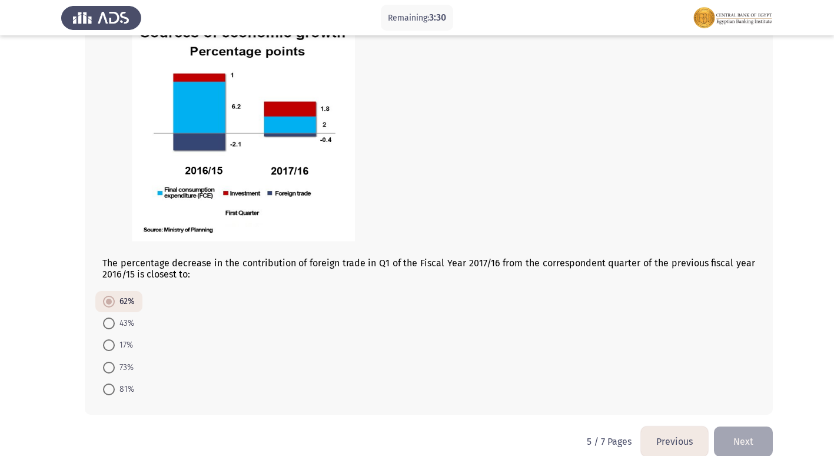
scroll to position [639, 0]
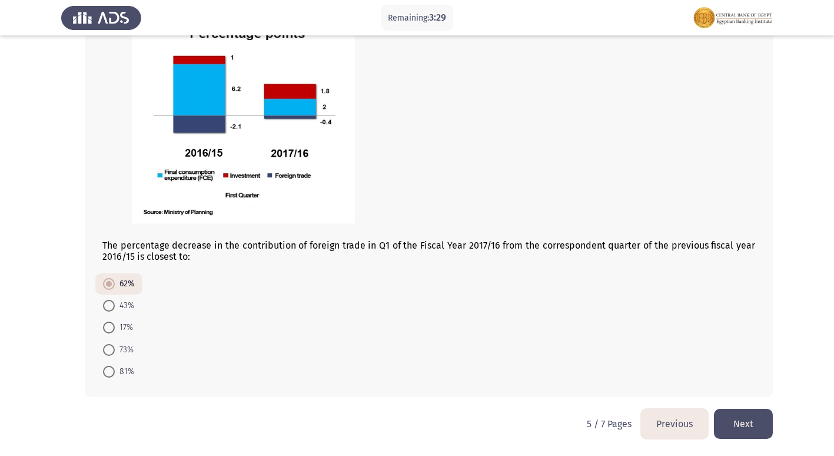
click at [755, 426] on button "Next" at bounding box center [743, 424] width 59 height 30
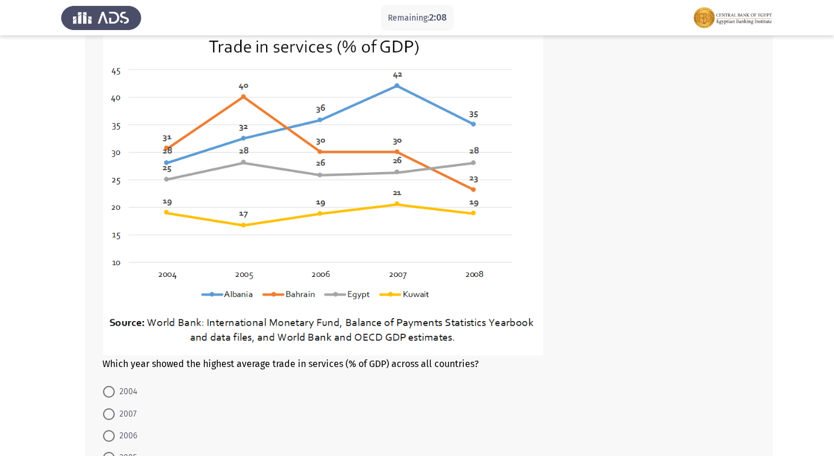
scroll to position [583, 0]
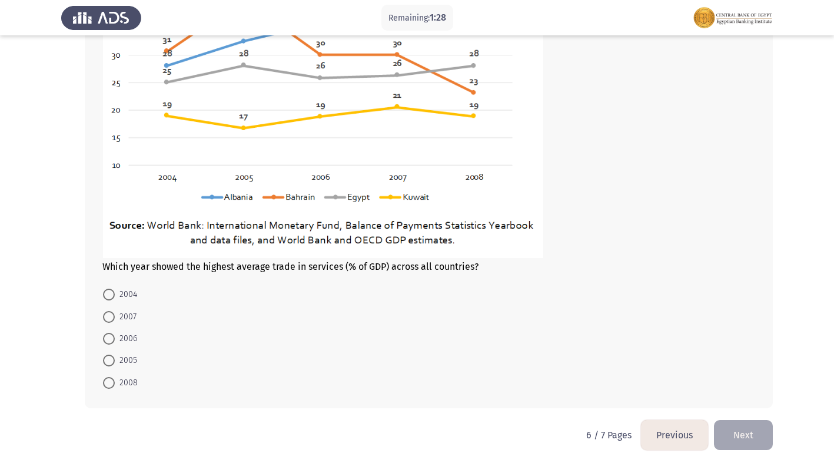
click at [111, 311] on span at bounding box center [109, 317] width 12 height 12
click at [111, 311] on input "2007" at bounding box center [109, 317] width 12 height 12
radio input "true"
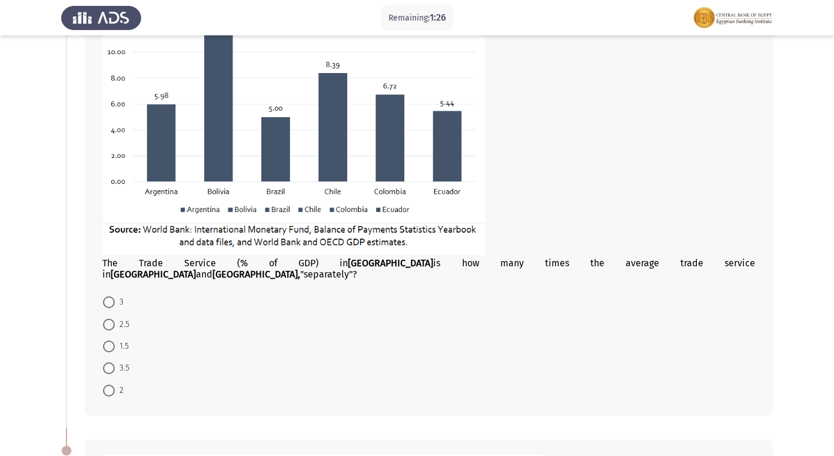
scroll to position [170, 0]
click at [112, 319] on span at bounding box center [109, 325] width 12 height 12
click at [112, 319] on input "2.5" at bounding box center [109, 325] width 12 height 12
radio input "true"
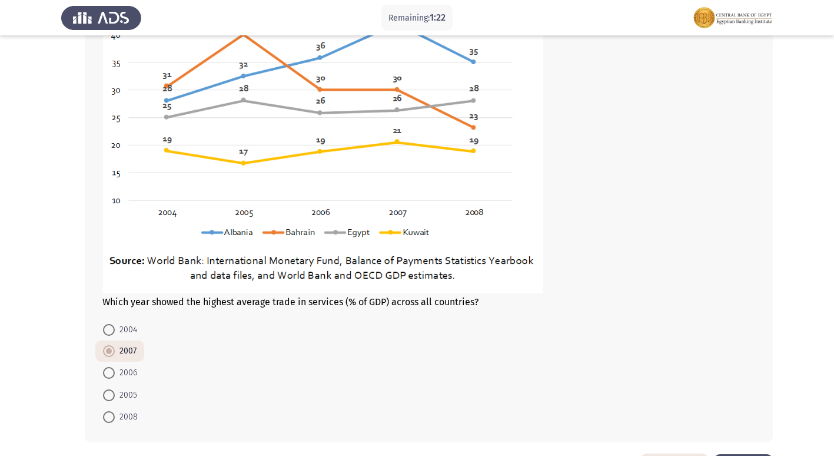
scroll to position [699, 0]
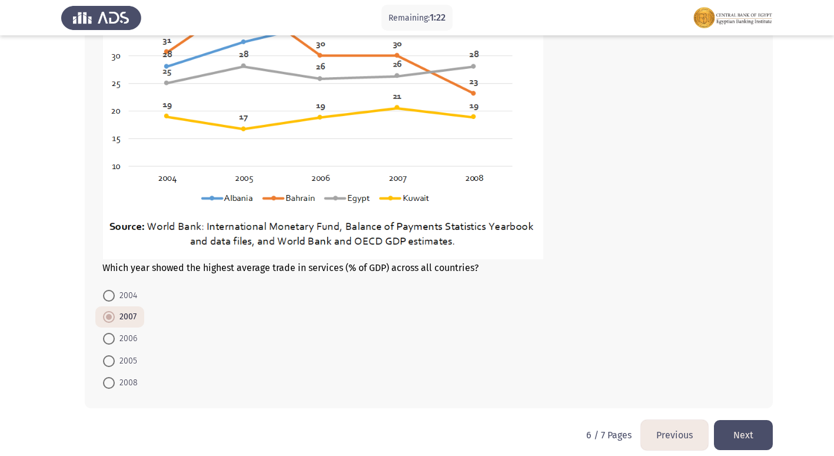
click at [756, 423] on button "Next" at bounding box center [743, 435] width 59 height 30
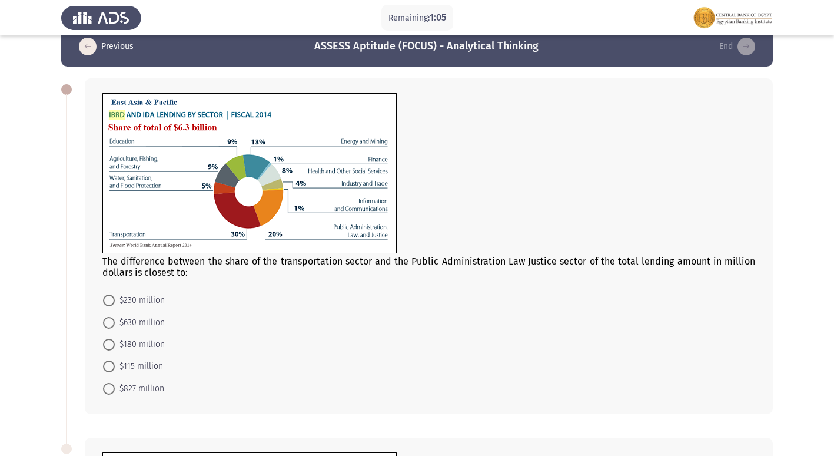
scroll to position [0, 0]
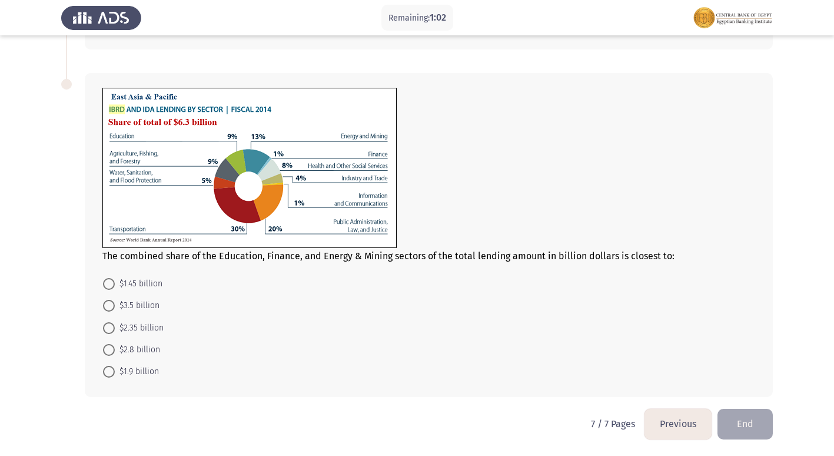
click at [106, 324] on span at bounding box center [109, 328] width 12 height 12
click at [106, 324] on input "$2.35 billion" at bounding box center [109, 328] width 12 height 12
radio input "true"
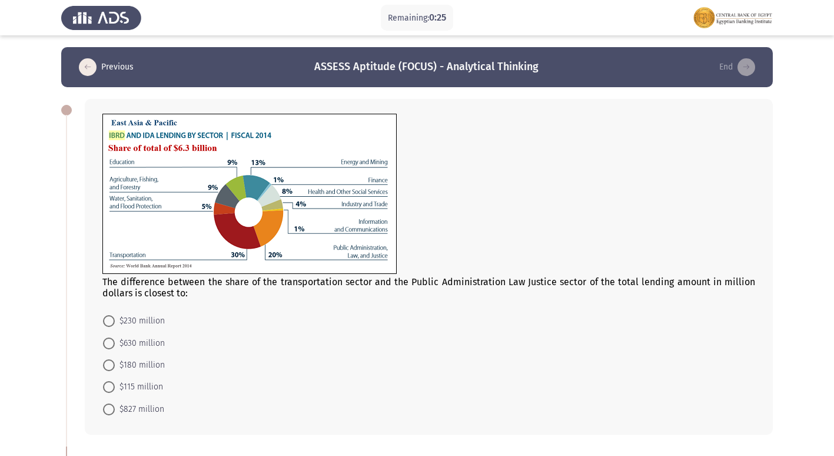
click at [124, 344] on span "$630 million" at bounding box center [140, 343] width 50 height 14
click at [115, 344] on input "$630 million" at bounding box center [109, 343] width 12 height 12
radio input "true"
click at [124, 344] on span "$630 million" at bounding box center [140, 343] width 50 height 14
click at [115, 344] on input "$630 million" at bounding box center [109, 343] width 12 height 12
